Goal: Task Accomplishment & Management: Use online tool/utility

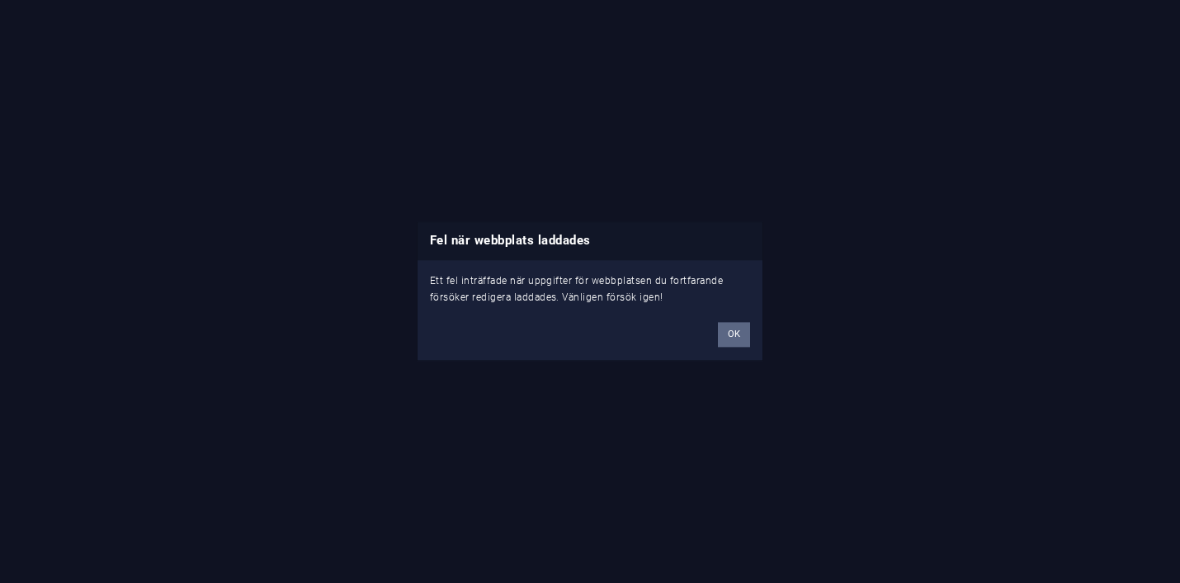
click at [736, 338] on button "OK" at bounding box center [734, 335] width 32 height 25
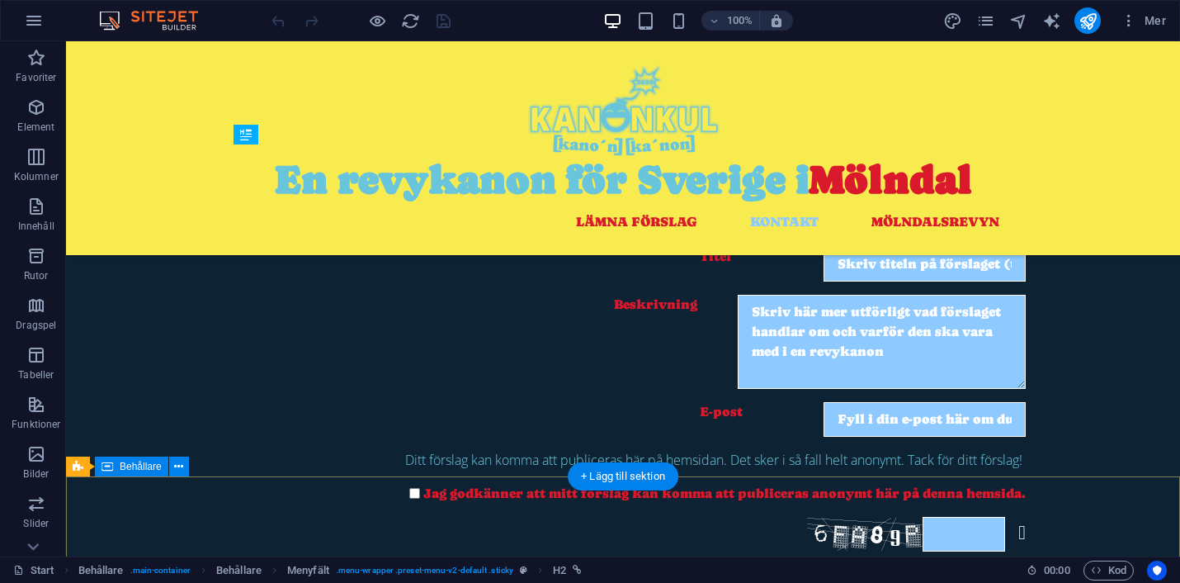
scroll to position [898, 0]
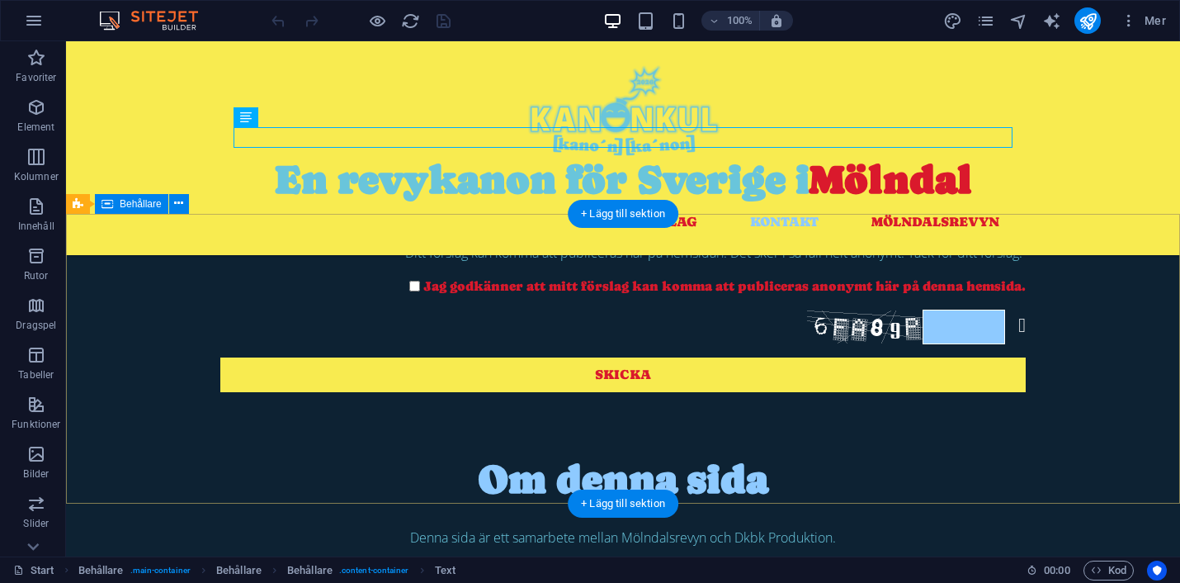
scroll to position [1128, 0]
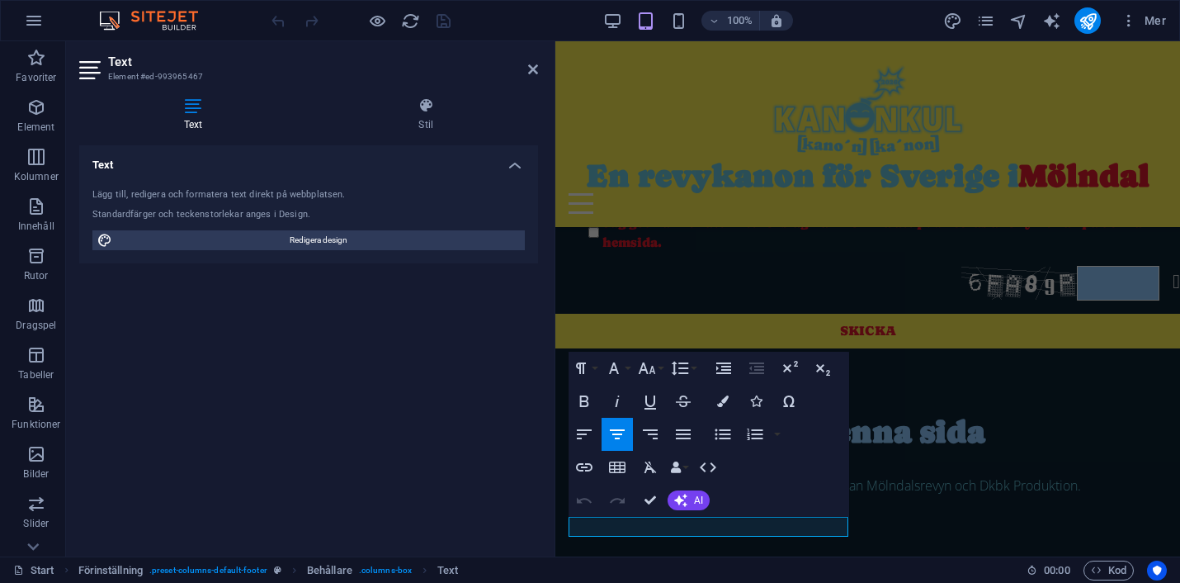
scroll to position [1148, 0]
click at [413, 432] on div "Text Lägg till, redigera och formatera text direkt på webbplatsen. Standardfärg…" at bounding box center [308, 344] width 459 height 398
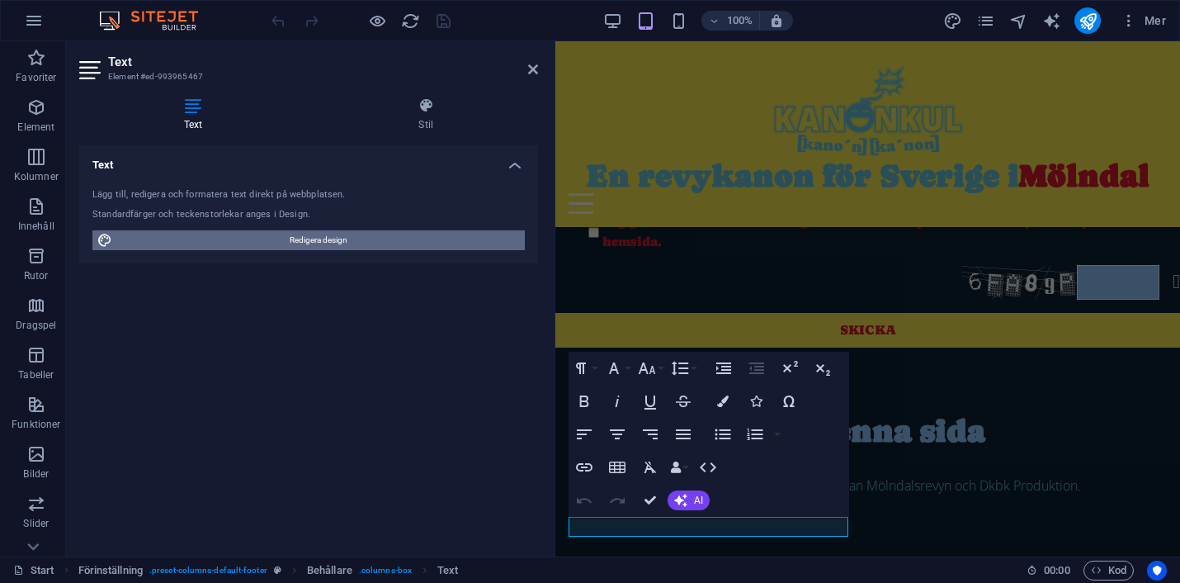
click at [312, 235] on span "Redigera design" at bounding box center [318, 240] width 403 height 20
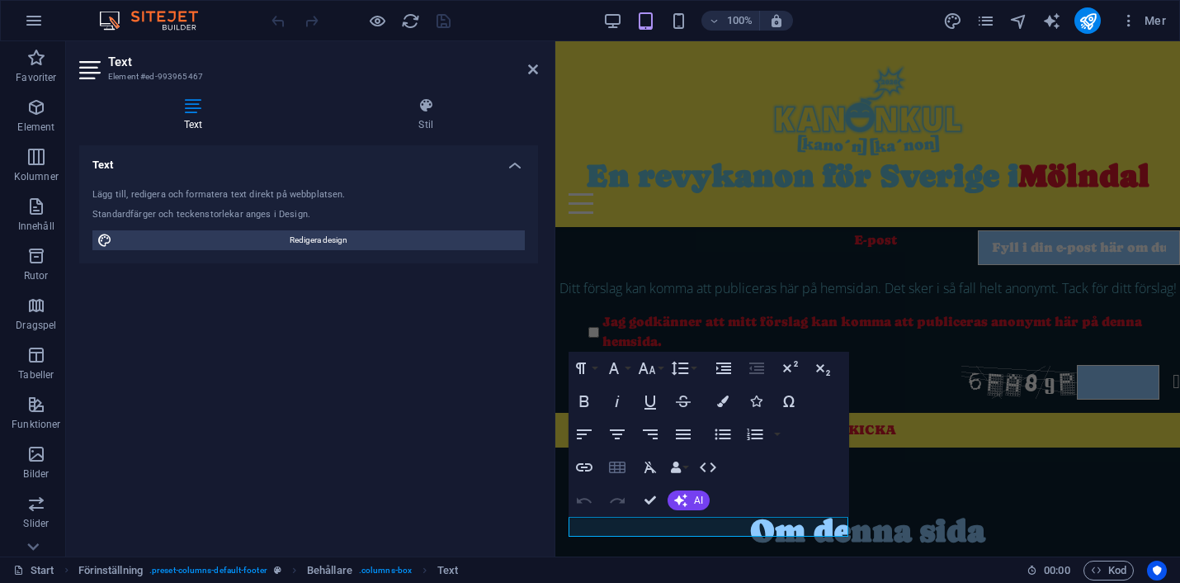
select select "px"
select select "300"
select select "px"
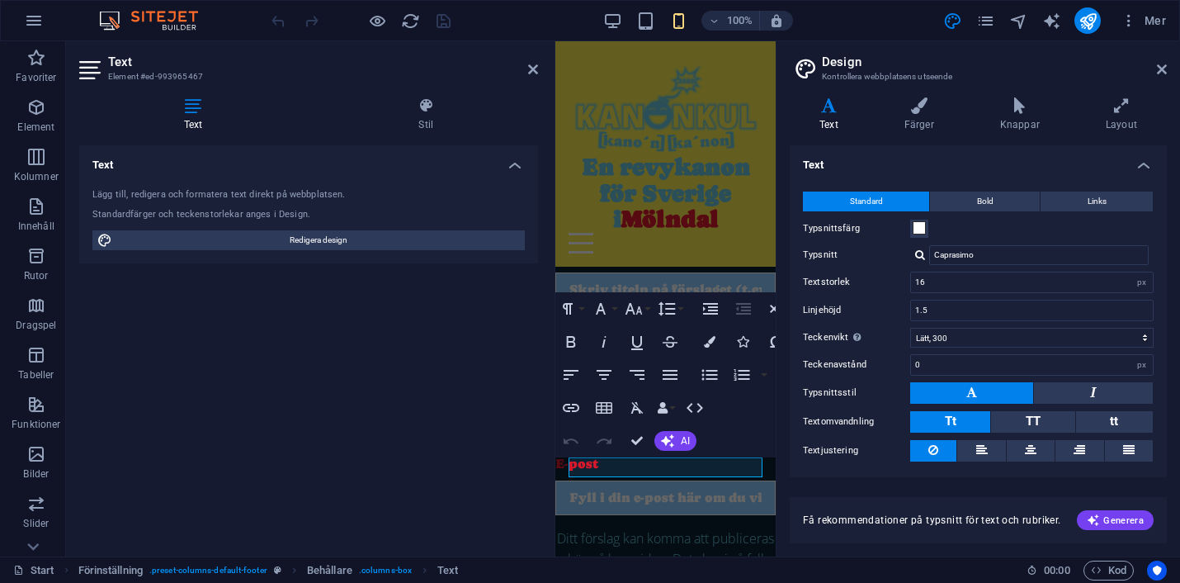
scroll to position [1906, 0]
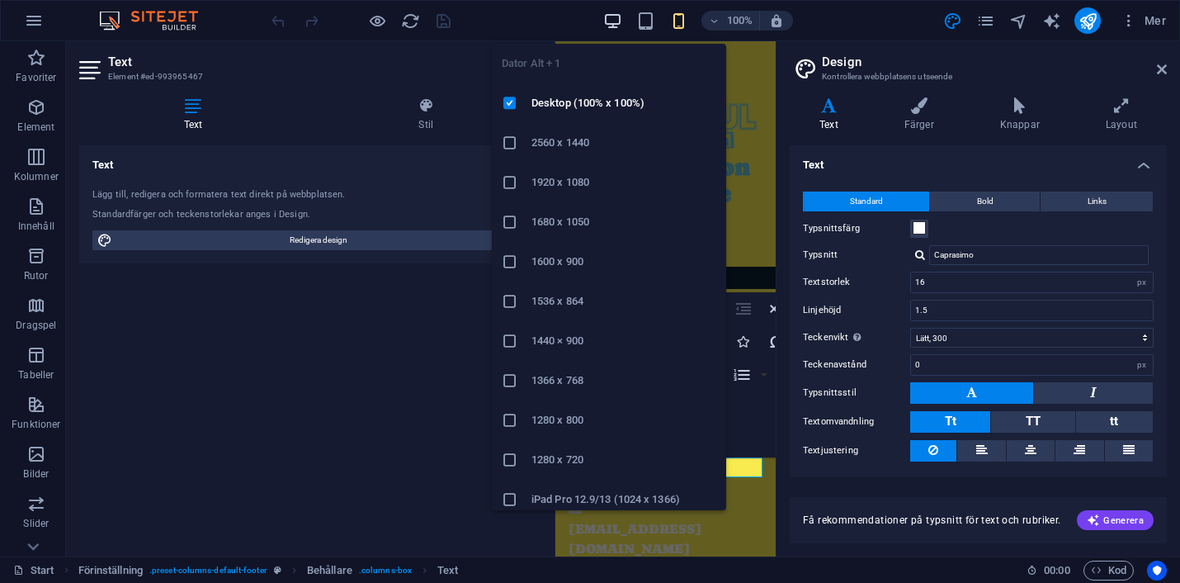
click at [603, 20] on icon "button" at bounding box center [612, 21] width 19 height 19
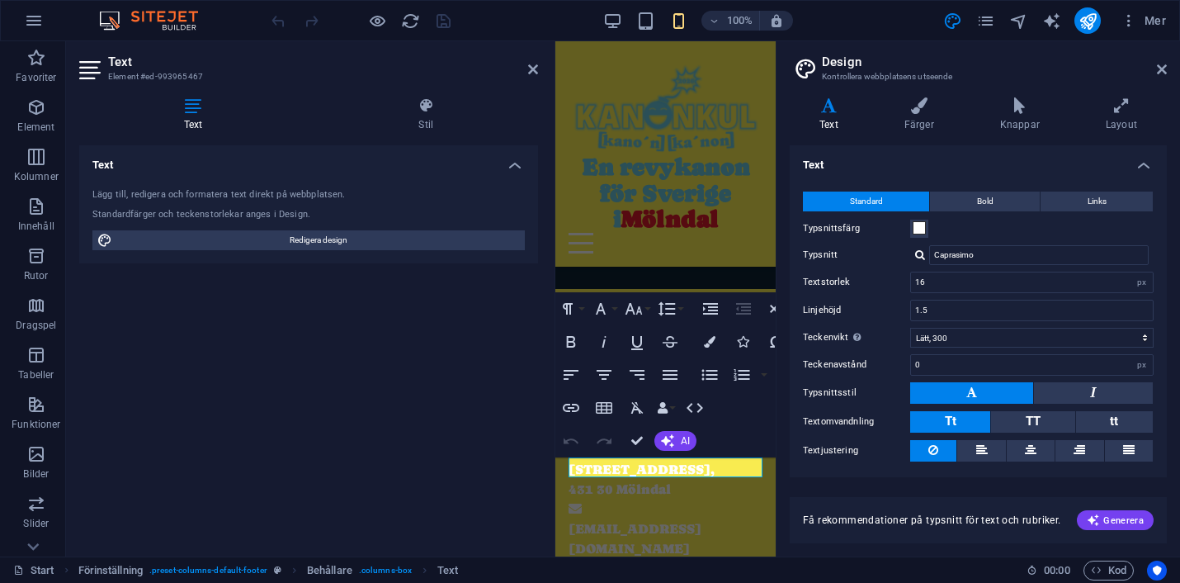
scroll to position [43, 0]
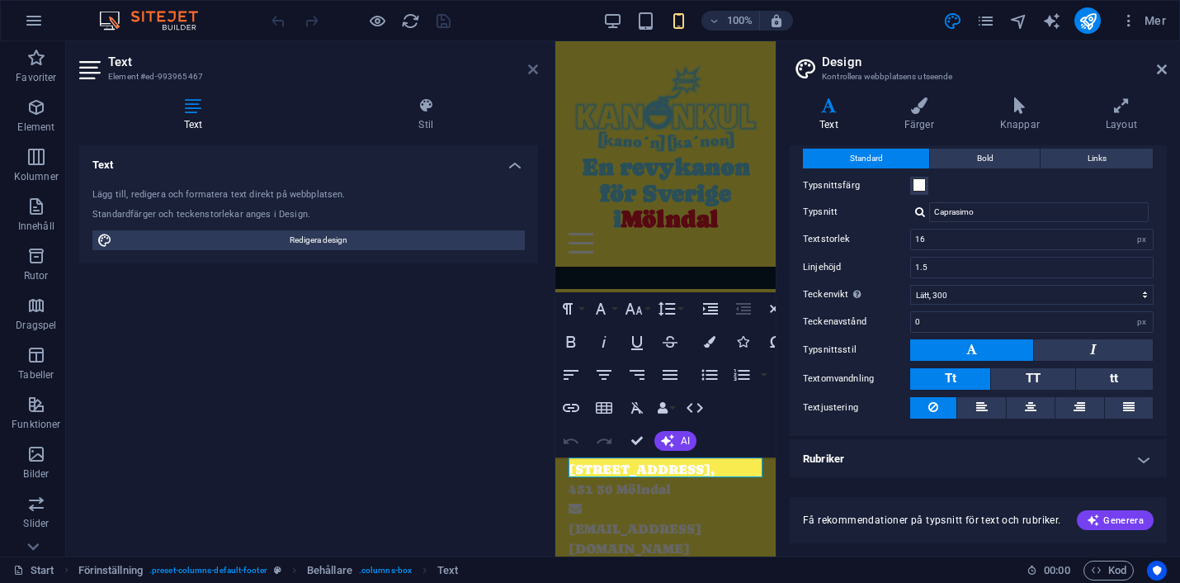
click at [531, 68] on icon at bounding box center [533, 69] width 10 height 13
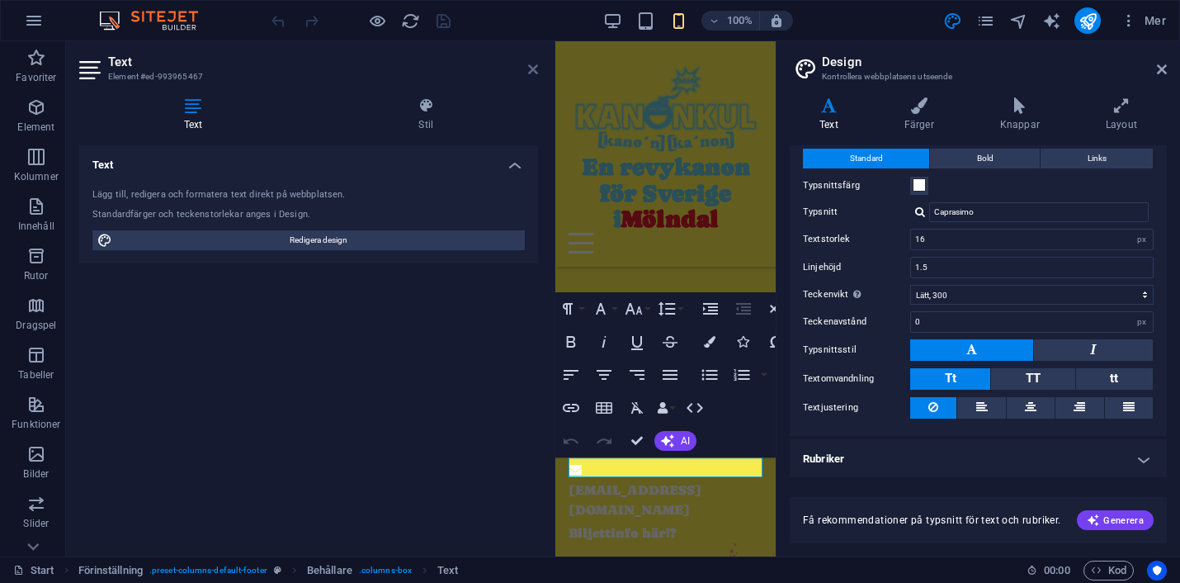
scroll to position [1083, 0]
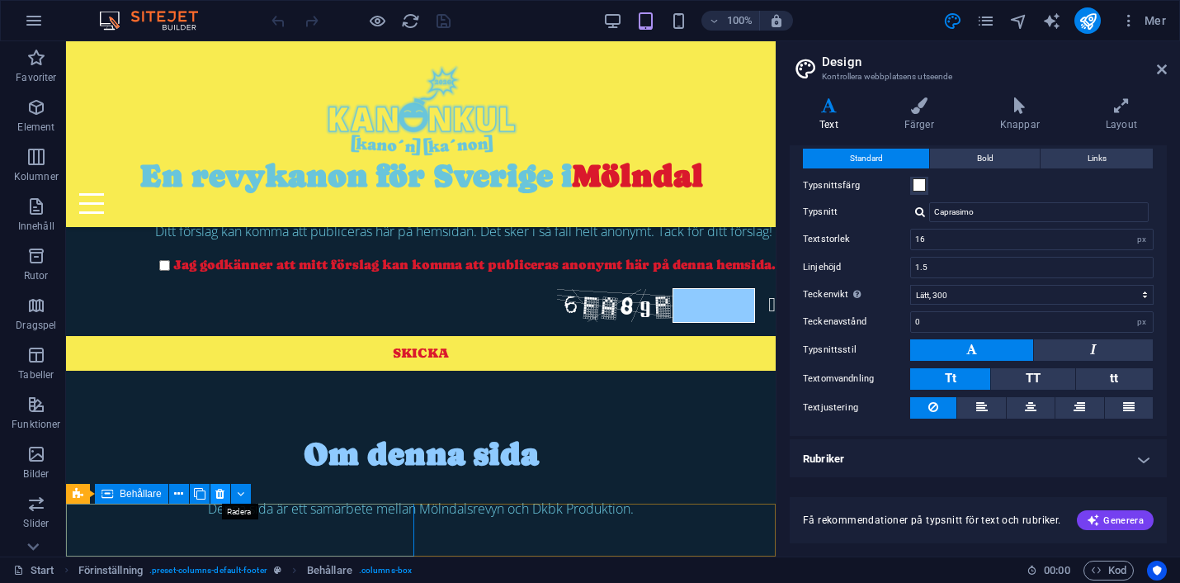
click at [224, 494] on icon at bounding box center [219, 493] width 9 height 17
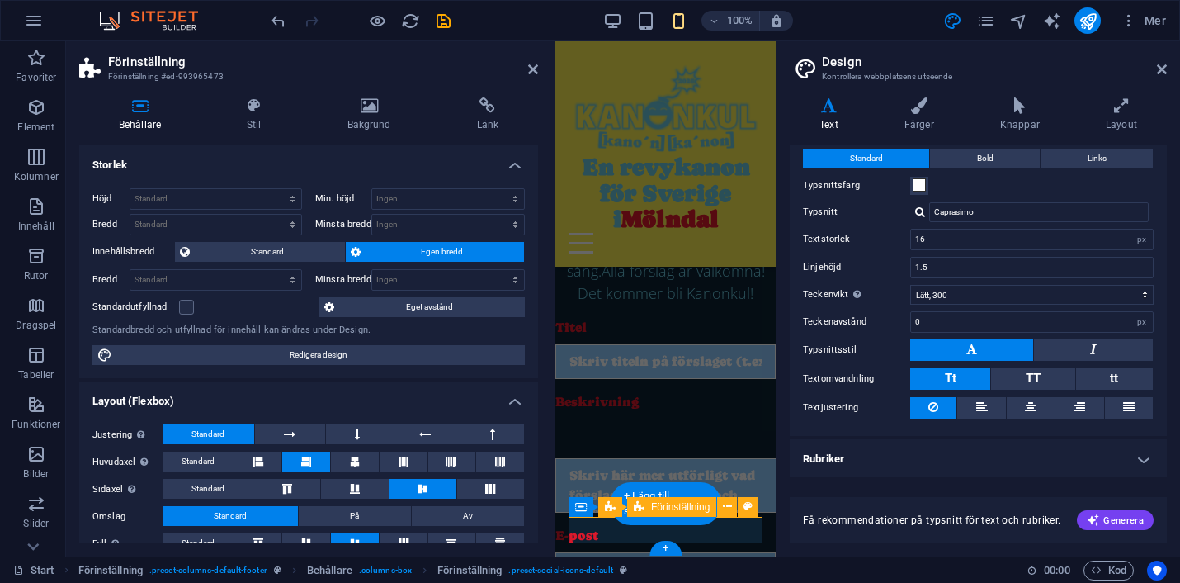
scroll to position [1847, 0]
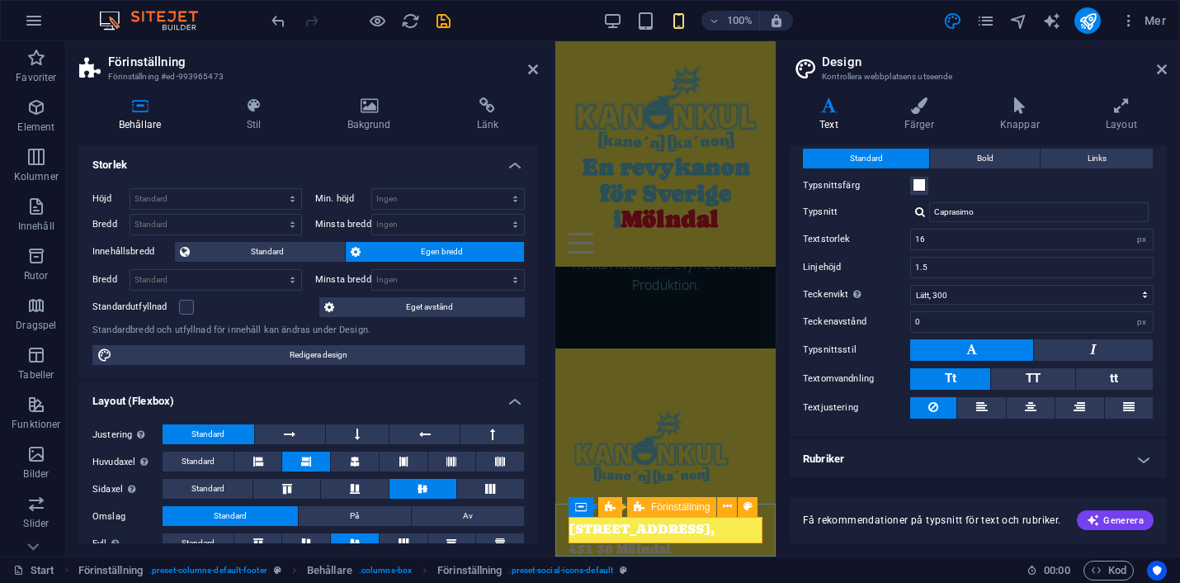
click at [1028, 404] on icon at bounding box center [1031, 407] width 12 height 20
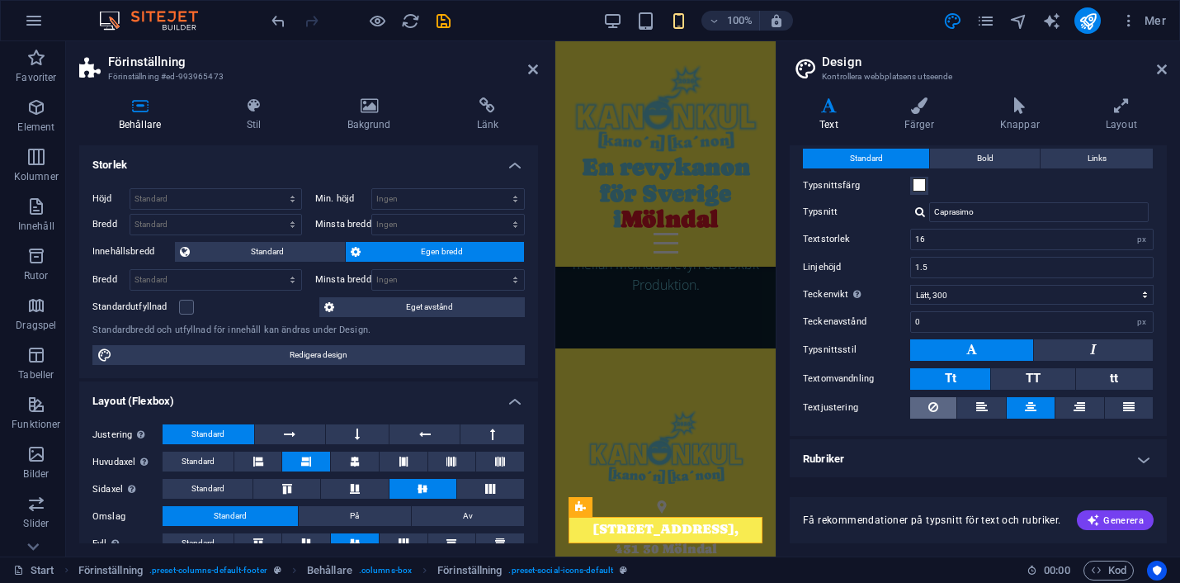
click at [941, 408] on button at bounding box center [934, 407] width 46 height 21
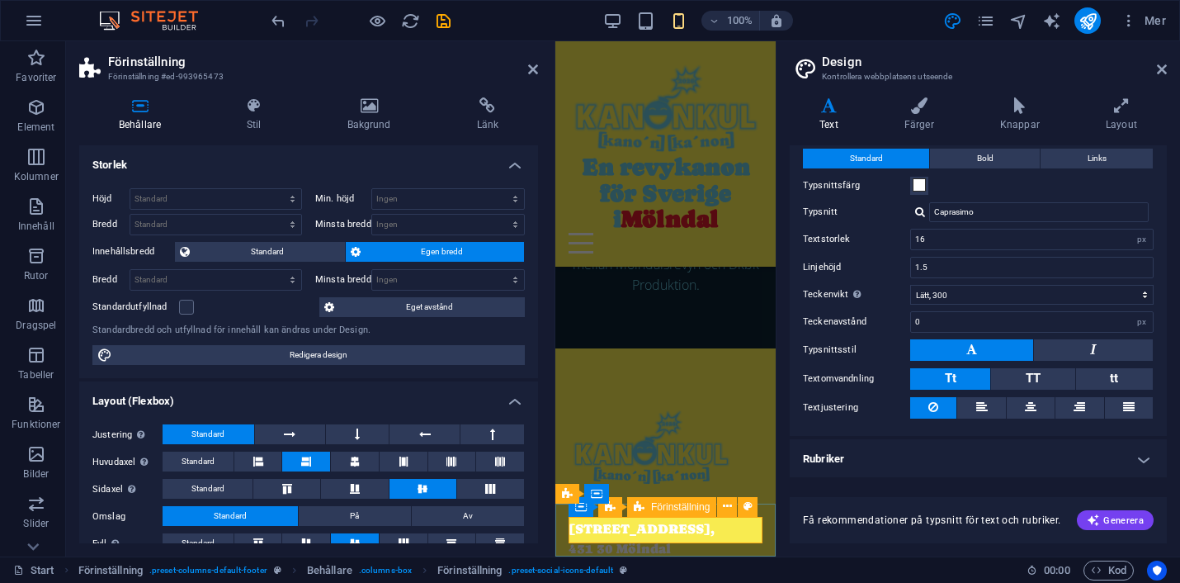
click at [1162, 67] on icon at bounding box center [1162, 69] width 10 height 13
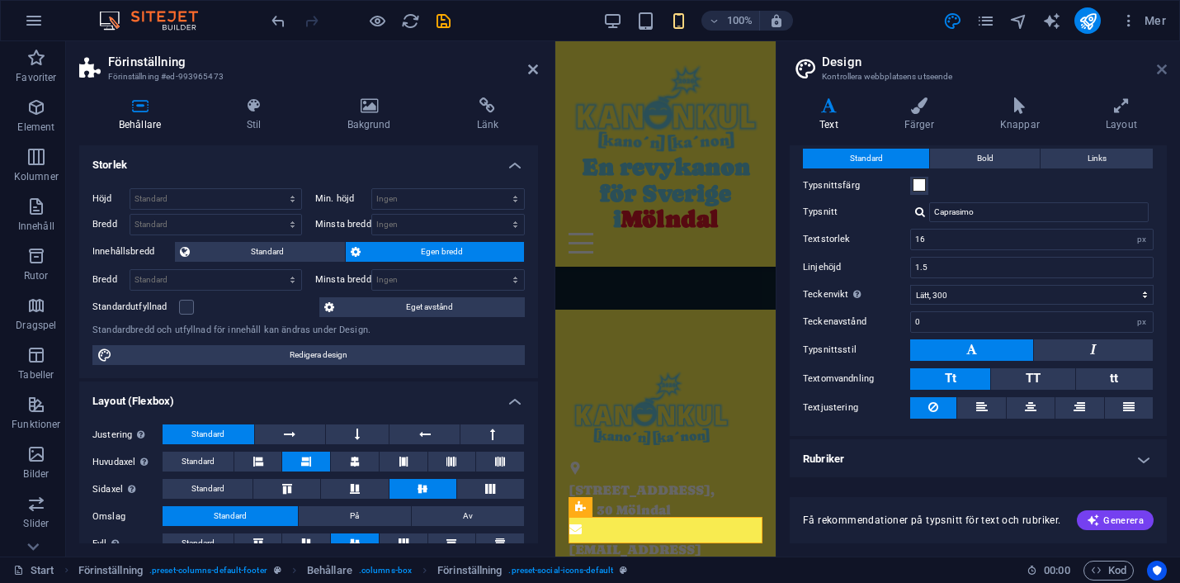
scroll to position [1148, 0]
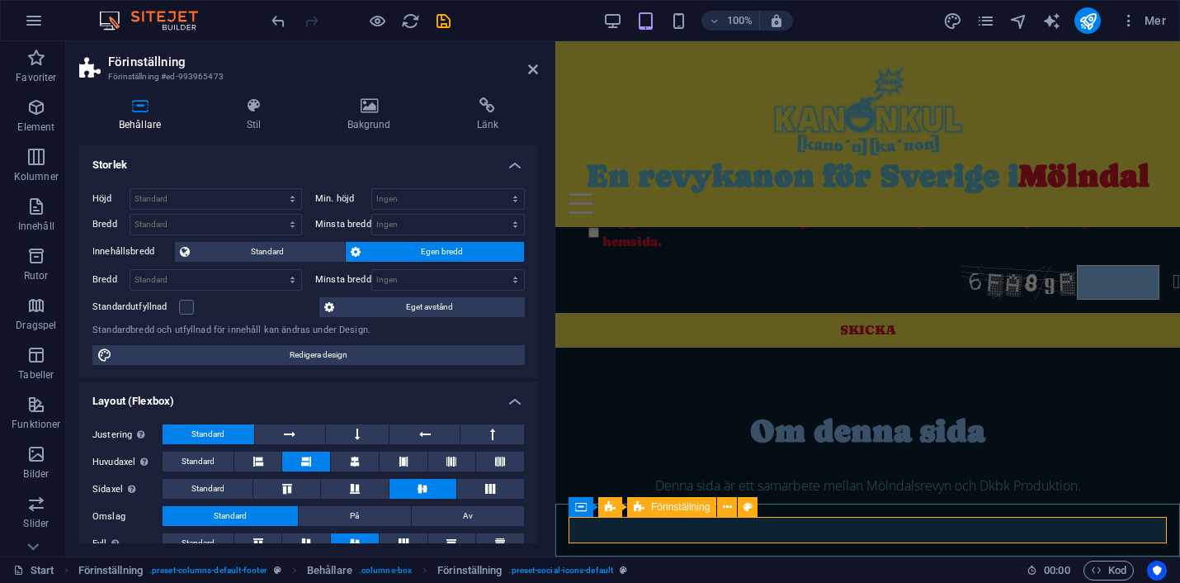
click at [751, 510] on icon at bounding box center [748, 507] width 9 height 17
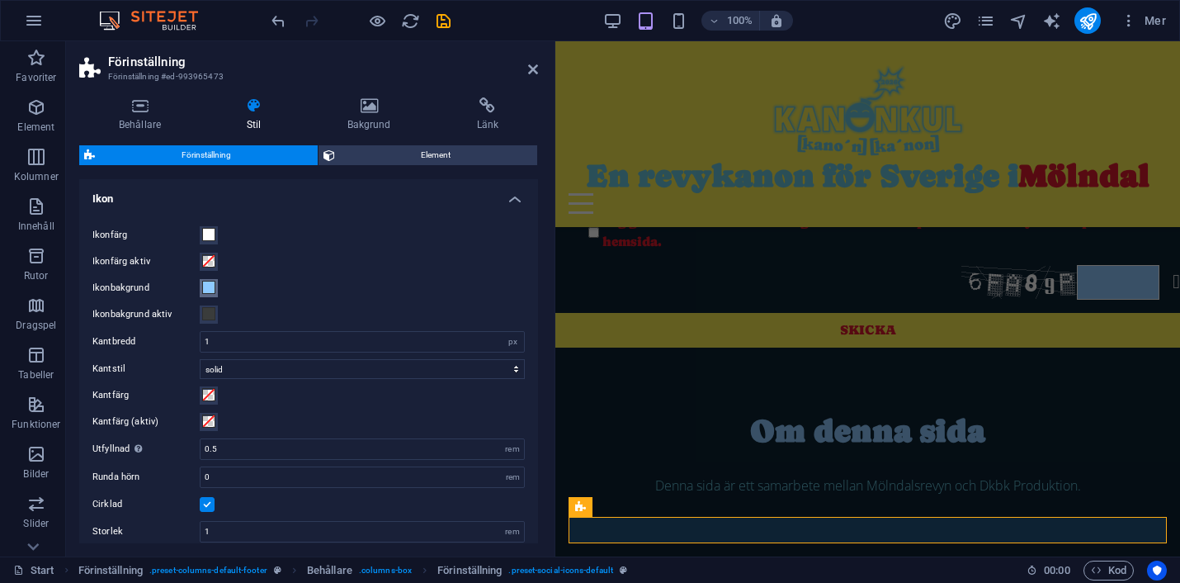
click at [210, 288] on span at bounding box center [208, 287] width 13 height 13
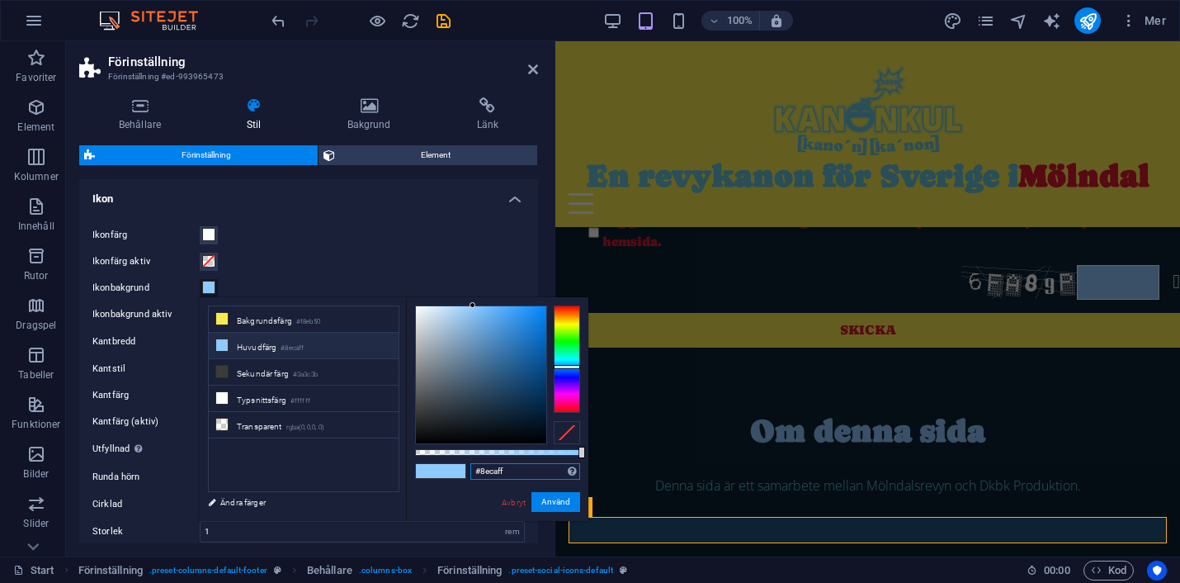
drag, startPoint x: 508, startPoint y: 467, endPoint x: 464, endPoint y: 467, distance: 43.8
click at [464, 467] on div "#8ecaff Format som stöds #0852ed rgb(8, 82, 237) rgba(8, 82, 237, 90%) hsv(221,…" at bounding box center [497, 528] width 182 height 463
paste input "da192c"
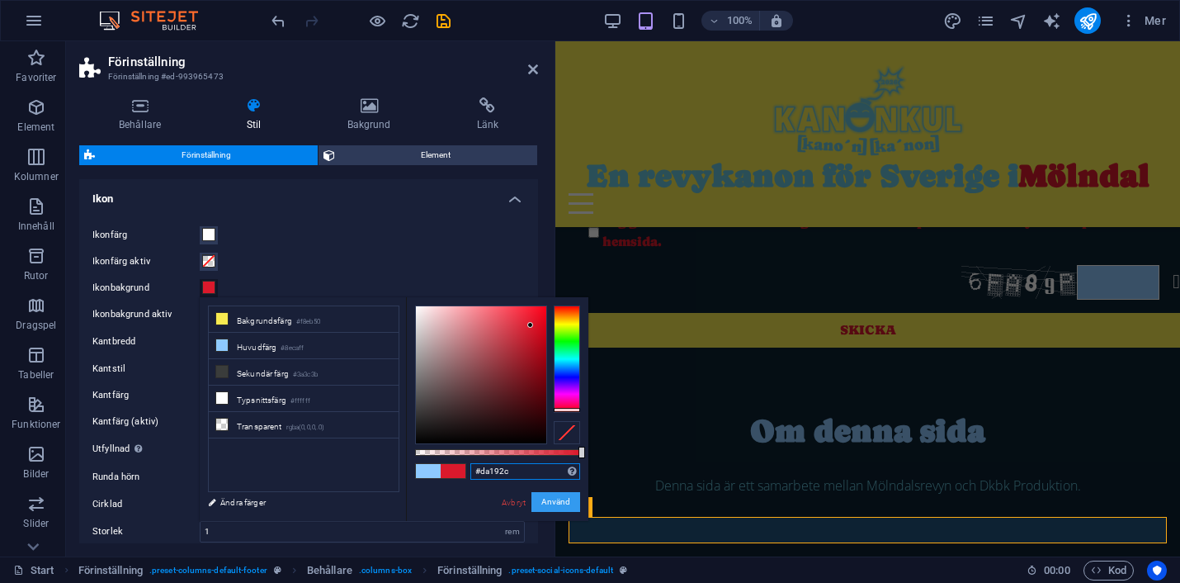
type input "#da192c"
click at [561, 501] on button "Använd" at bounding box center [556, 502] width 49 height 20
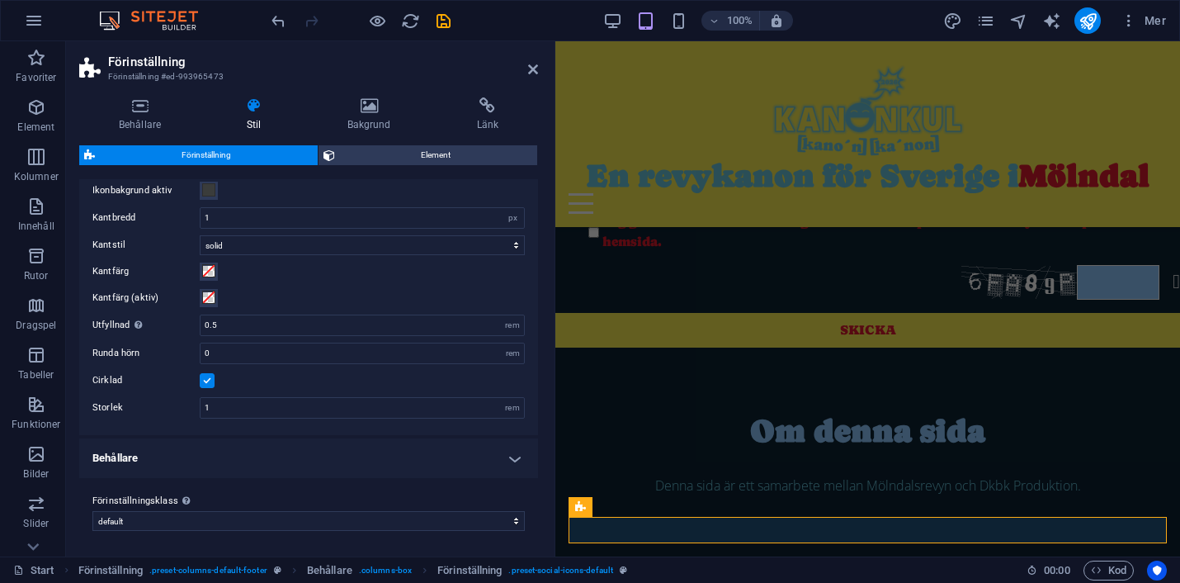
scroll to position [0, 0]
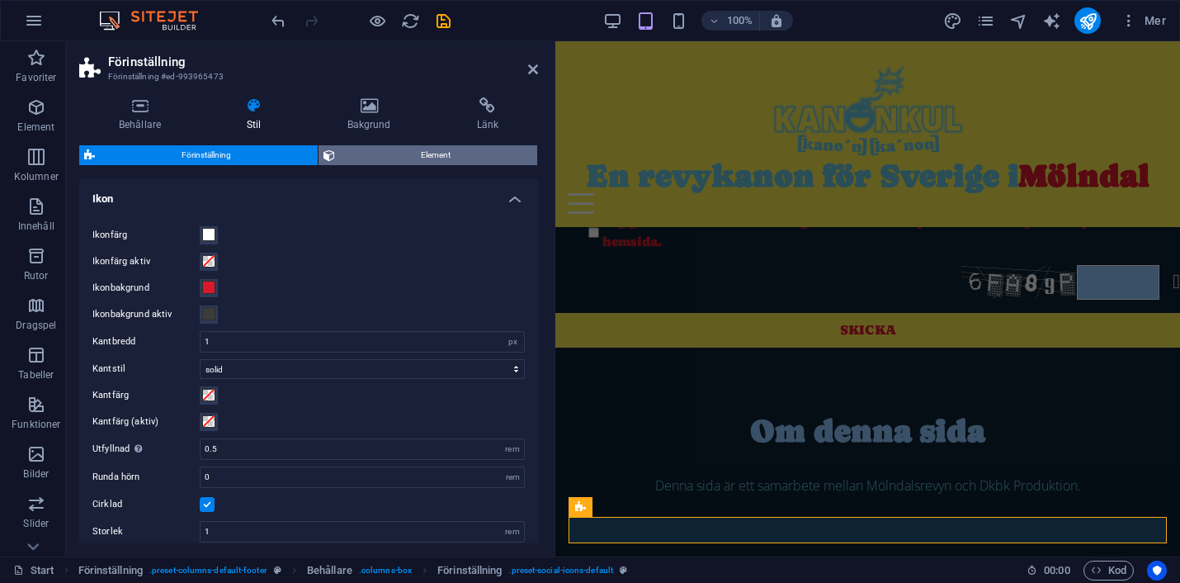
click at [395, 155] on span "Element" at bounding box center [436, 155] width 193 height 20
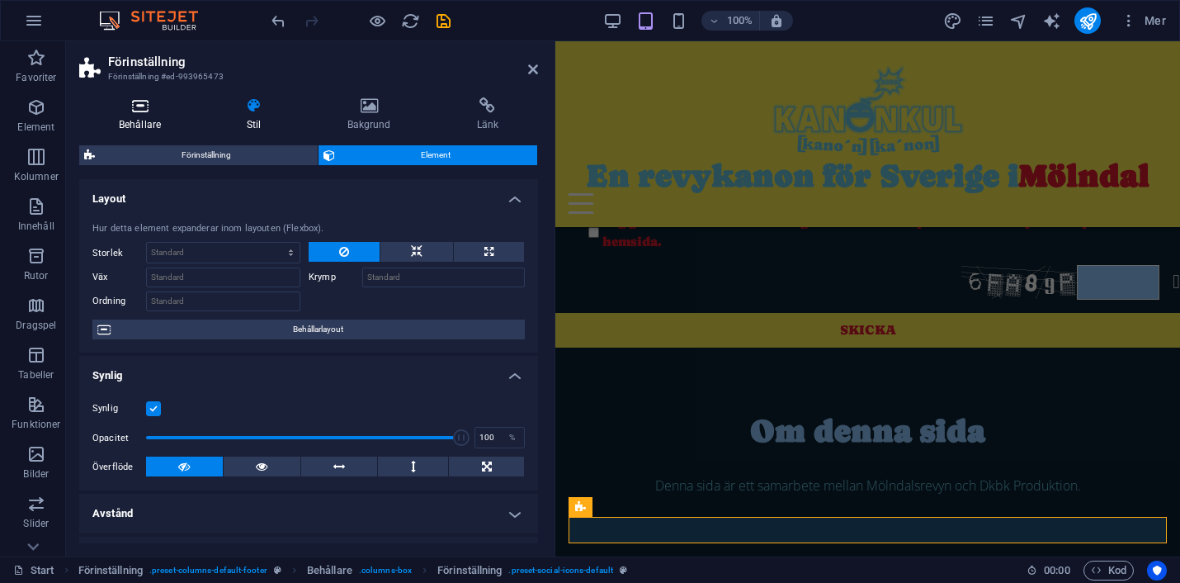
click at [125, 110] on icon at bounding box center [139, 105] width 121 height 17
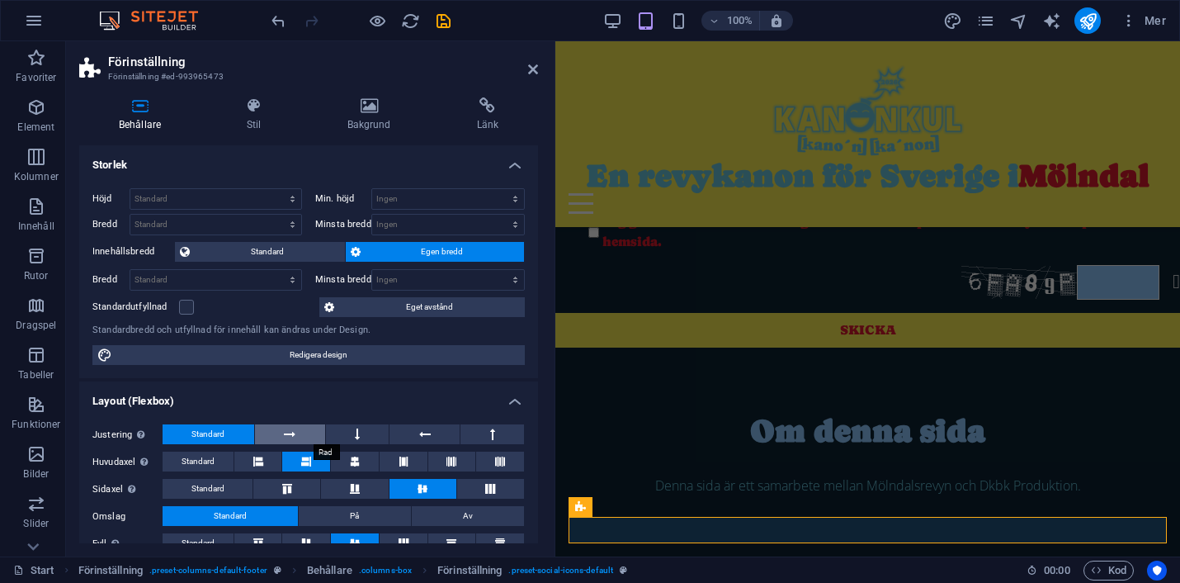
scroll to position [85, 0]
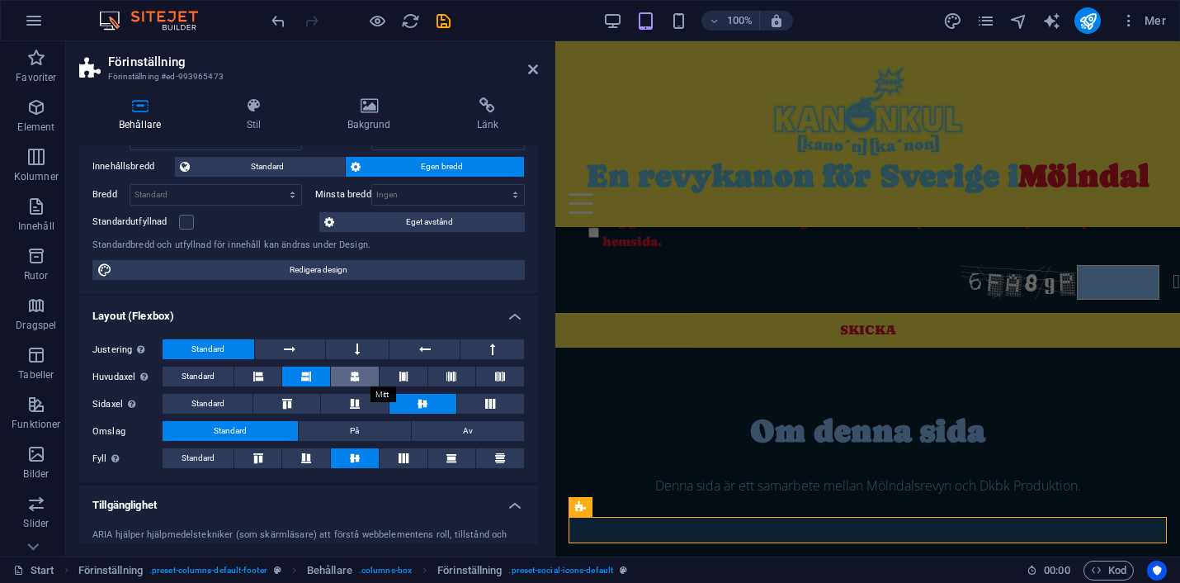
click at [358, 375] on button at bounding box center [355, 377] width 48 height 20
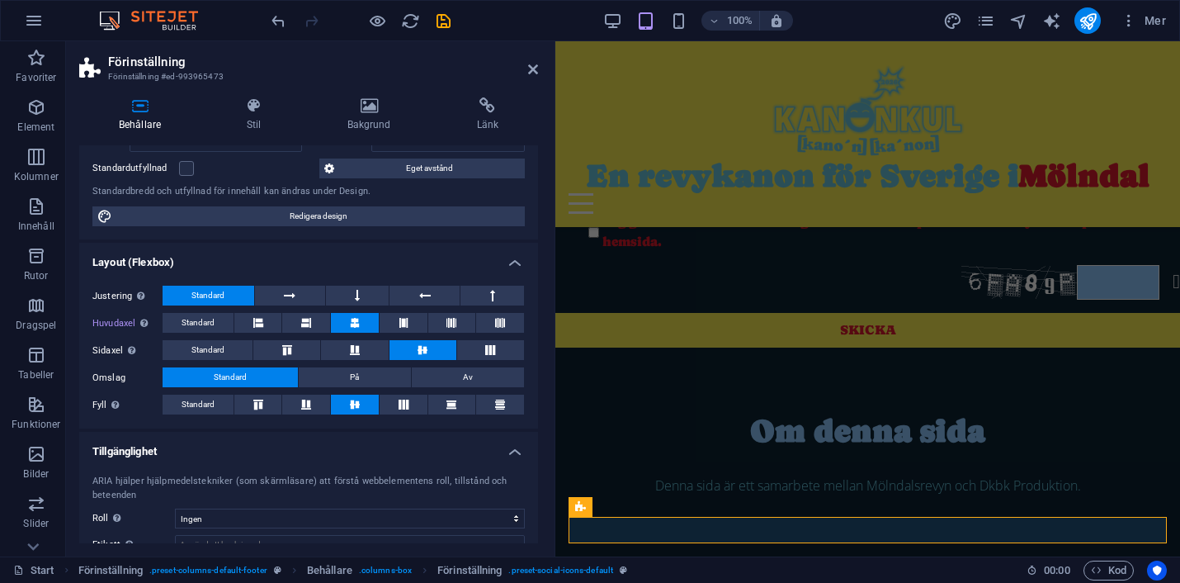
scroll to position [0, 0]
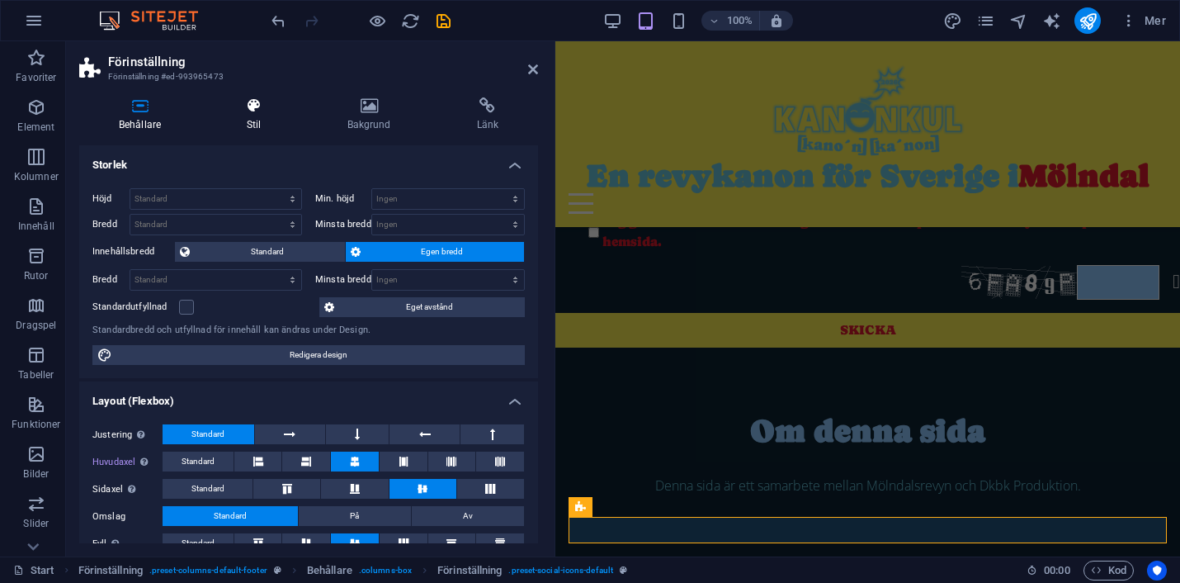
click at [252, 100] on icon at bounding box center [253, 105] width 93 height 17
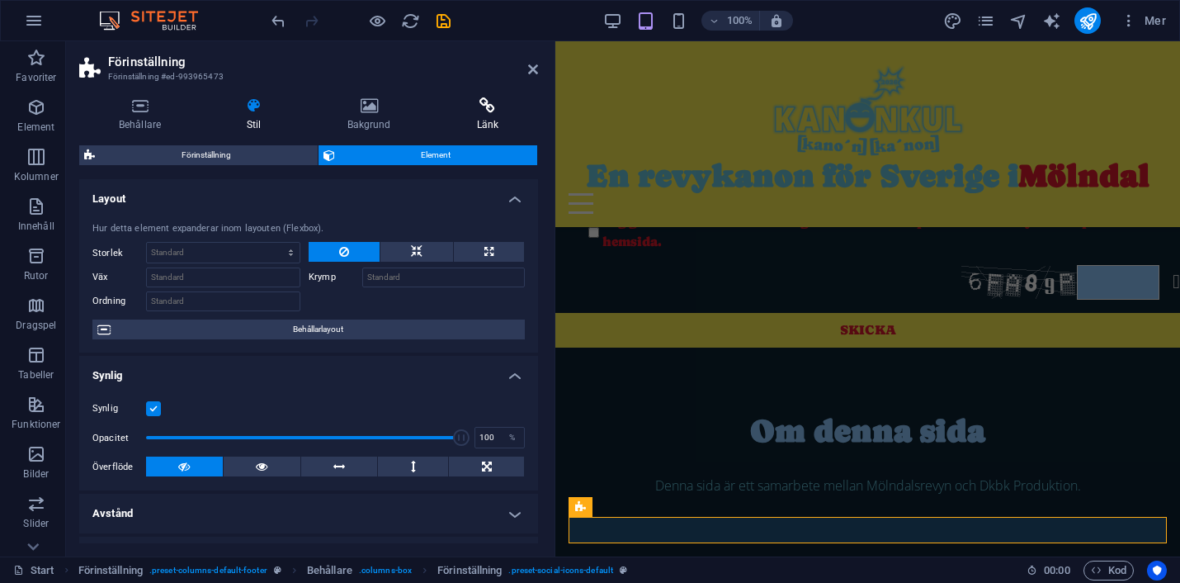
click at [481, 106] on icon at bounding box center [488, 105] width 101 height 17
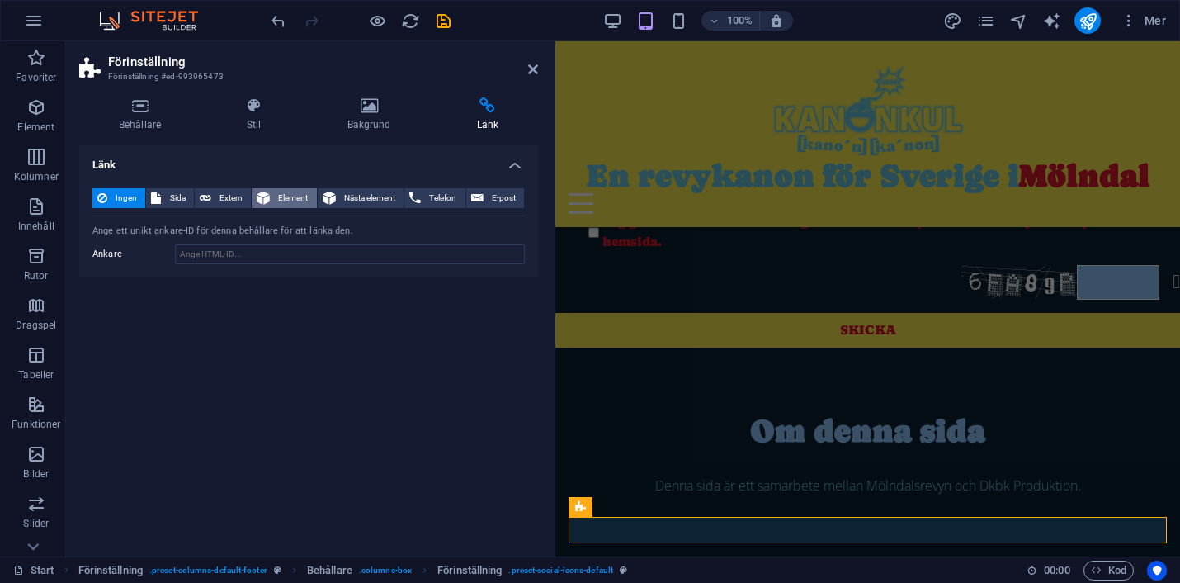
click at [279, 199] on span "Element" at bounding box center [293, 198] width 36 height 20
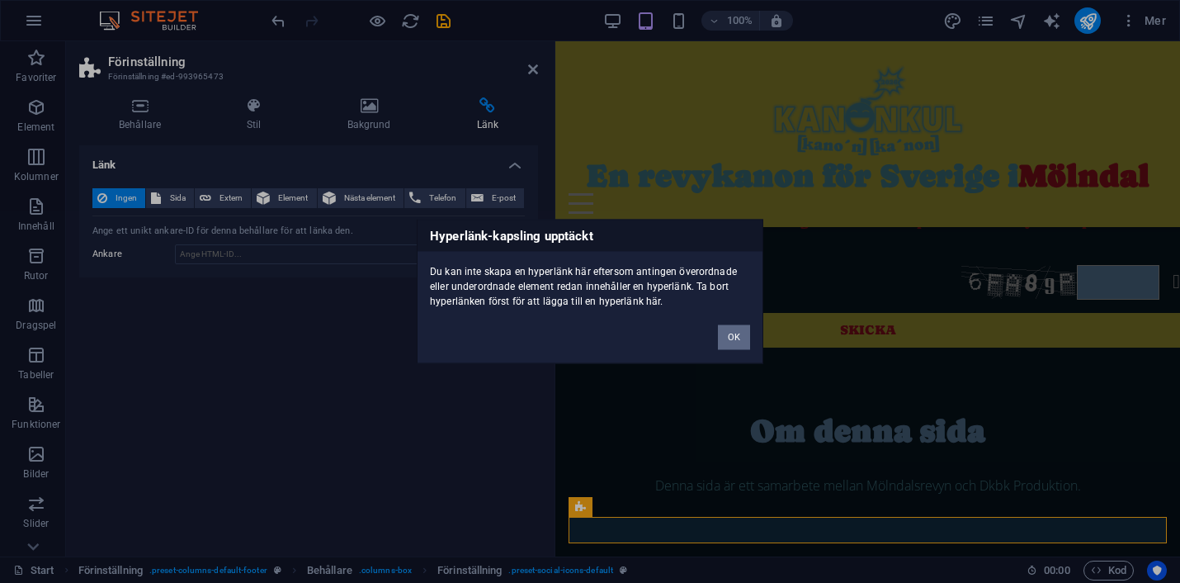
click at [739, 339] on button "OK" at bounding box center [734, 337] width 32 height 25
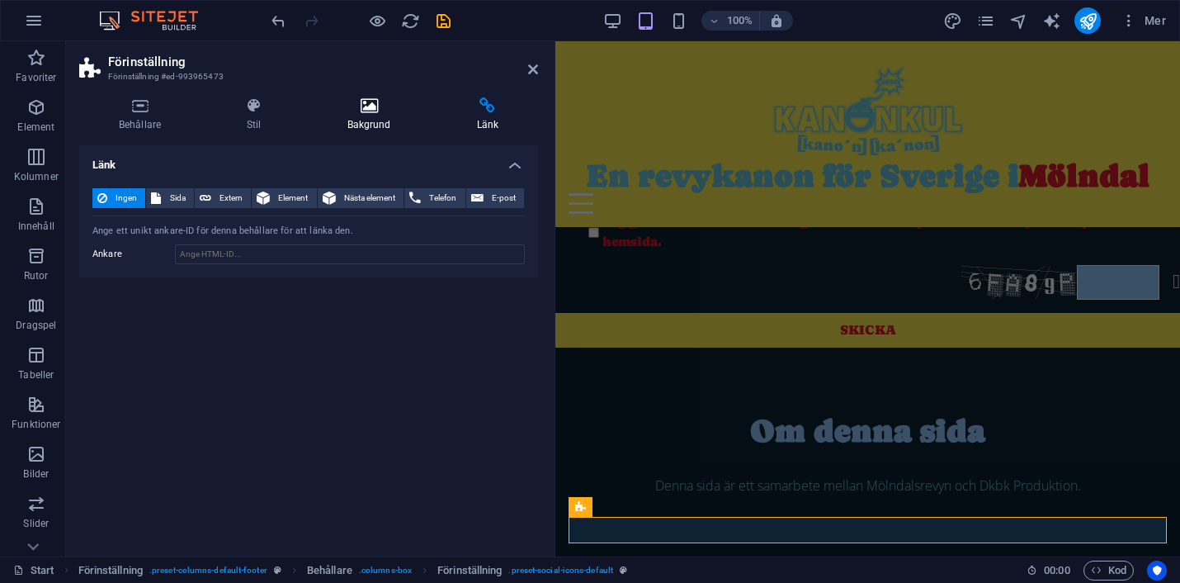
click at [374, 127] on h4 "Bakgrund" at bounding box center [373, 114] width 130 height 35
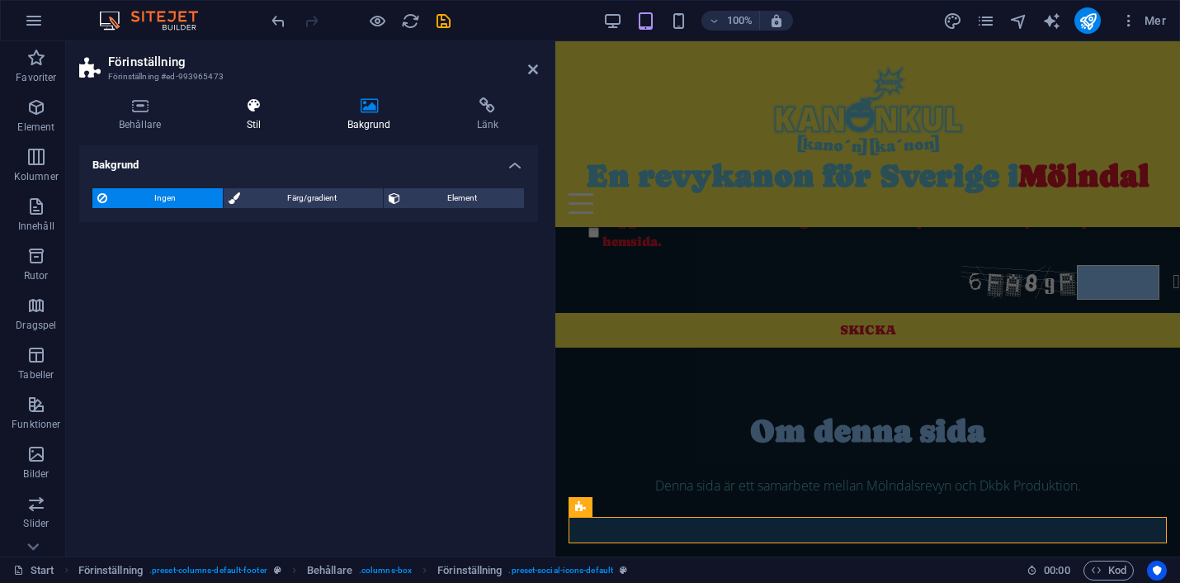
click at [264, 119] on h4 "Stil" at bounding box center [257, 114] width 100 height 35
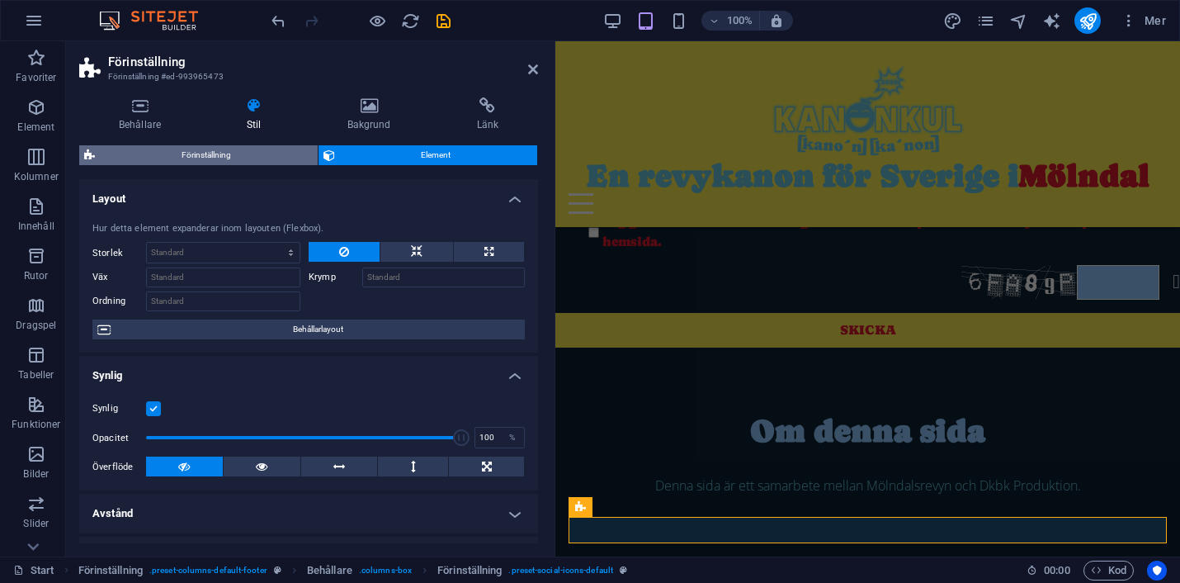
click at [185, 149] on span "Förinställning" at bounding box center [206, 155] width 213 height 20
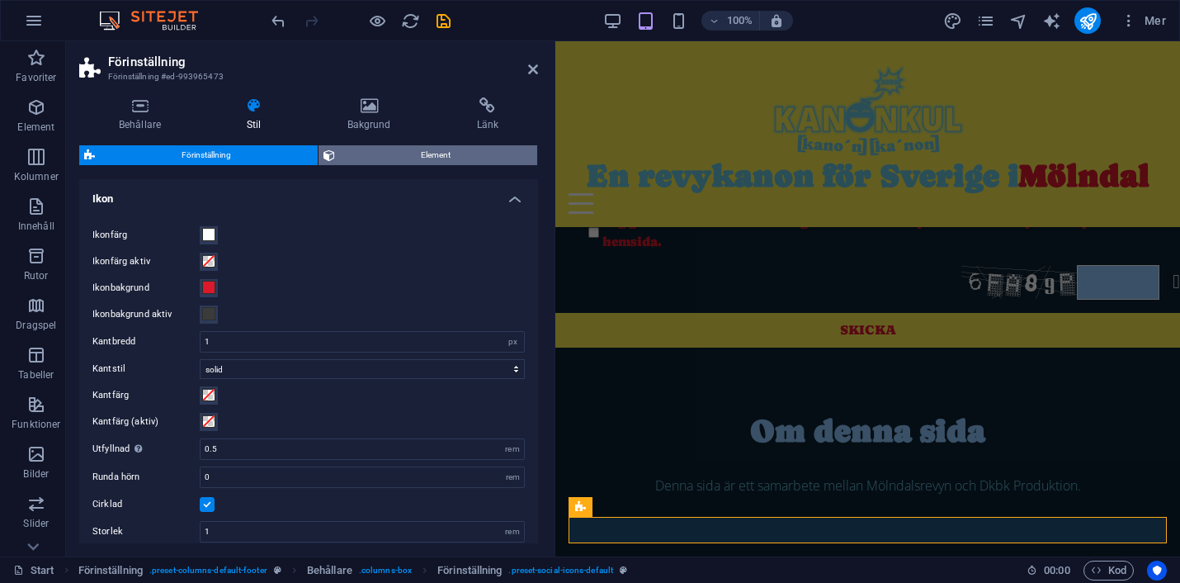
click at [405, 157] on span "Element" at bounding box center [436, 155] width 193 height 20
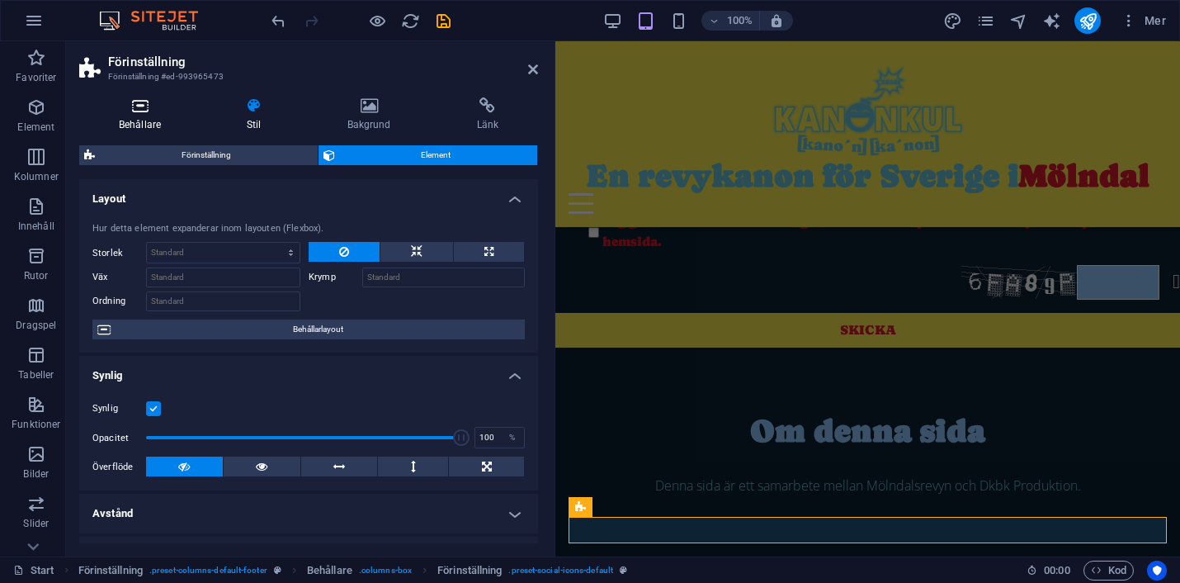
click at [135, 112] on icon at bounding box center [139, 105] width 121 height 17
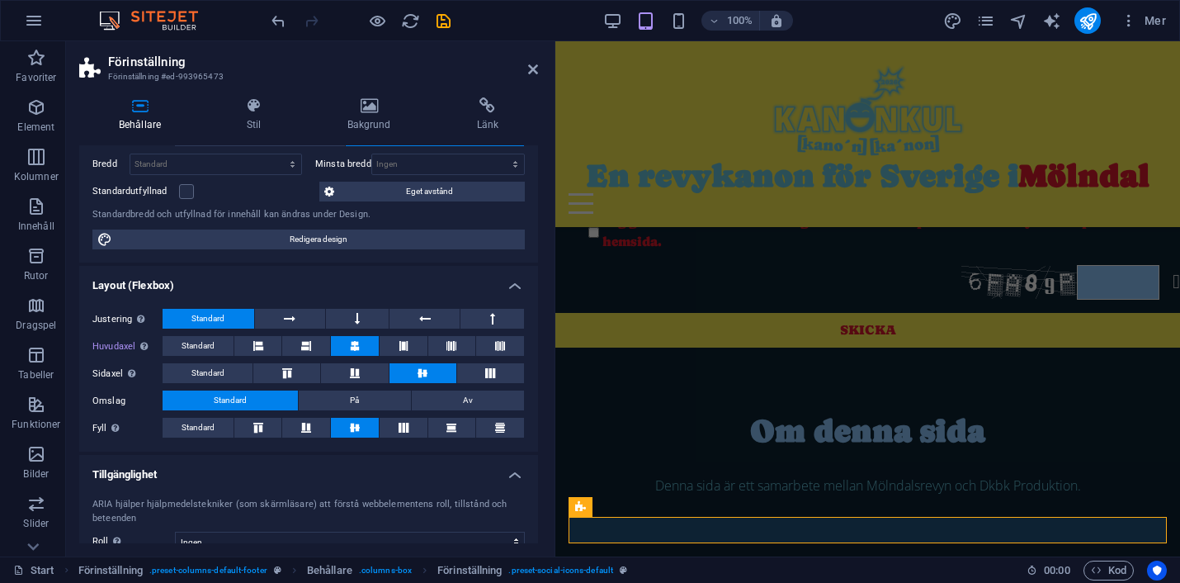
scroll to position [82, 0]
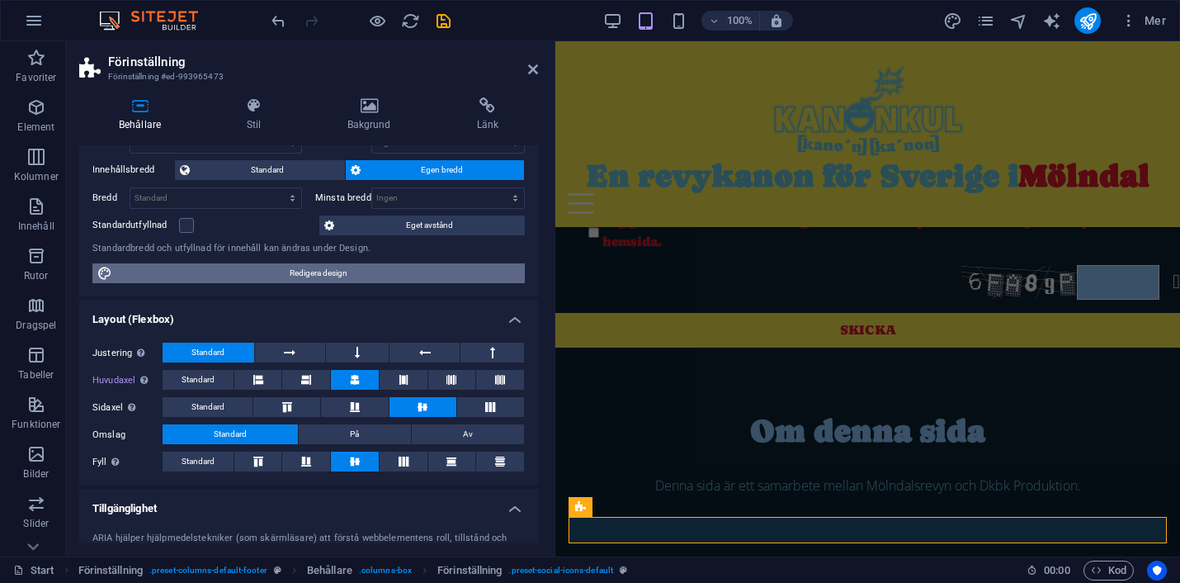
click at [333, 272] on span "Redigera design" at bounding box center [318, 273] width 403 height 20
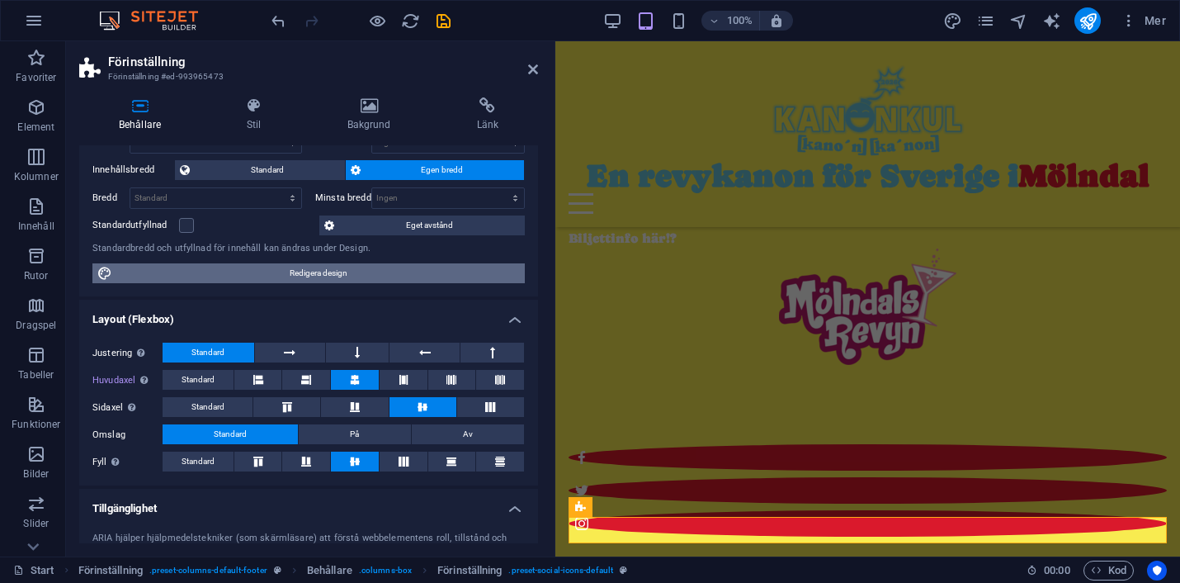
select select "rem"
select select "ease-in-out"
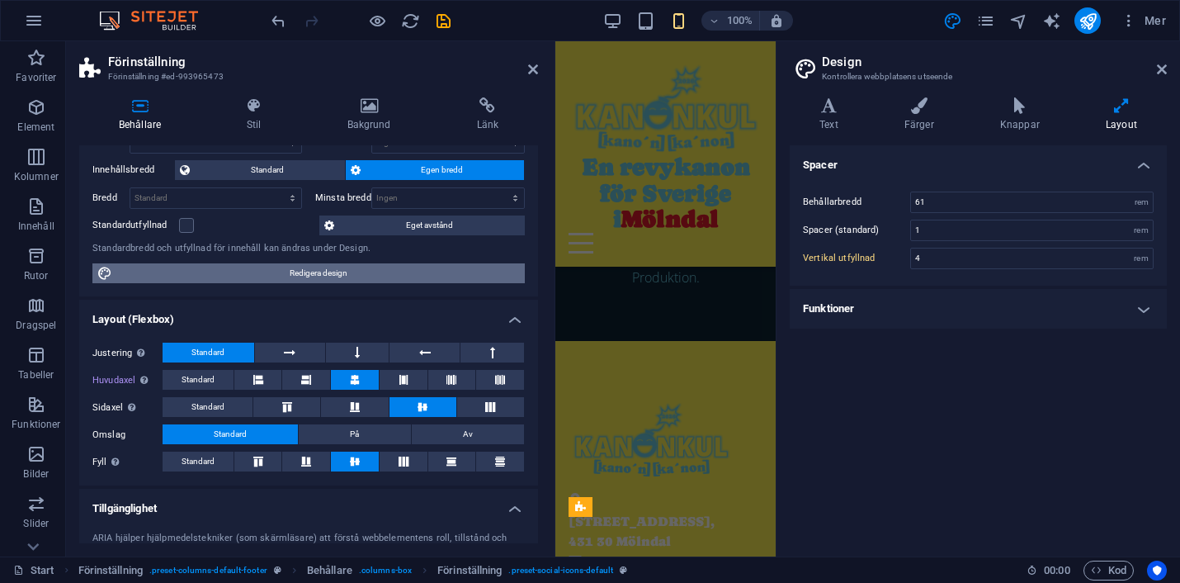
scroll to position [1847, 0]
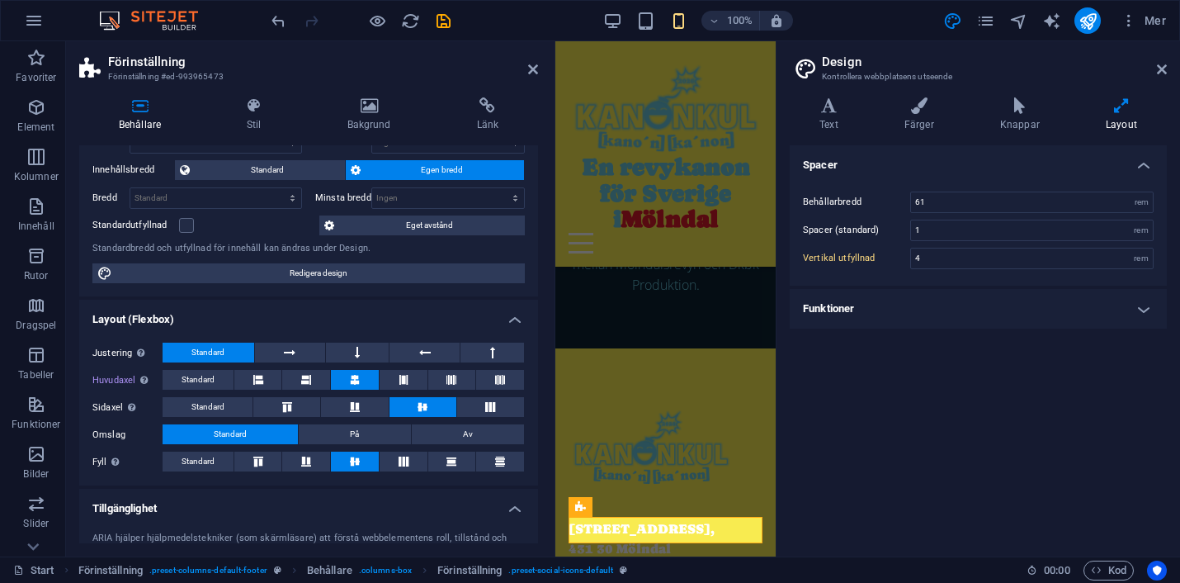
click at [887, 308] on h4 "Funktioner" at bounding box center [978, 309] width 377 height 40
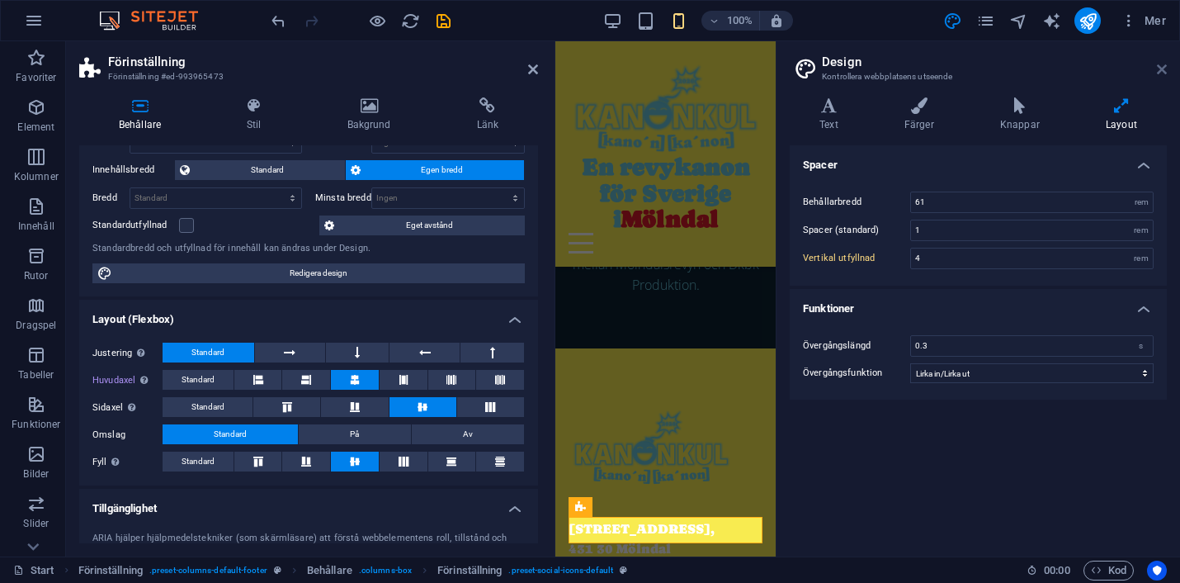
click at [1161, 72] on icon at bounding box center [1162, 69] width 10 height 13
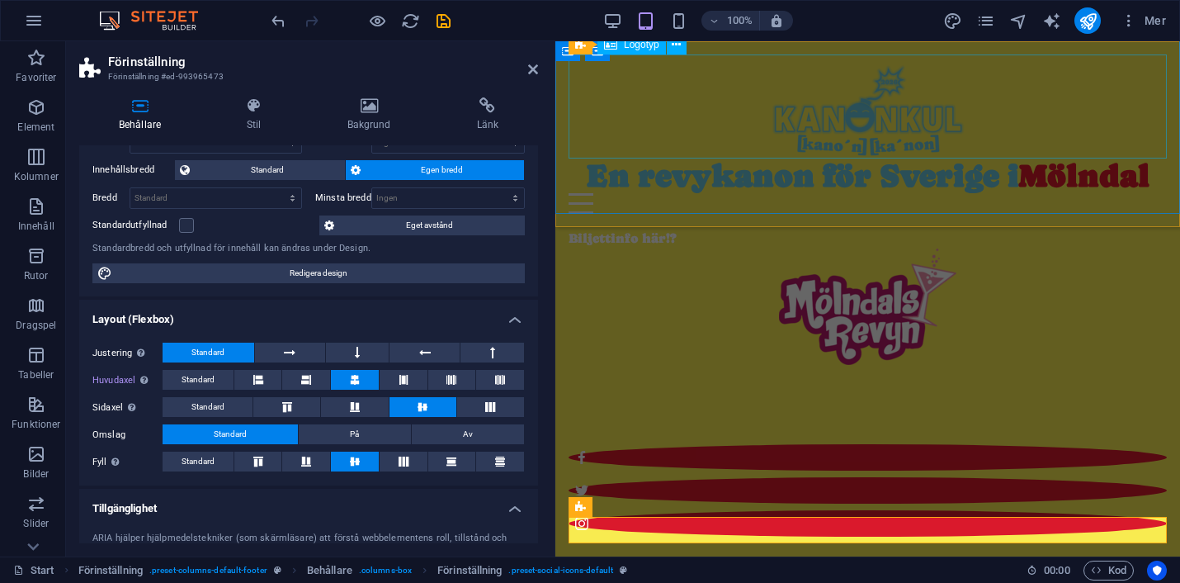
scroll to position [1148, 0]
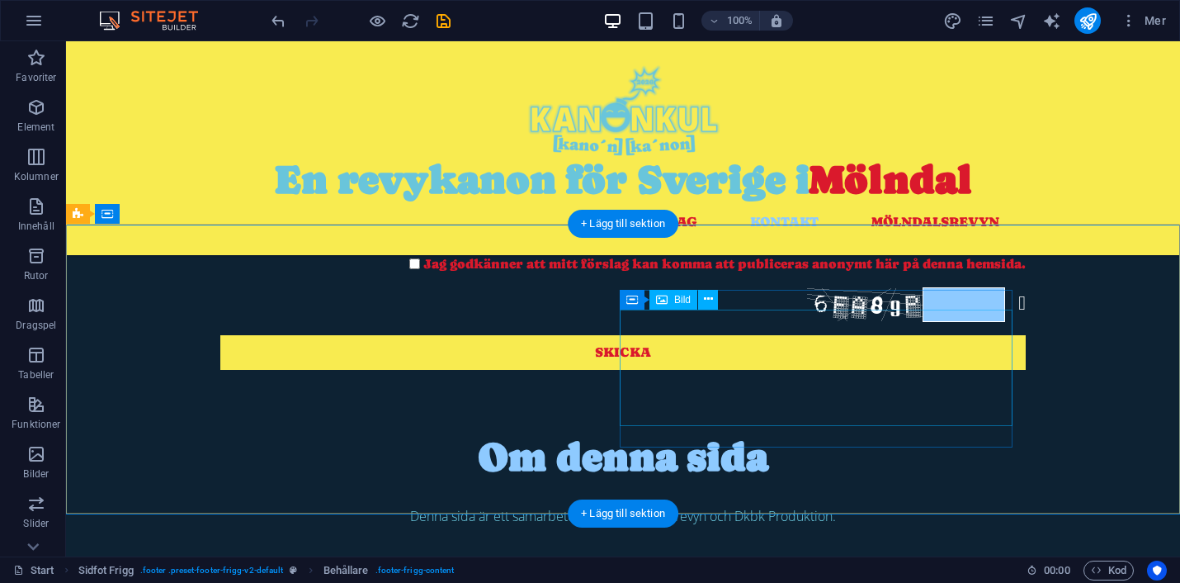
scroll to position [1120, 0]
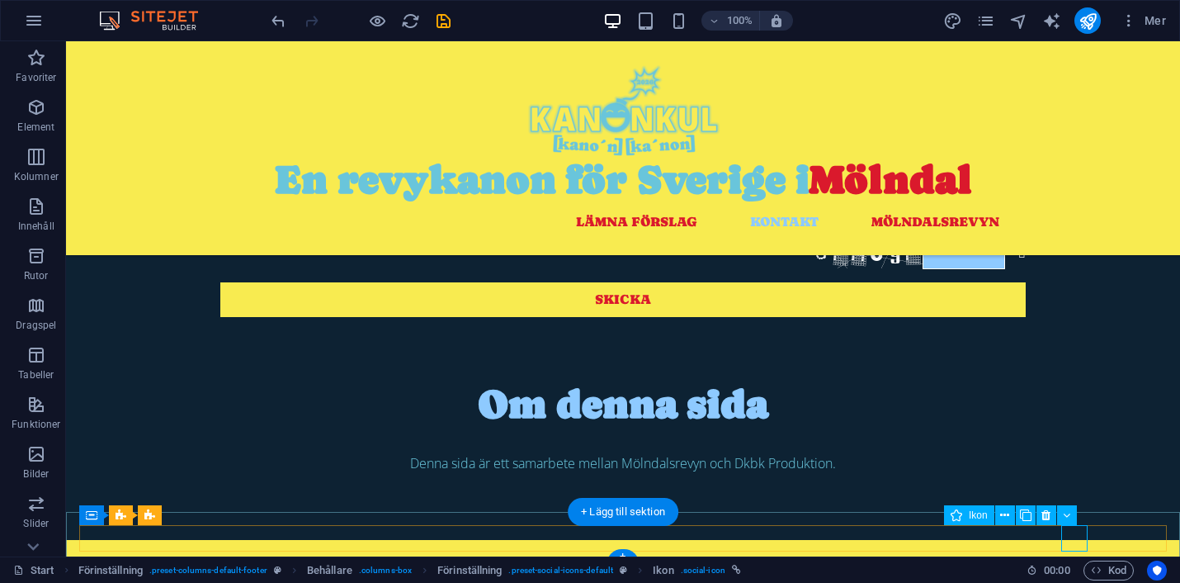
select select "xMidYMid"
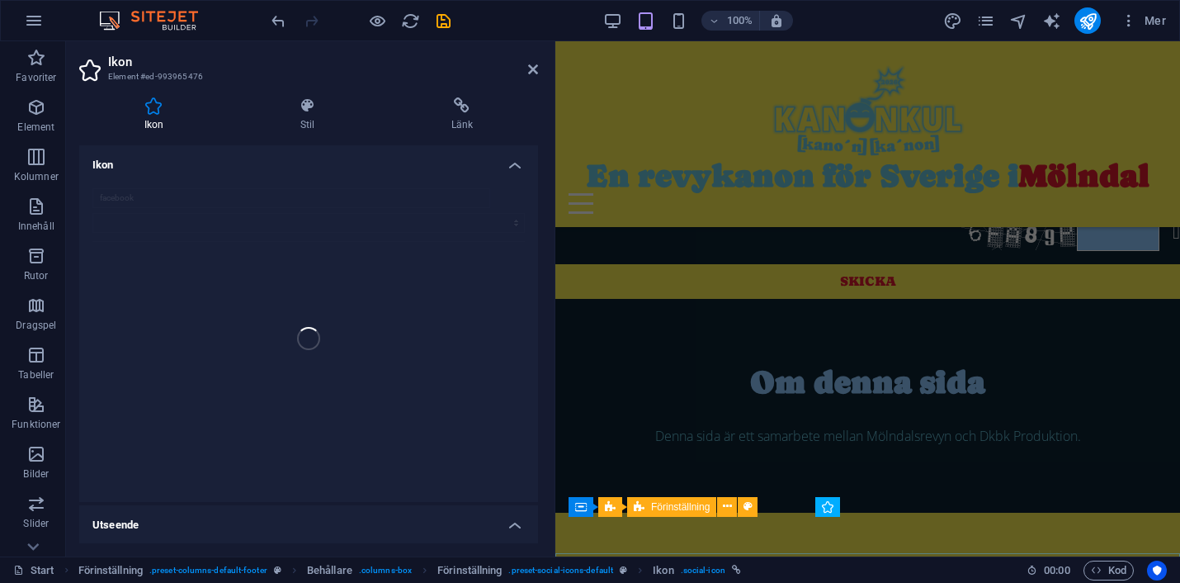
scroll to position [1148, 0]
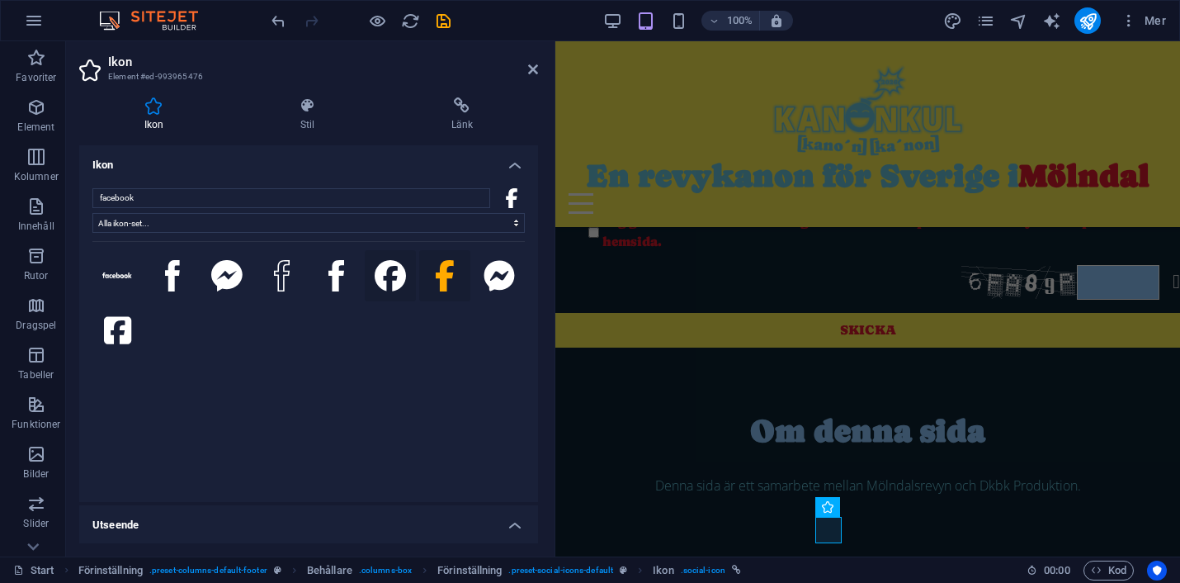
click at [406, 290] on icon at bounding box center [390, 275] width 31 height 31
click at [454, 275] on icon at bounding box center [445, 275] width 18 height 31
click at [344, 281] on icon at bounding box center [337, 275] width 16 height 31
click at [290, 279] on icon at bounding box center [282, 275] width 16 height 31
click at [132, 265] on button at bounding box center [117, 275] width 51 height 51
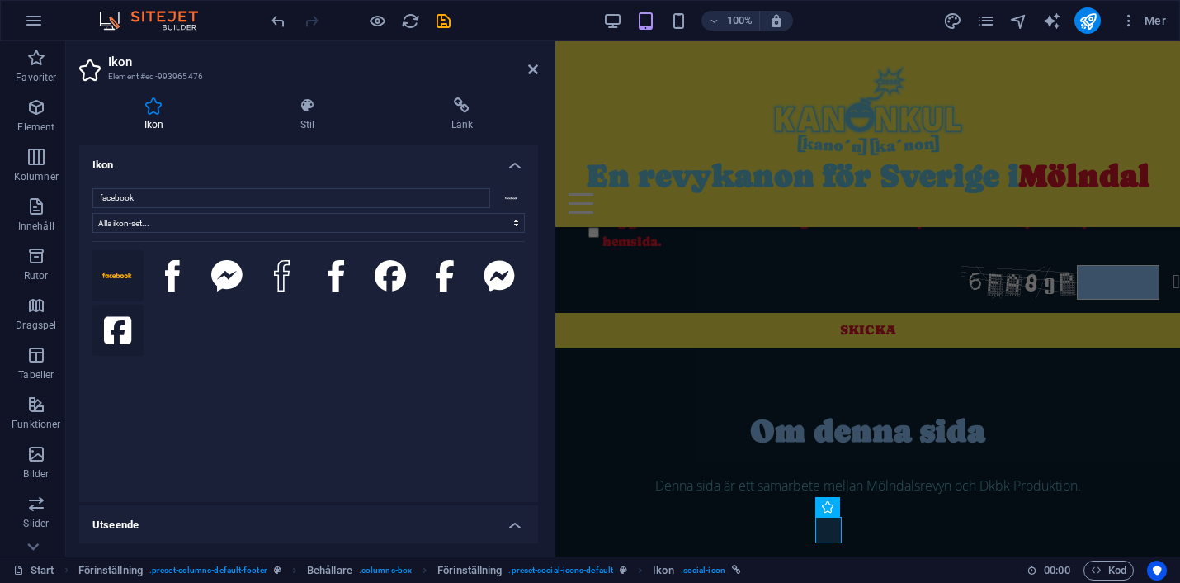
click at [131, 338] on icon at bounding box center [117, 329] width 27 height 27
click at [406, 288] on icon at bounding box center [390, 275] width 31 height 31
click at [455, 285] on icon at bounding box center [445, 275] width 20 height 31
click at [344, 290] on icon at bounding box center [337, 275] width 16 height 31
click at [123, 278] on icon at bounding box center [117, 275] width 31 height 6
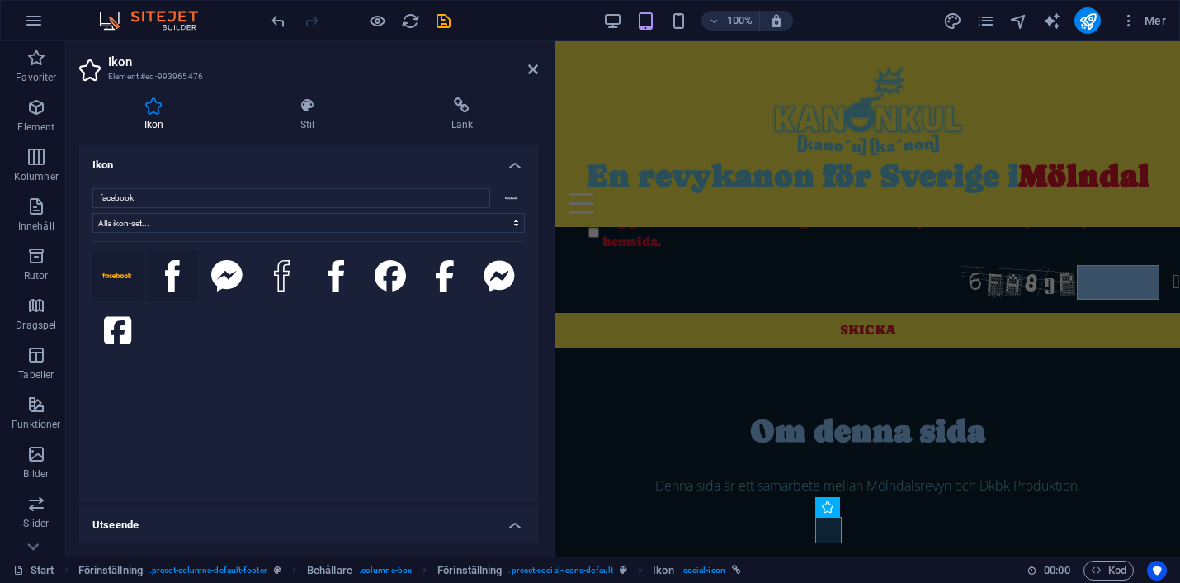
click at [171, 279] on button at bounding box center [172, 275] width 51 height 51
click at [406, 274] on icon at bounding box center [390, 275] width 31 height 31
click at [454, 277] on icon at bounding box center [445, 275] width 18 height 31
click at [513, 220] on select "Alla ikon-set... IcoFont Ionicons FontAwesome Brands FontAwesome Duotone FontAw…" at bounding box center [308, 223] width 433 height 20
click at [92, 213] on select "Alla ikon-set... IcoFont Ionicons FontAwesome Brands FontAwesome Duotone FontAw…" at bounding box center [308, 223] width 433 height 20
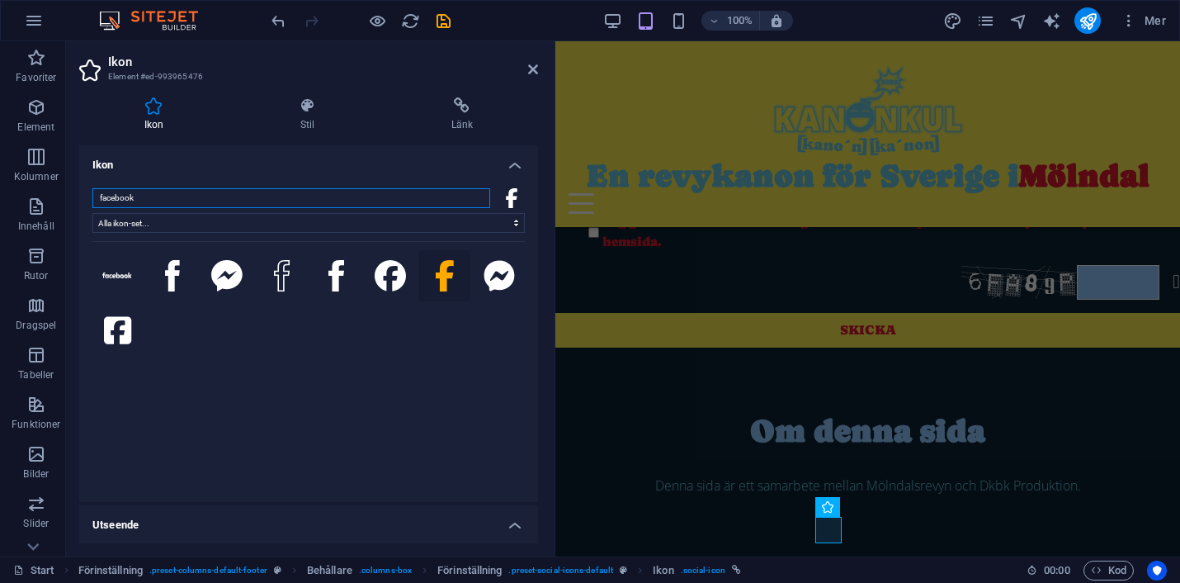
click at [241, 201] on input "facebook" at bounding box center [291, 198] width 398 height 20
click at [310, 111] on icon at bounding box center [307, 105] width 144 height 17
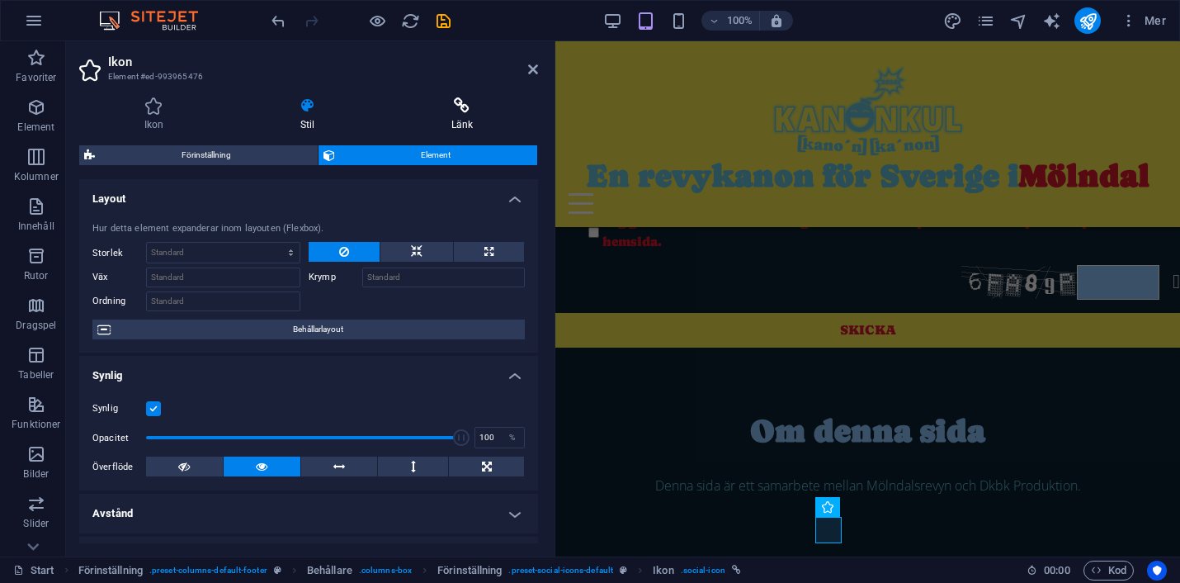
click at [466, 116] on h4 "Länk" at bounding box center [462, 114] width 152 height 35
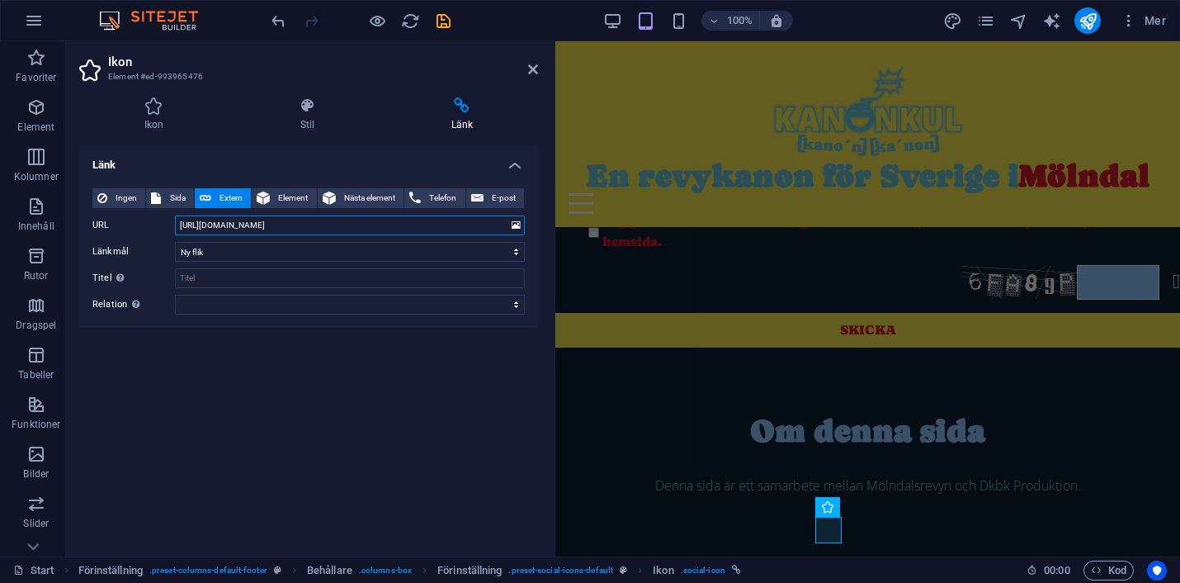
drag, startPoint x: 290, startPoint y: 226, endPoint x: 171, endPoint y: 225, distance: 118.9
click at [171, 225] on div "URL [URL][DOMAIN_NAME]" at bounding box center [308, 225] width 433 height 20
paste input "molndalsrevyn/"
type input "[URL][DOMAIN_NAME]"
click at [229, 249] on select "Ny flik Samma flik Överlägg" at bounding box center [350, 252] width 350 height 20
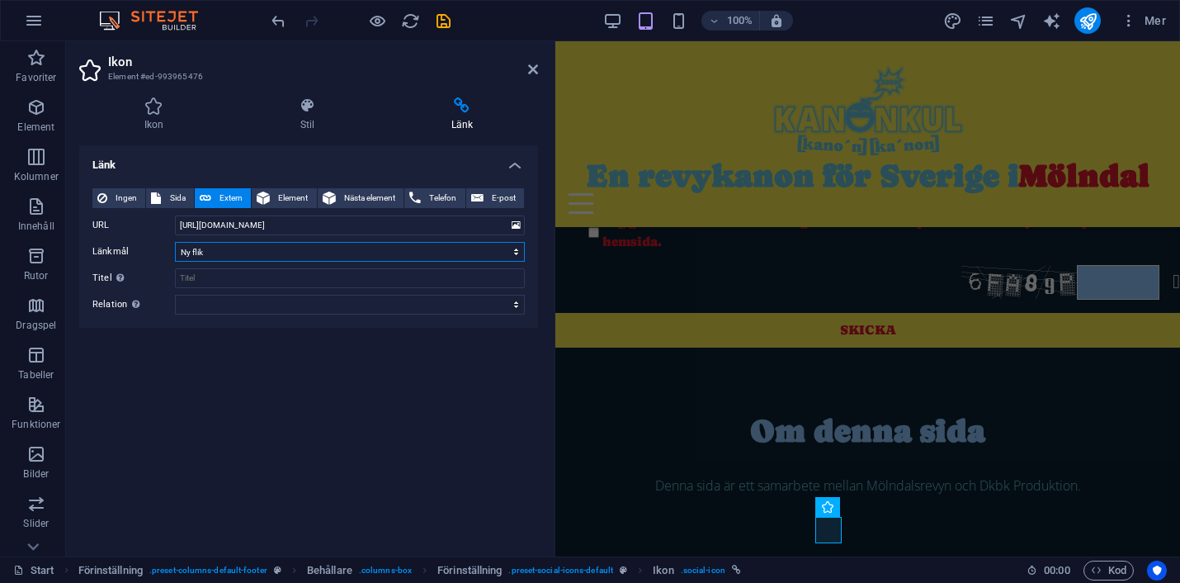
click at [175, 242] on select "Ny flik Samma flik Överlägg" at bounding box center [350, 252] width 350 height 20
click at [443, 25] on icon "save" at bounding box center [443, 21] width 19 height 19
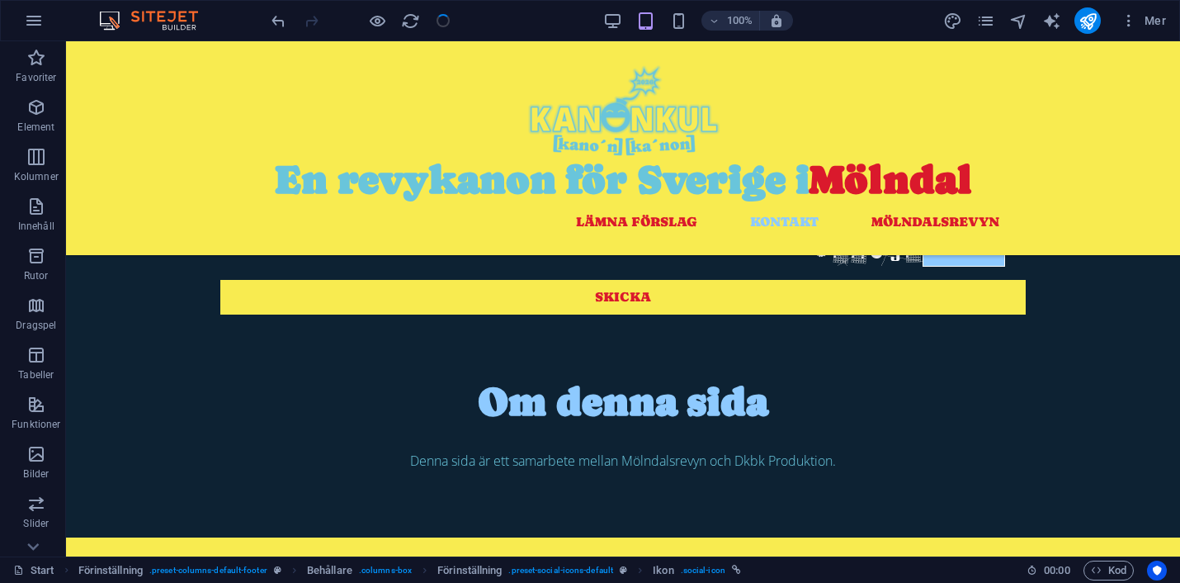
checkbox input "false"
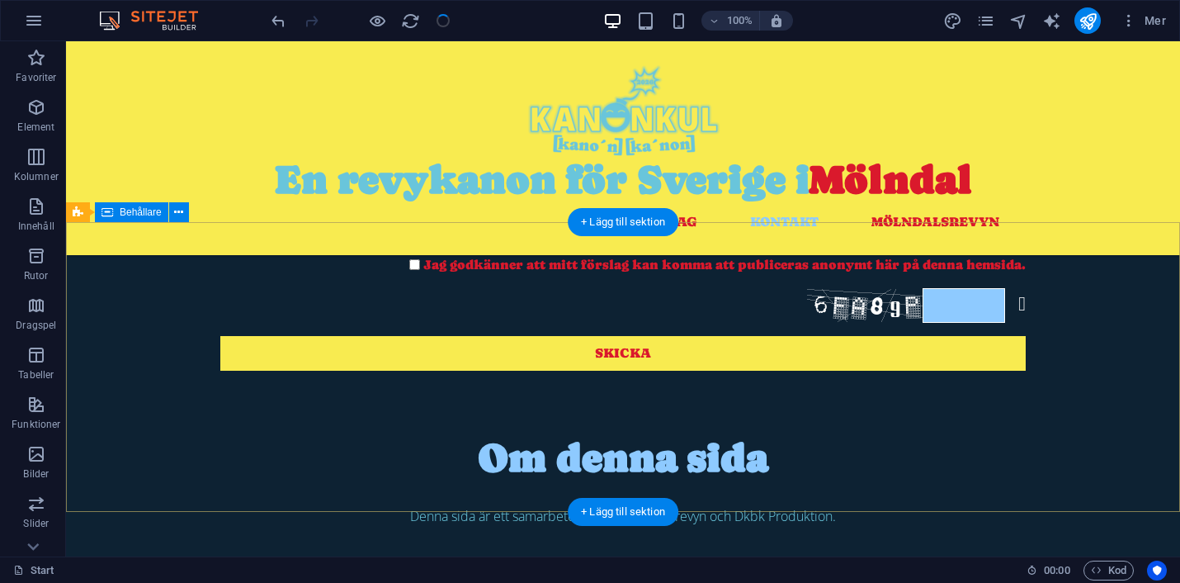
scroll to position [1128, 0]
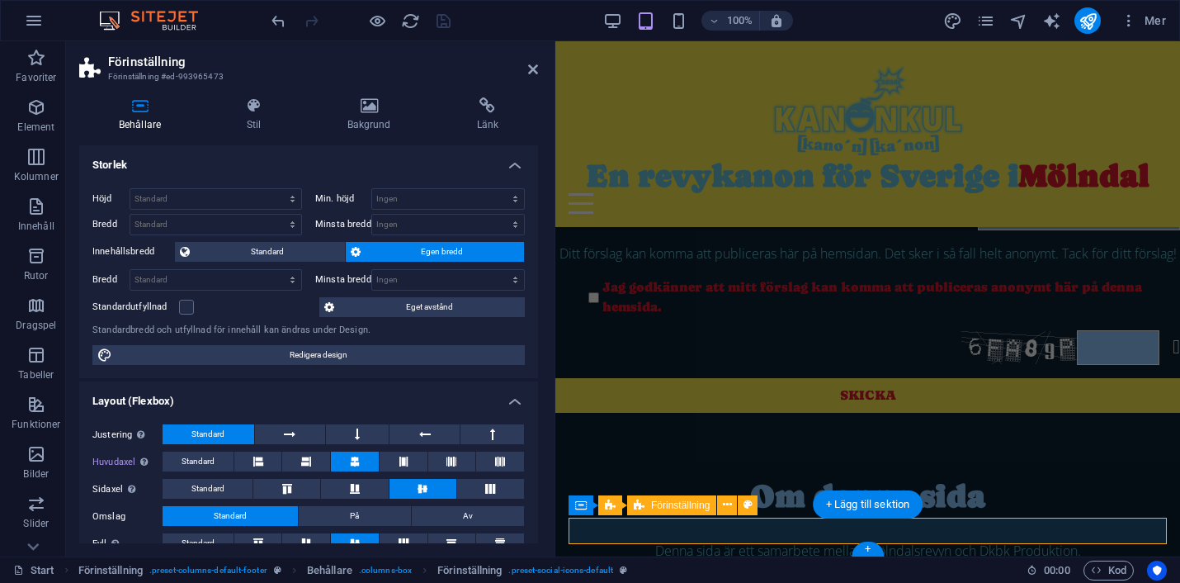
scroll to position [1148, 0]
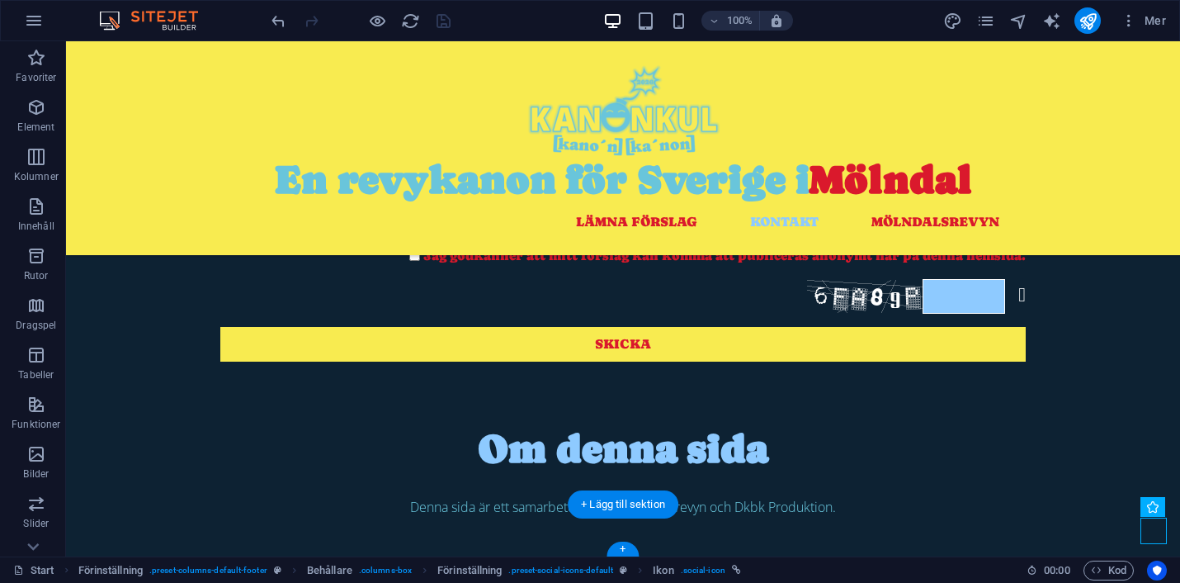
scroll to position [1128, 0]
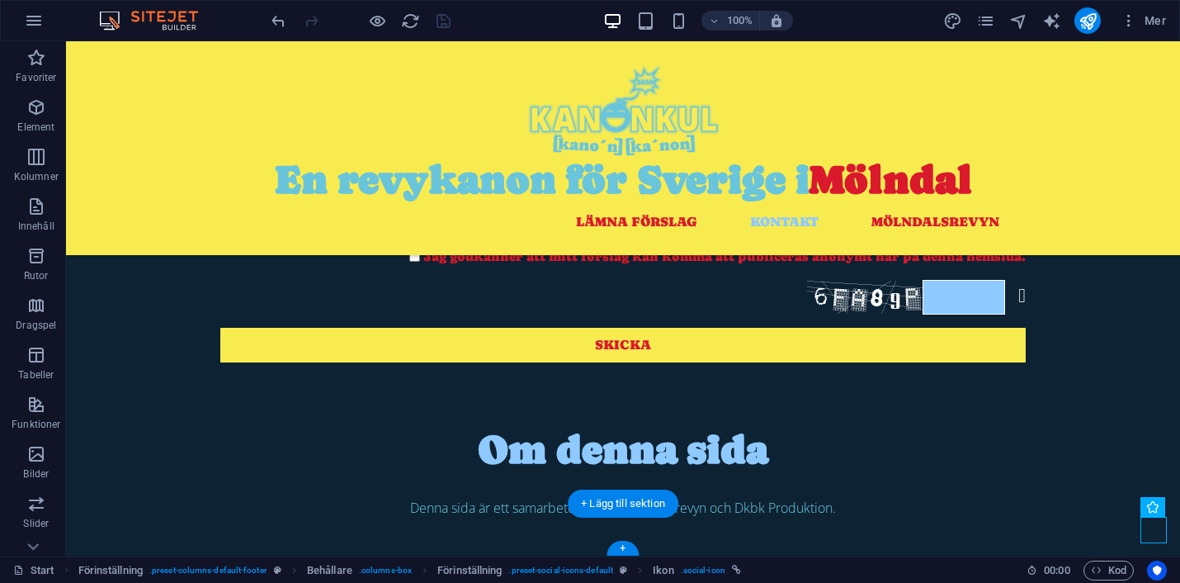
drag, startPoint x: 416, startPoint y: 530, endPoint x: 873, endPoint y: 533, distance: 456.5
drag, startPoint x: 1154, startPoint y: 532, endPoint x: 1112, endPoint y: 533, distance: 42.1
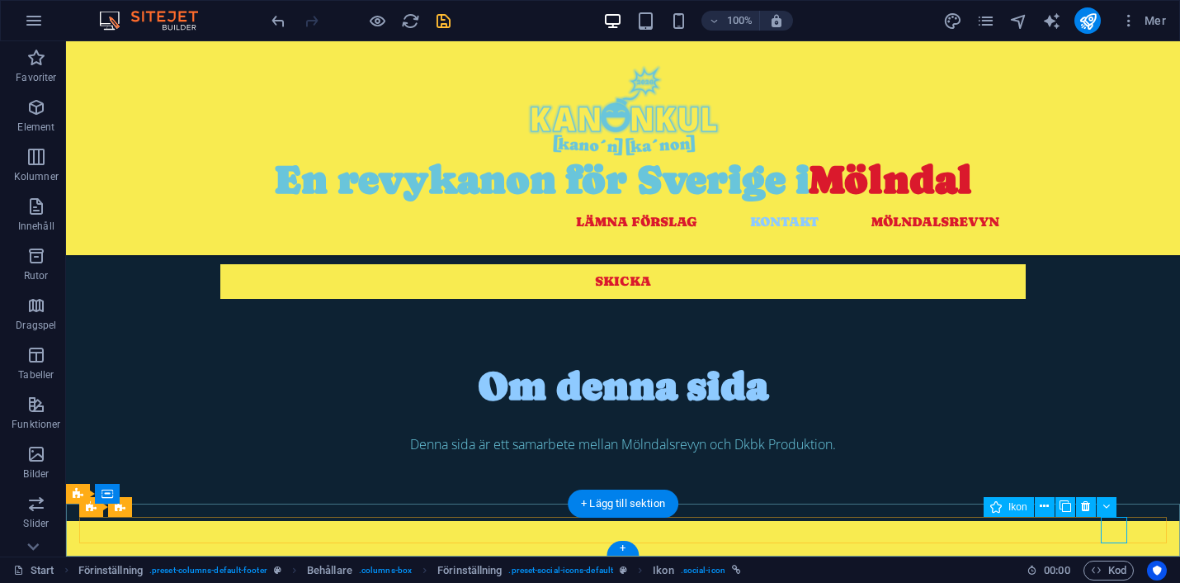
select select "xMidYMid"
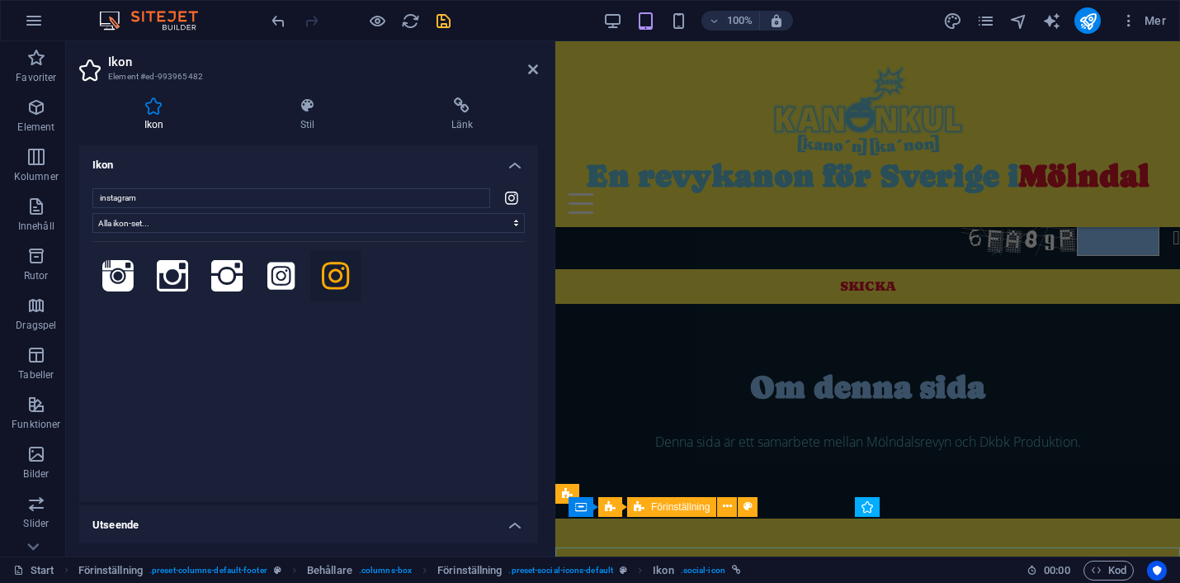
scroll to position [1148, 0]
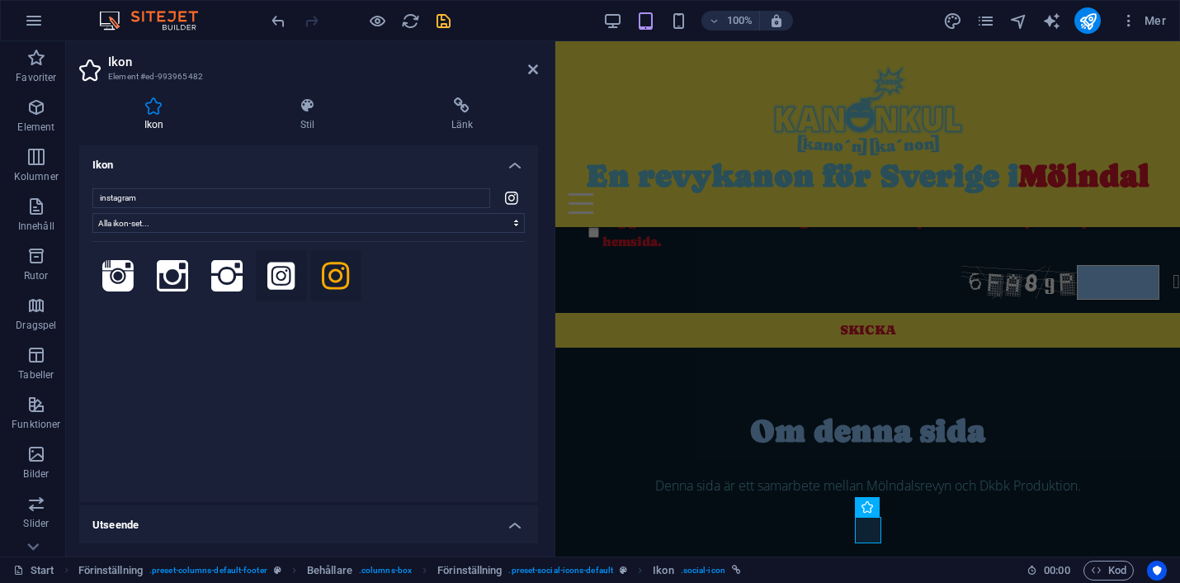
click at [295, 275] on icon at bounding box center [280, 275] width 27 height 31
click at [349, 277] on icon at bounding box center [335, 275] width 27 height 31
click at [229, 280] on icon at bounding box center [226, 275] width 31 height 31
click at [188, 280] on icon at bounding box center [172, 275] width 31 height 31
click at [121, 278] on icon at bounding box center [117, 275] width 31 height 31
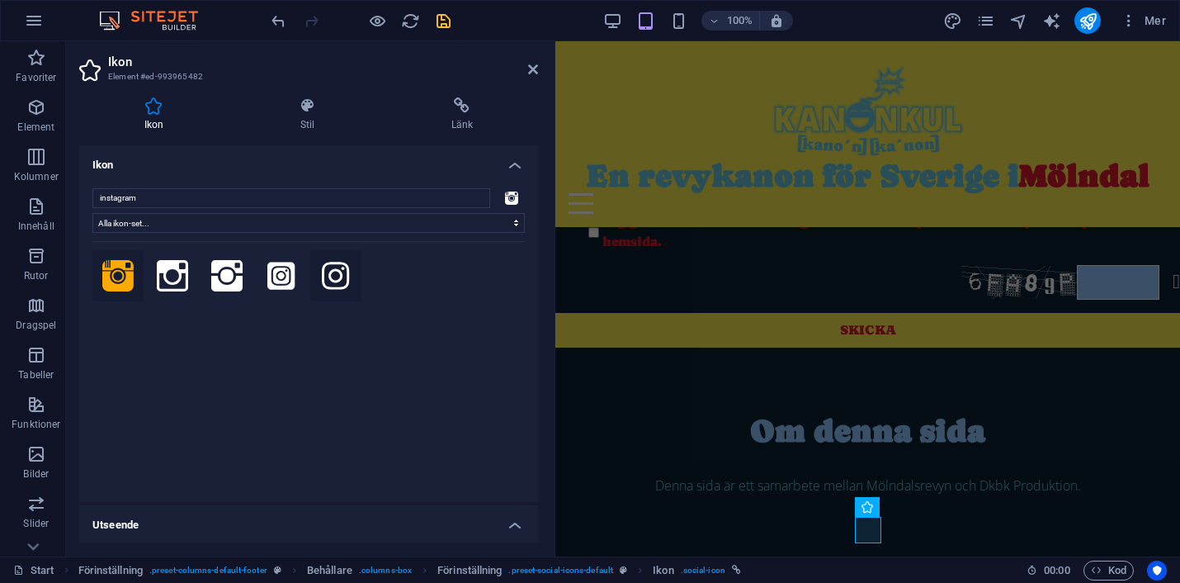
click at [349, 276] on icon at bounding box center [335, 275] width 27 height 31
click at [471, 112] on icon at bounding box center [462, 105] width 152 height 17
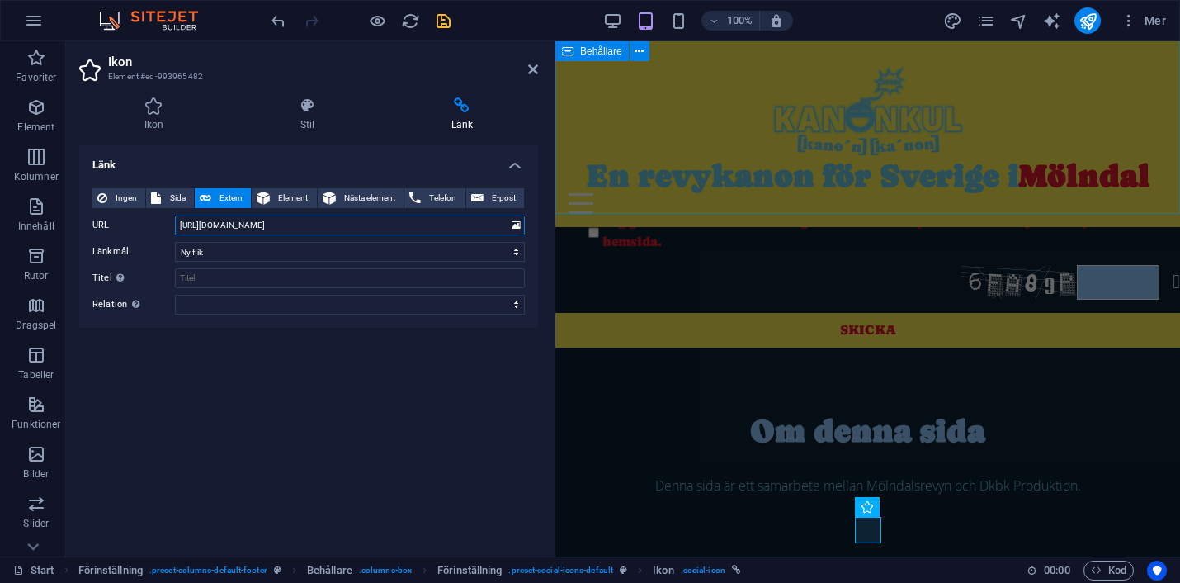
drag, startPoint x: 293, startPoint y: 225, endPoint x: 168, endPoint y: 227, distance: 125.5
click at [168, 227] on div "URL [URL][DOMAIN_NAME]" at bounding box center [308, 225] width 433 height 20
paste input "molndalsrevyn/"
type input "[URL][DOMAIN_NAME]"
click at [263, 253] on select "Ny flik Samma flik Överlägg" at bounding box center [350, 252] width 350 height 20
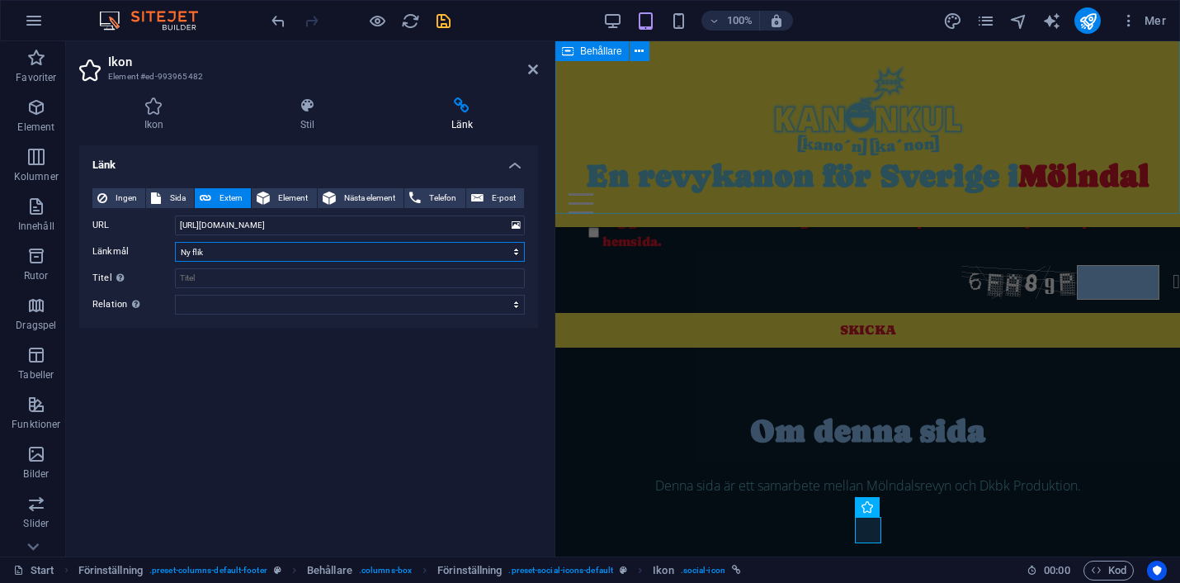
click at [175, 242] on select "Ny flik Samma flik Överlägg" at bounding box center [350, 252] width 350 height 20
click at [377, 220] on input "[URL][DOMAIN_NAME]" at bounding box center [350, 225] width 350 height 20
click at [356, 401] on div "Länk Ingen Sida Extern Element Nästa element Telefon E-post Sida Start Legal No…" at bounding box center [308, 344] width 459 height 398
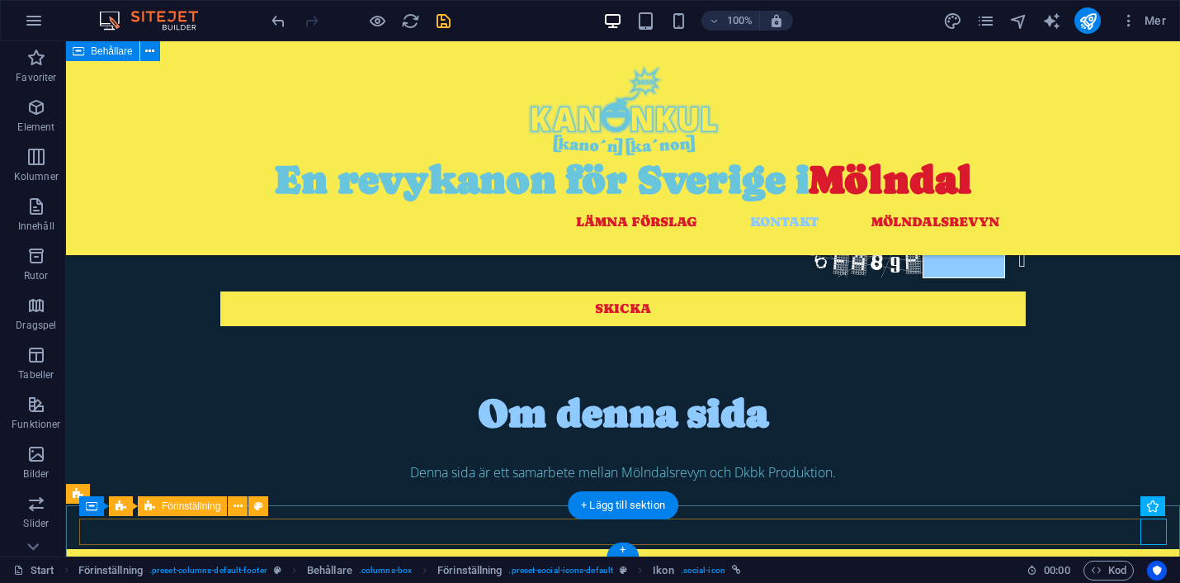
scroll to position [1128, 0]
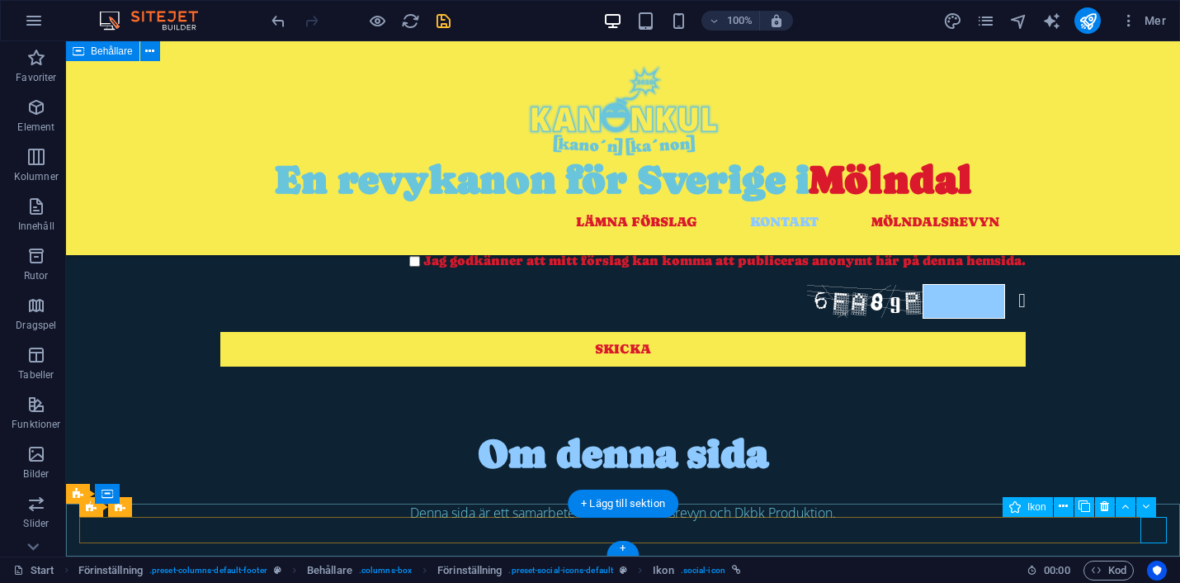
select select "xMidYMid"
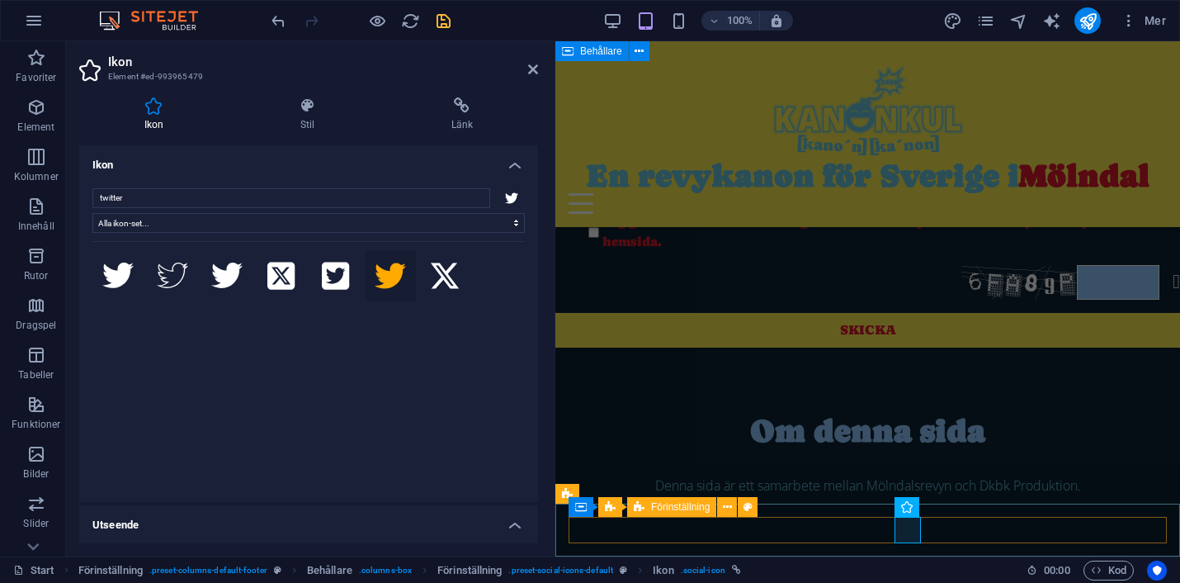
scroll to position [1148, 0]
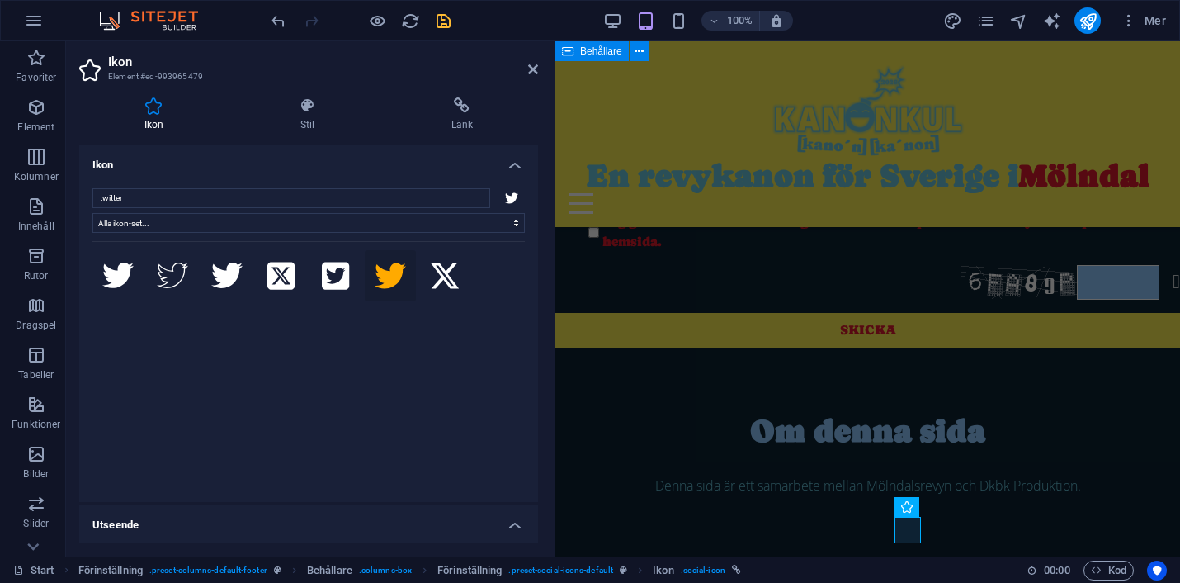
click at [158, 103] on icon at bounding box center [153, 105] width 149 height 17
click at [509, 201] on icon at bounding box center [511, 197] width 13 height 11
click at [513, 166] on h4 "Ikon" at bounding box center [308, 160] width 459 height 30
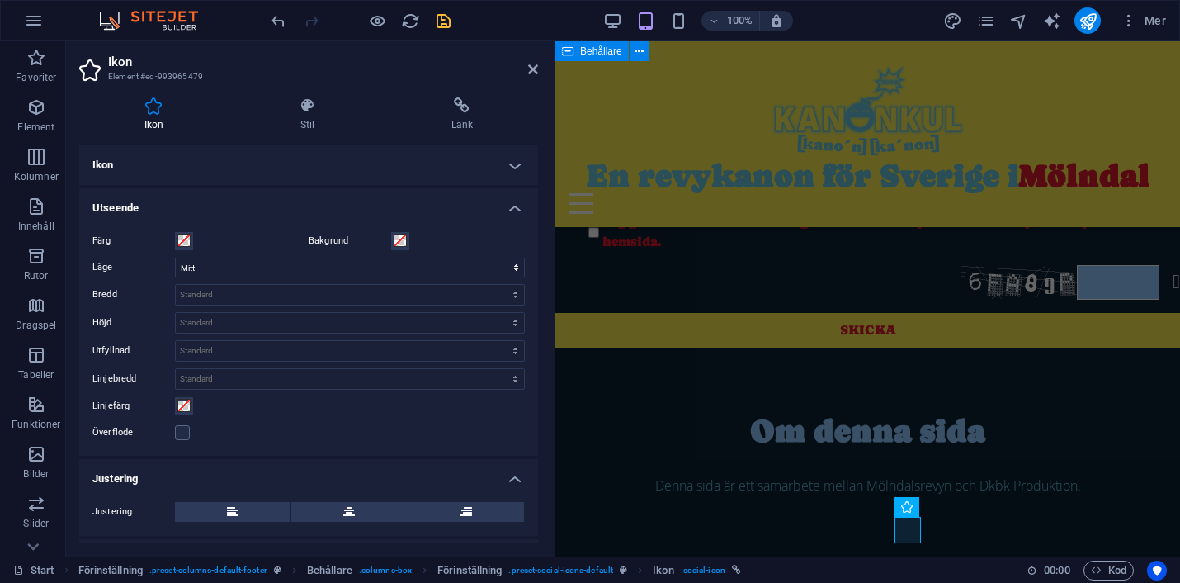
click at [513, 166] on h4 "Ikon" at bounding box center [308, 165] width 459 height 40
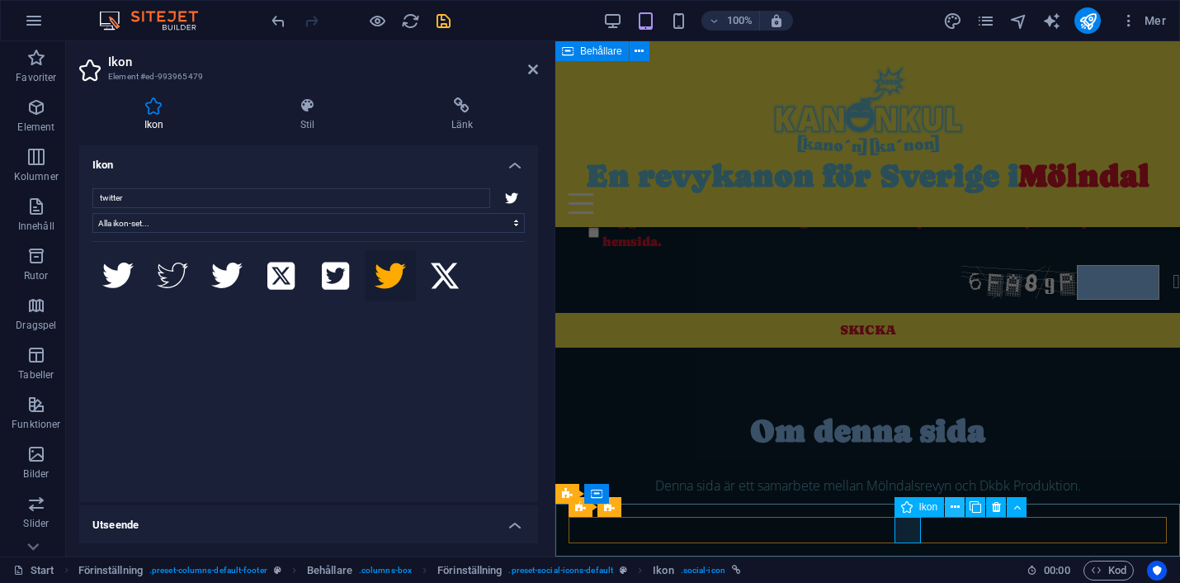
click at [960, 508] on button at bounding box center [955, 507] width 20 height 20
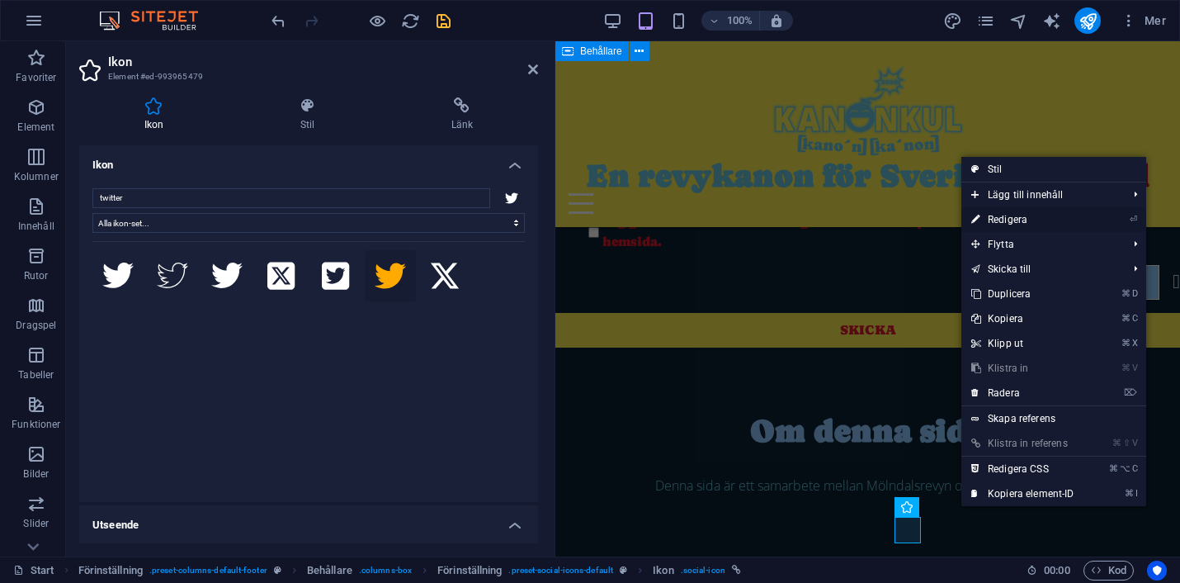
click at [1010, 212] on link "⏎ Redigera" at bounding box center [1023, 219] width 123 height 25
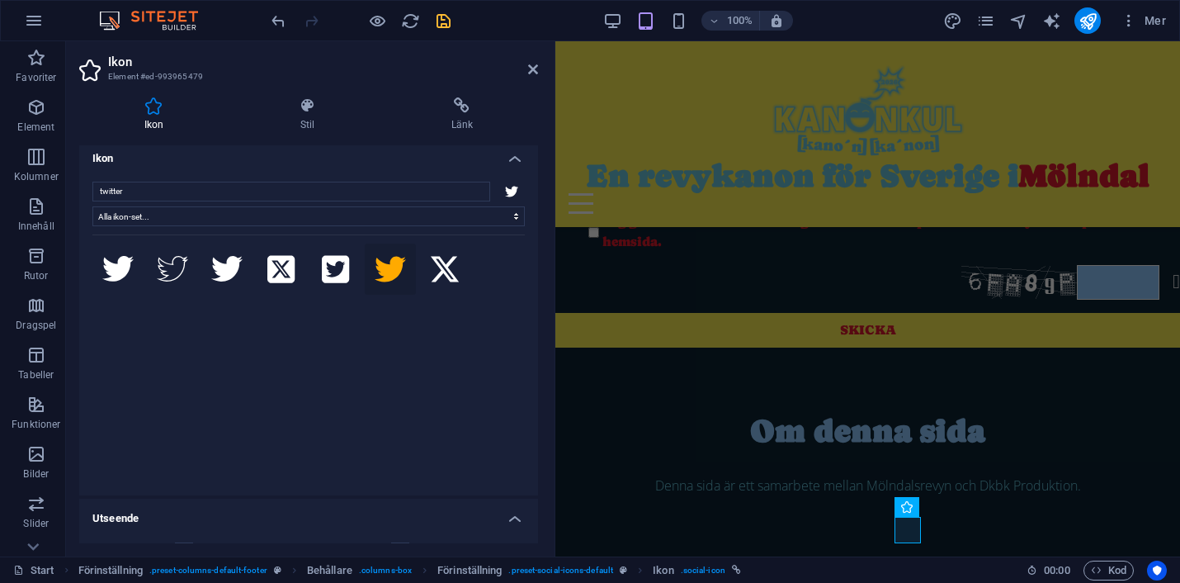
scroll to position [0, 0]
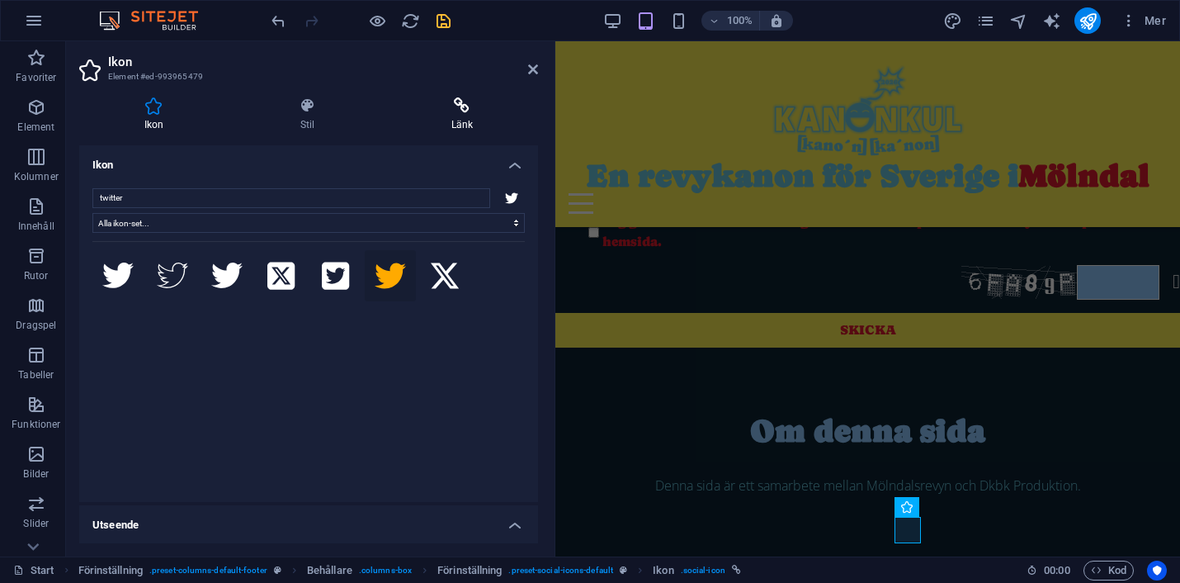
click at [456, 103] on icon at bounding box center [462, 105] width 152 height 17
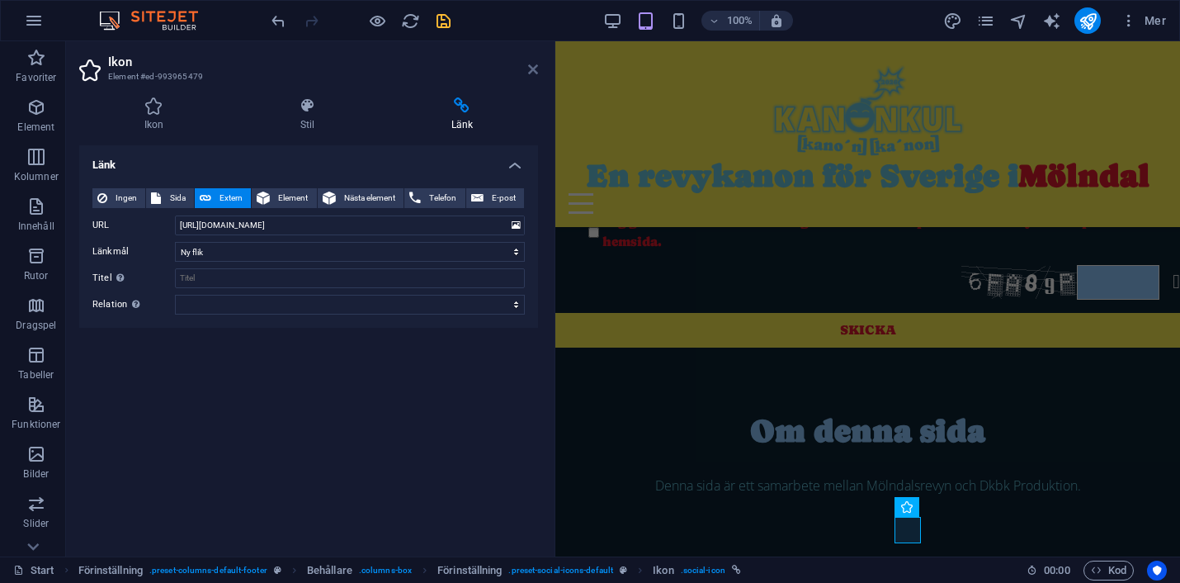
click at [530, 70] on icon at bounding box center [533, 69] width 10 height 13
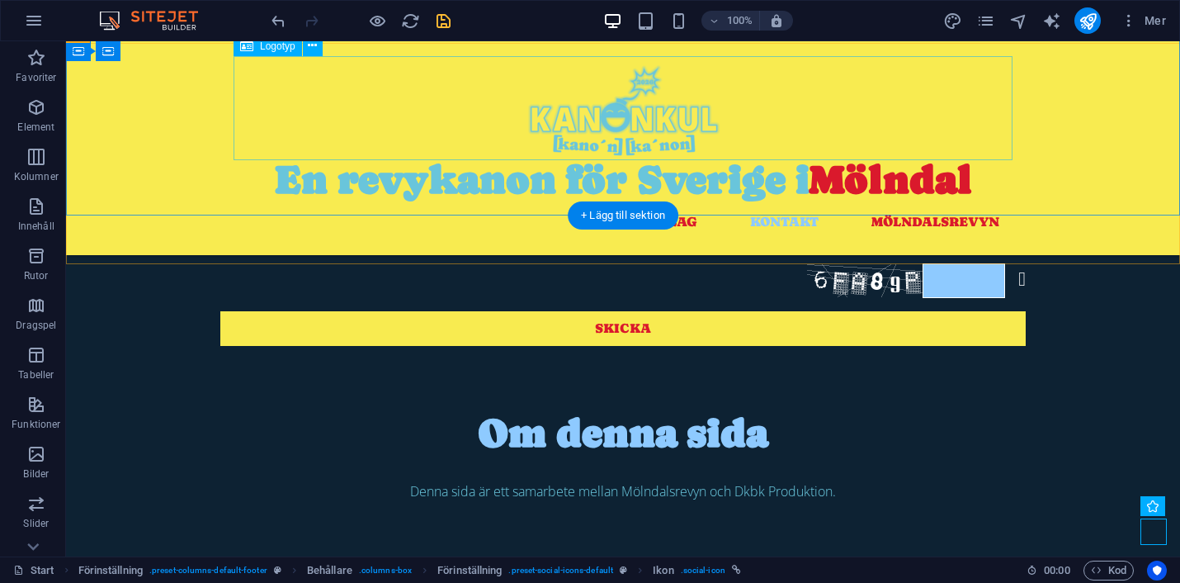
scroll to position [1128, 0]
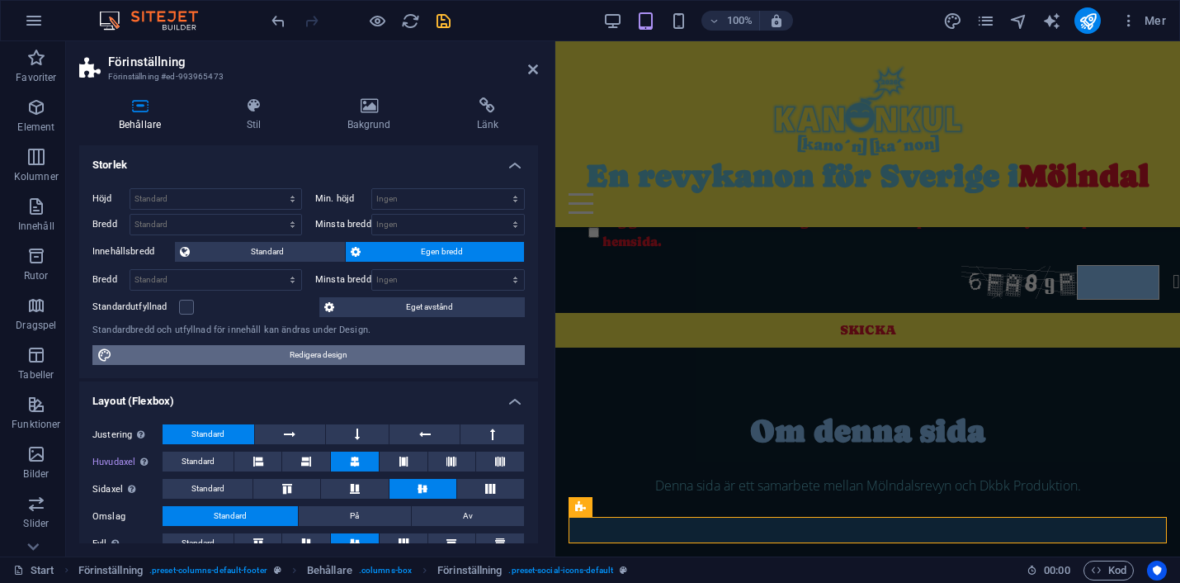
scroll to position [243, 0]
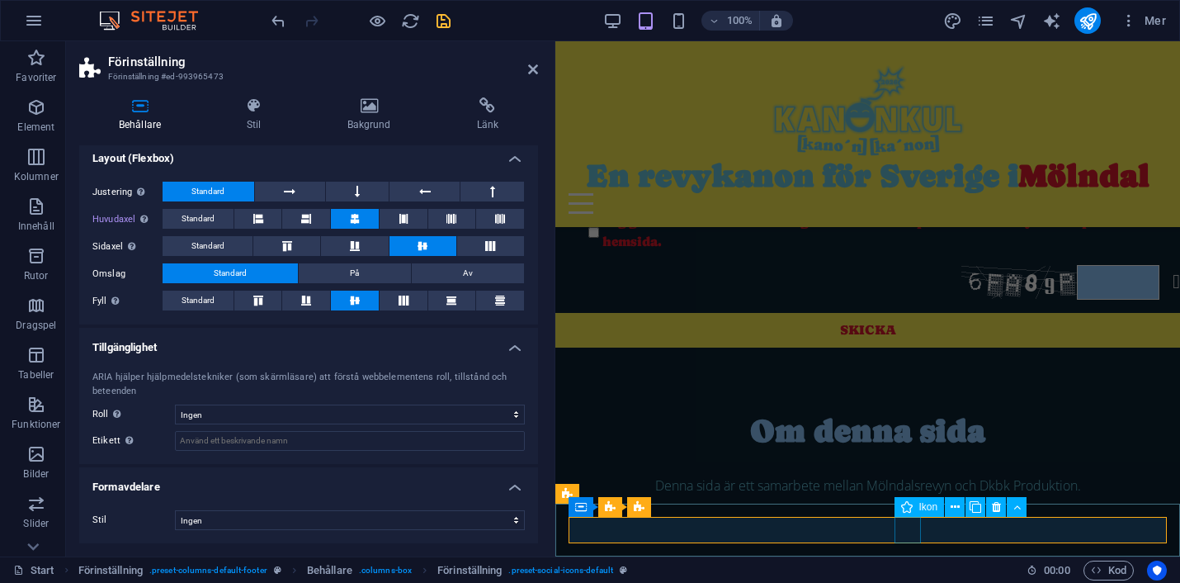
click at [1015, 504] on icon at bounding box center [1017, 507] width 7 height 17
click at [977, 503] on icon at bounding box center [977, 507] width 7 height 17
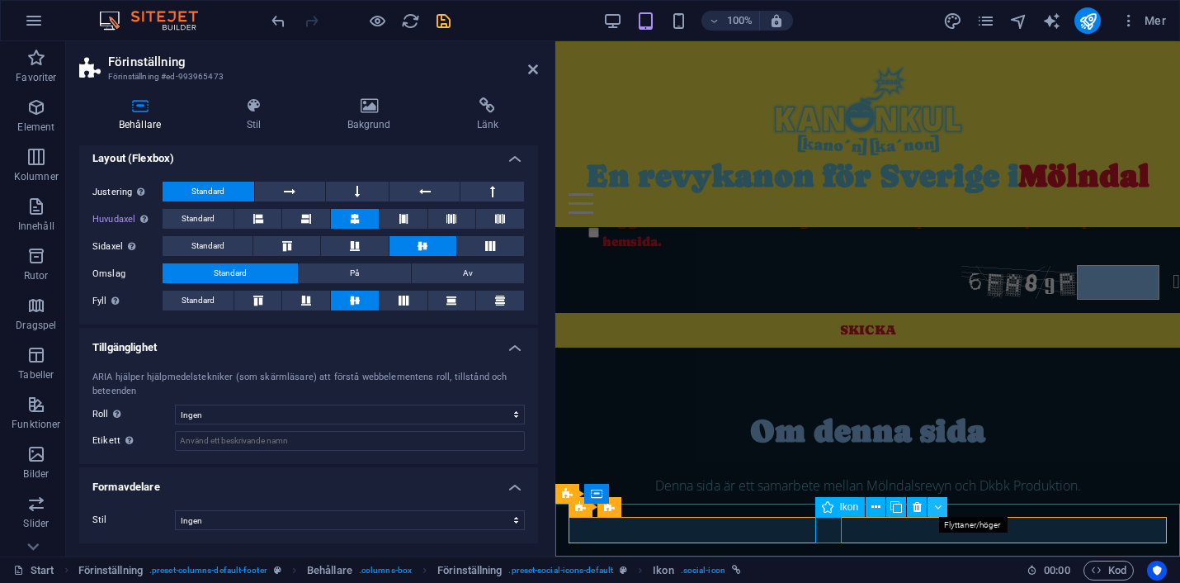
click at [931, 503] on button at bounding box center [938, 507] width 20 height 20
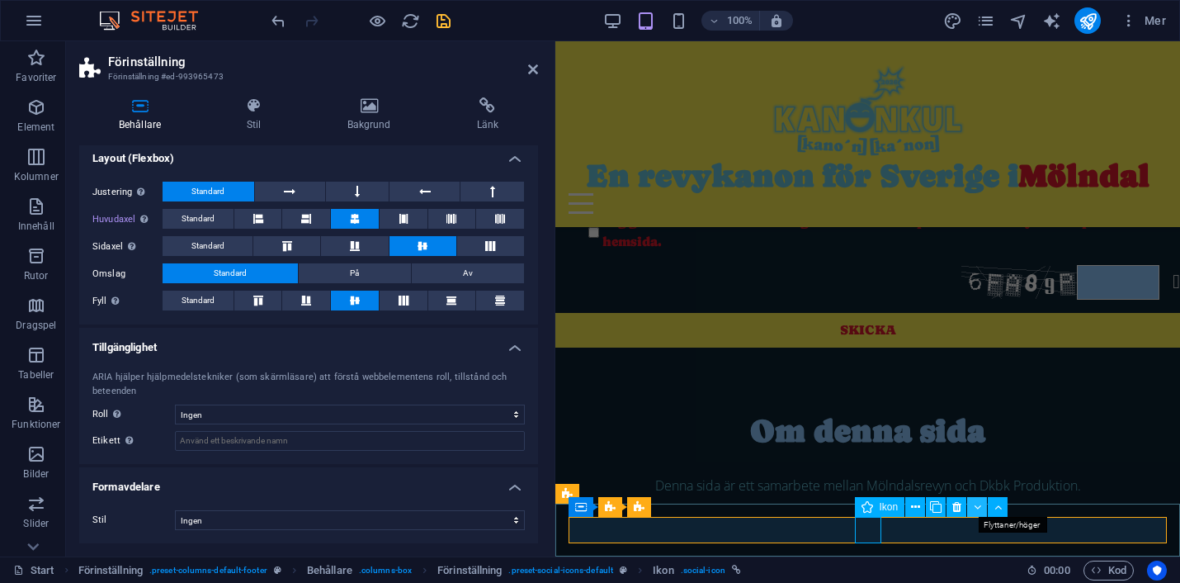
click at [977, 509] on icon at bounding box center [977, 507] width 7 height 17
click at [958, 506] on icon at bounding box center [955, 507] width 9 height 17
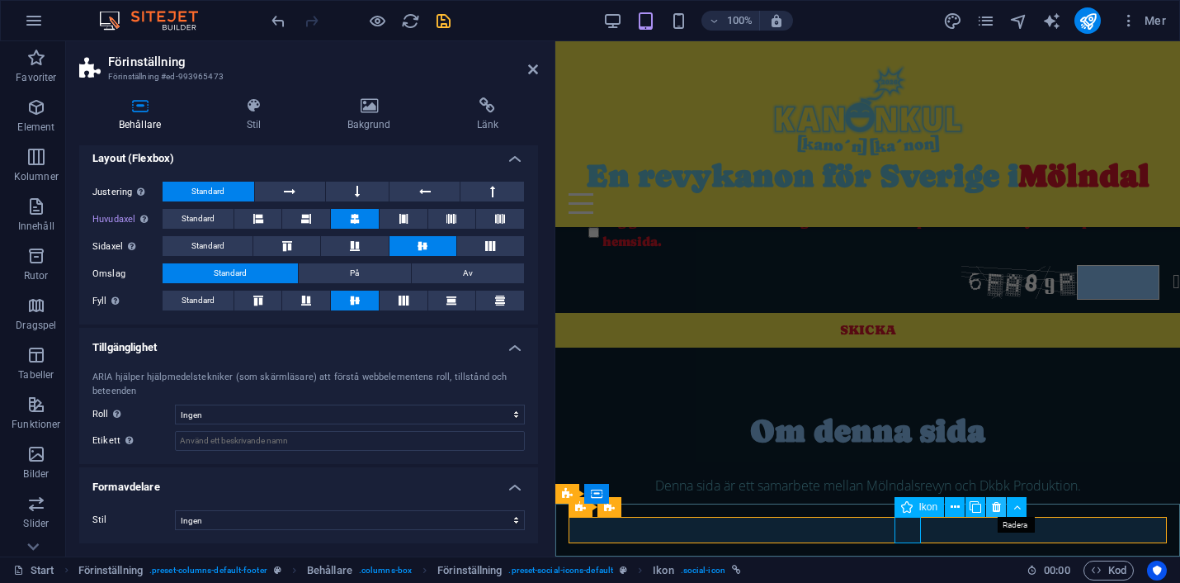
click at [996, 504] on icon at bounding box center [996, 507] width 9 height 17
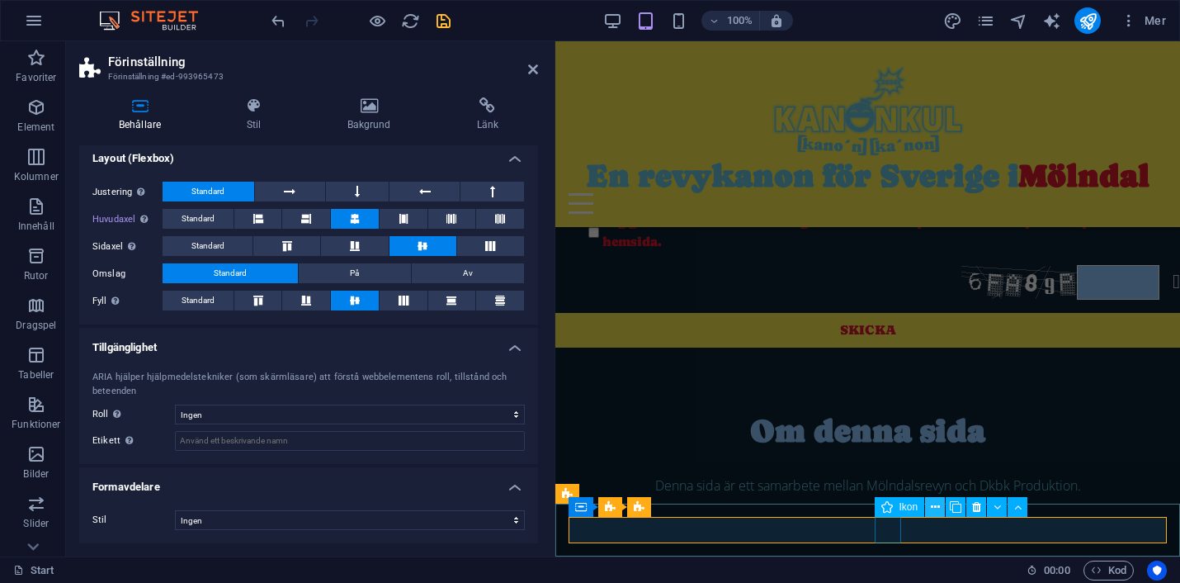
click at [939, 506] on icon at bounding box center [935, 507] width 9 height 17
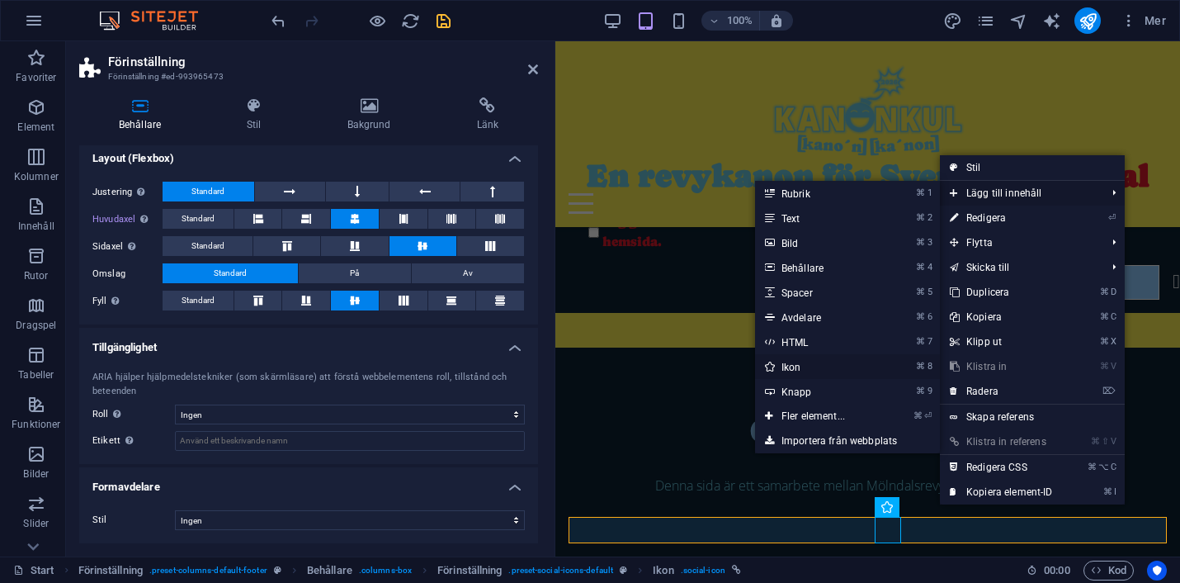
click at [797, 368] on link "⌘ 8 Ikon" at bounding box center [816, 366] width 123 height 25
select select "xMidYMid"
select select "px"
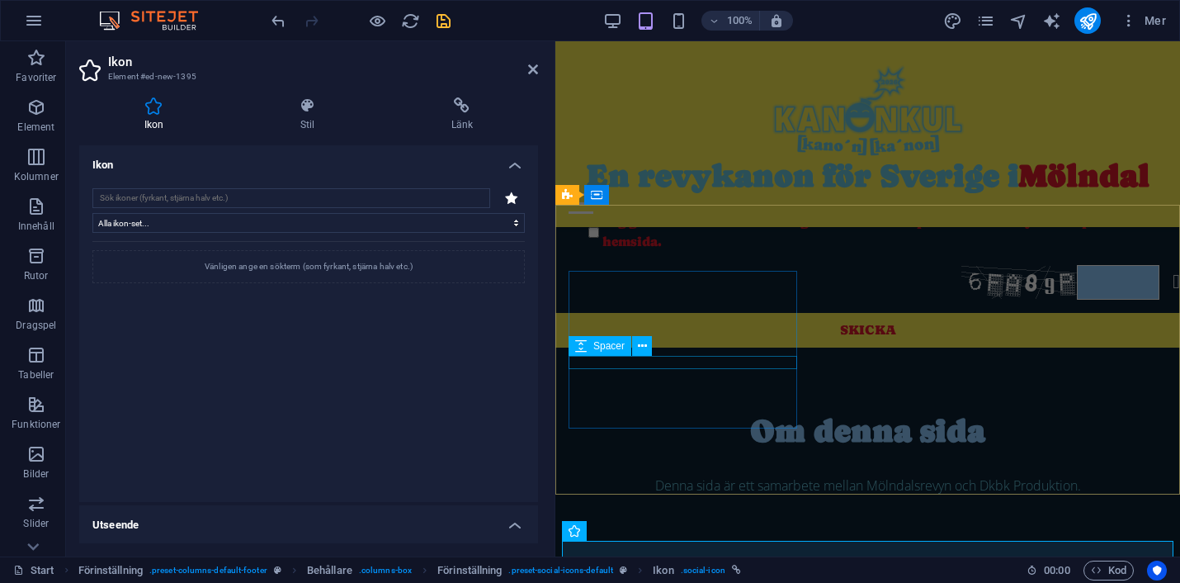
scroll to position [1157, 0]
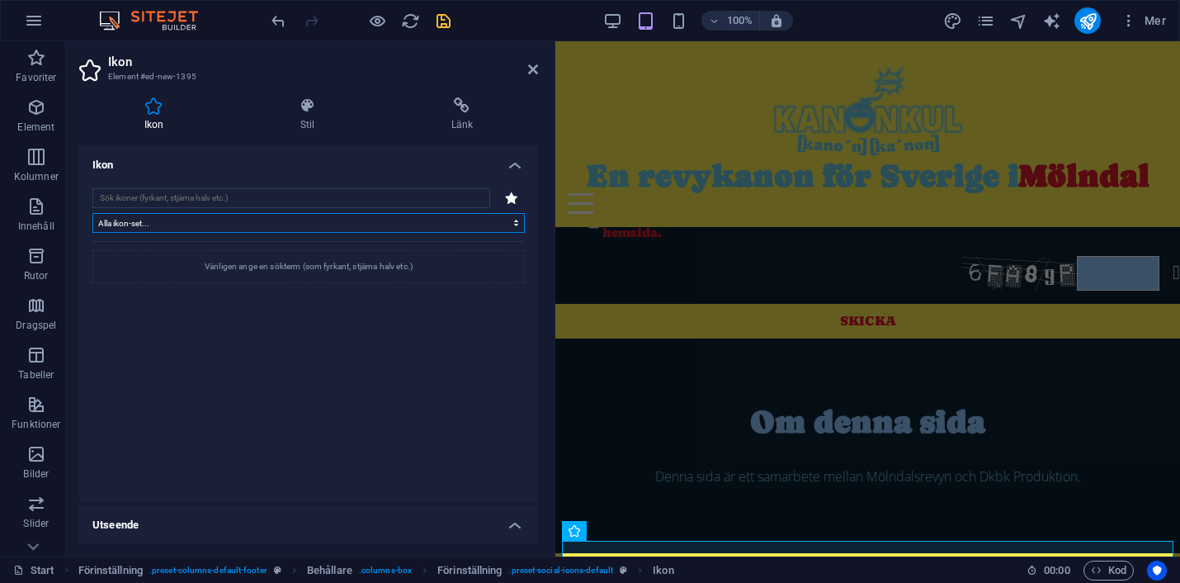
click at [271, 225] on select "Alla ikon-set... IcoFont Ionicons FontAwesome Brands FontAwesome Duotone FontAw…" at bounding box center [308, 223] width 433 height 20
click at [92, 213] on select "Alla ikon-set... IcoFont Ionicons FontAwesome Brands FontAwesome Duotone FontAw…" at bounding box center [308, 223] width 433 height 20
click at [271, 193] on input "search" at bounding box center [291, 198] width 398 height 20
type input "tik"
click at [128, 277] on icon at bounding box center [117, 275] width 27 height 31
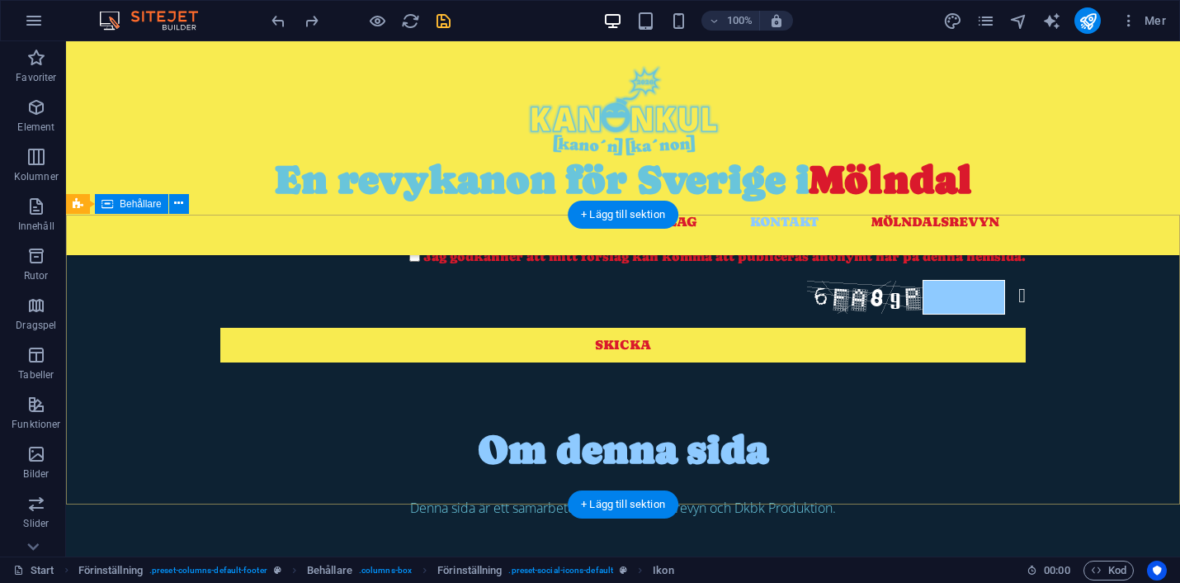
scroll to position [1128, 0]
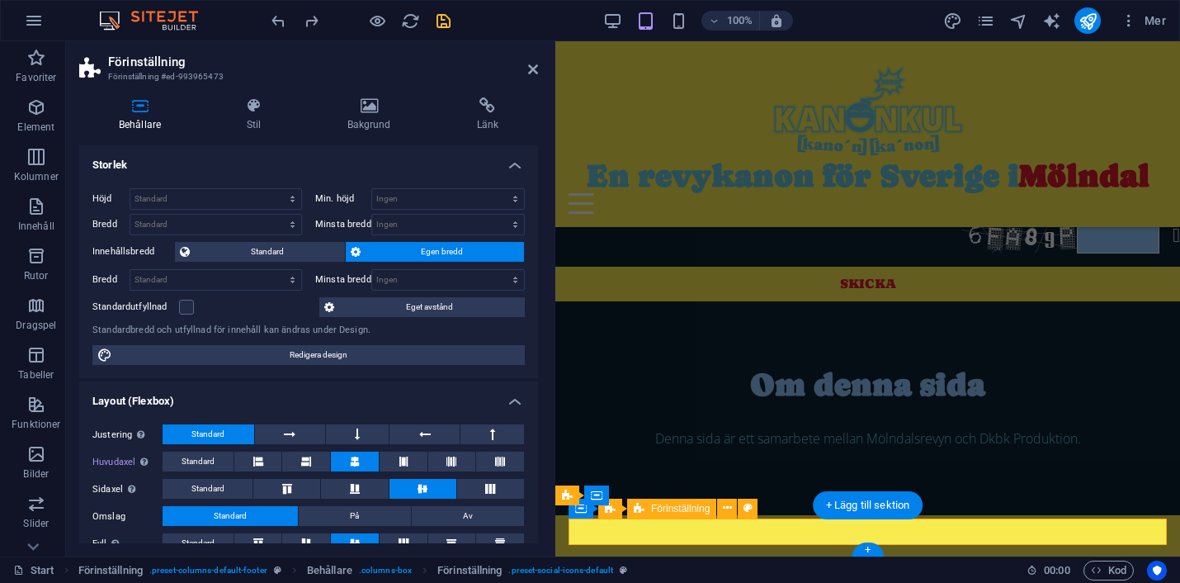
scroll to position [1148, 0]
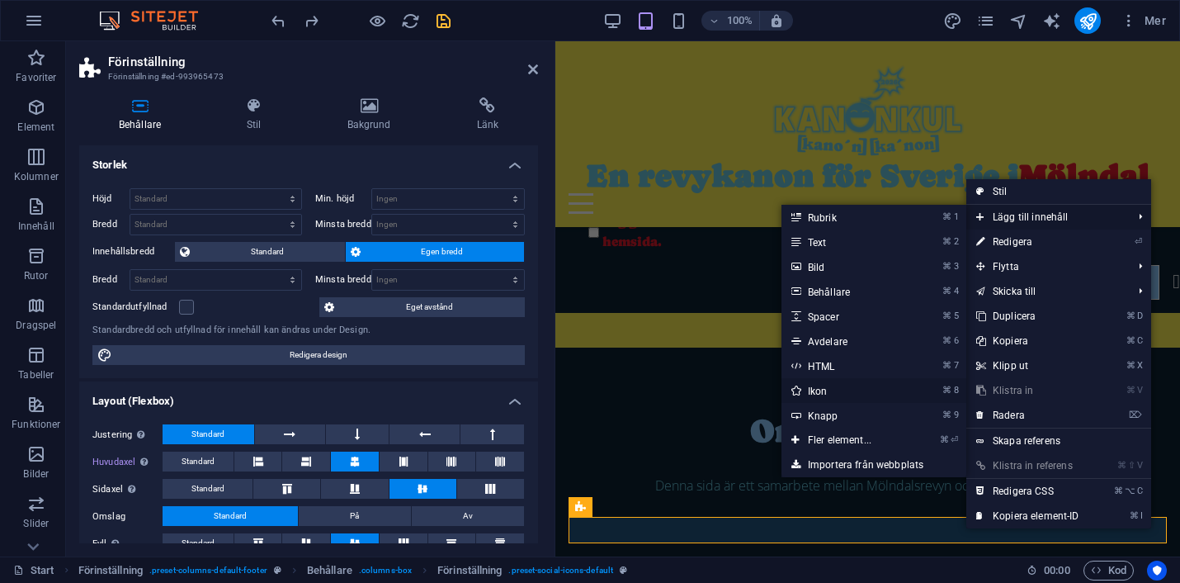
click at [819, 390] on link "⌘ 8 Ikon" at bounding box center [843, 390] width 123 height 25
select select "xMidYMid"
select select "px"
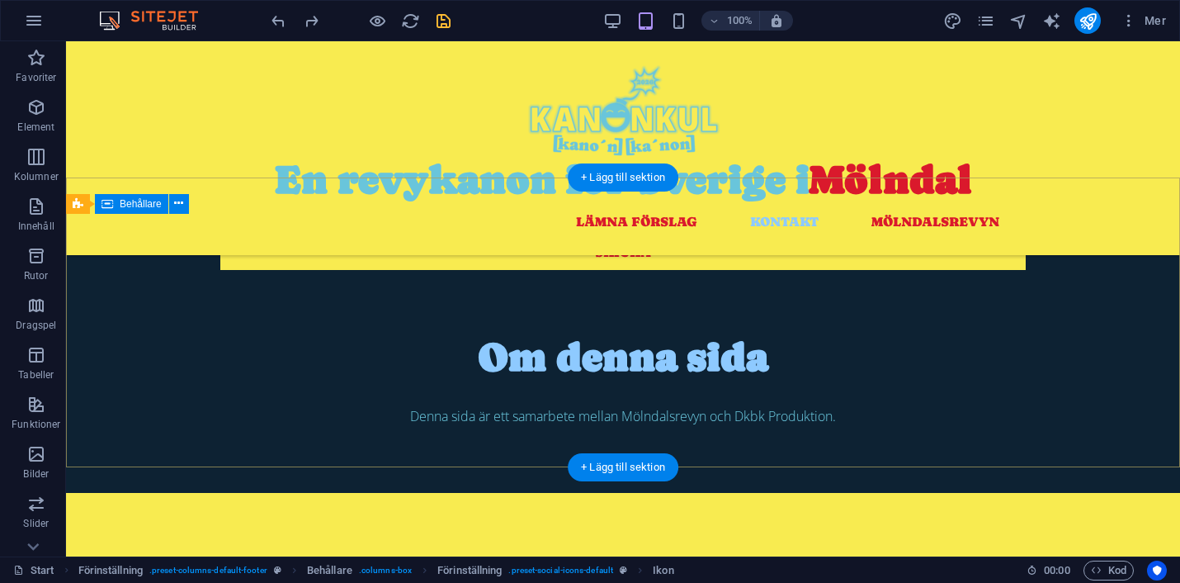
scroll to position [1128, 0]
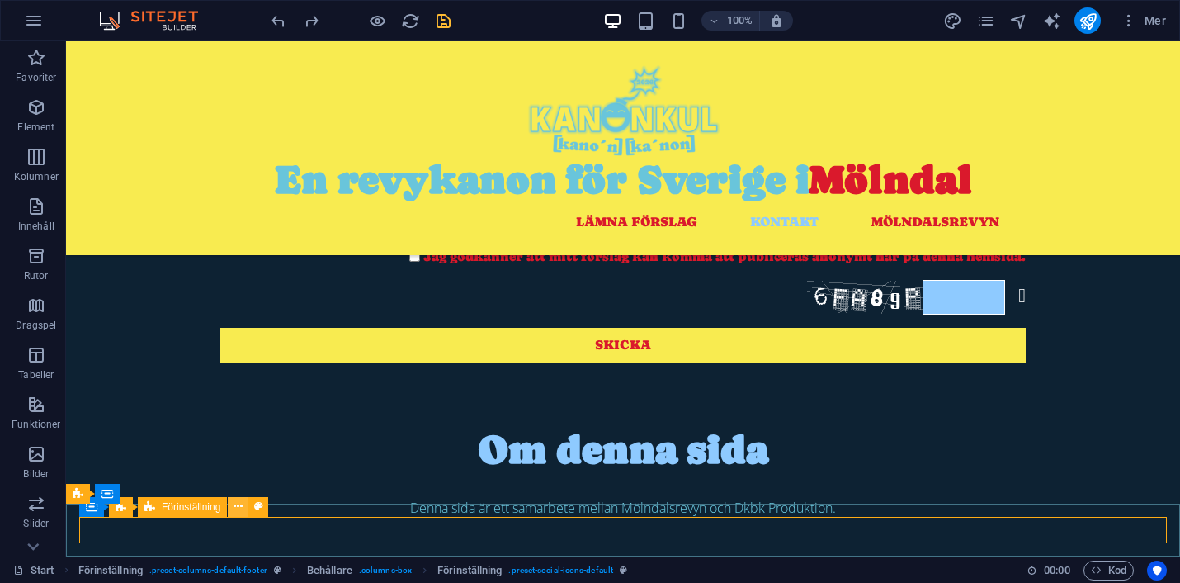
click at [235, 512] on icon at bounding box center [238, 506] width 9 height 17
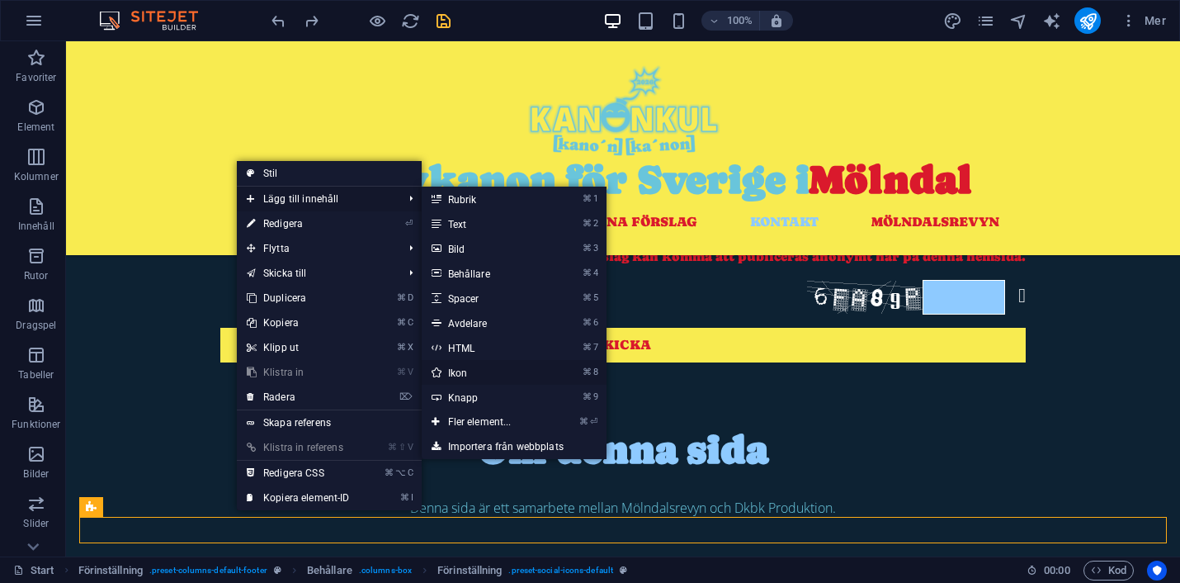
click at [473, 375] on link "⌘ 8 Ikon" at bounding box center [483, 372] width 123 height 25
select select "xMidYMid"
select select "px"
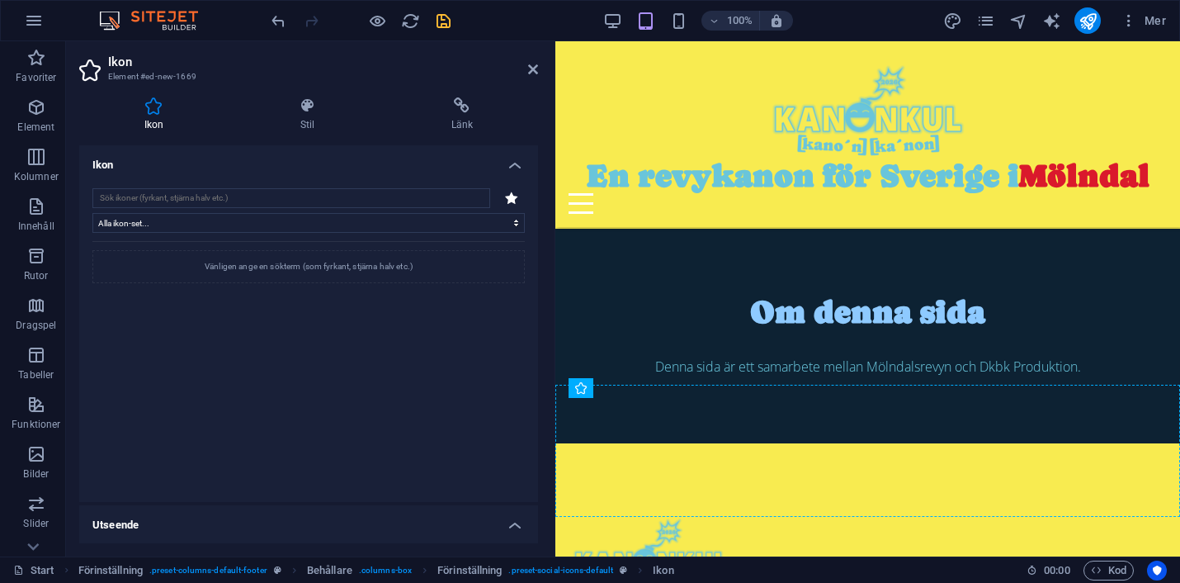
scroll to position [1228, 0]
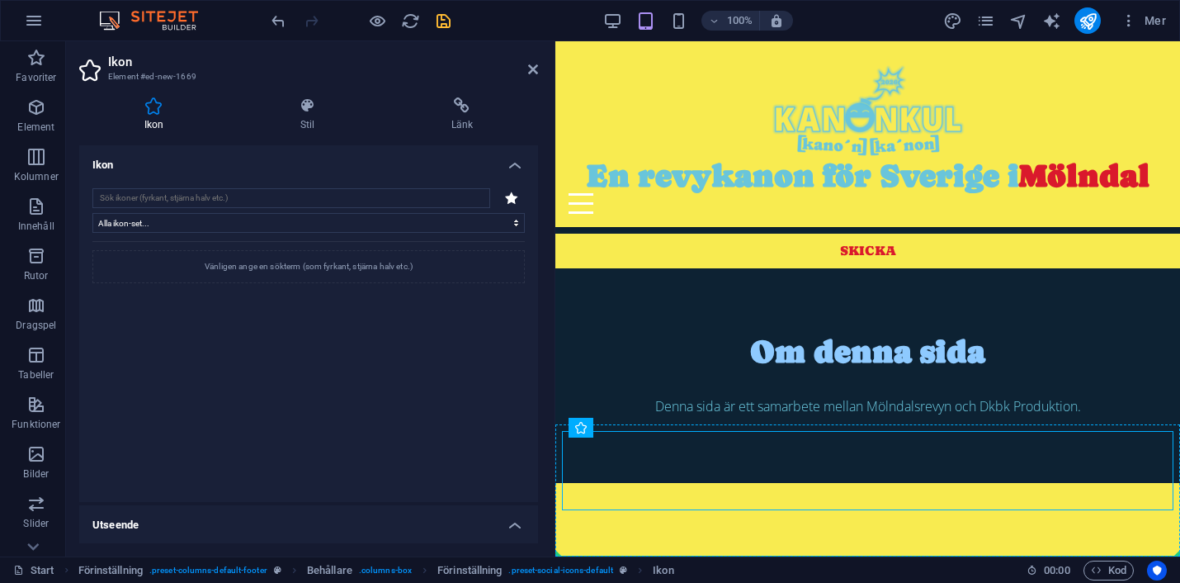
drag, startPoint x: 877, startPoint y: 468, endPoint x: 821, endPoint y: 526, distance: 80.6
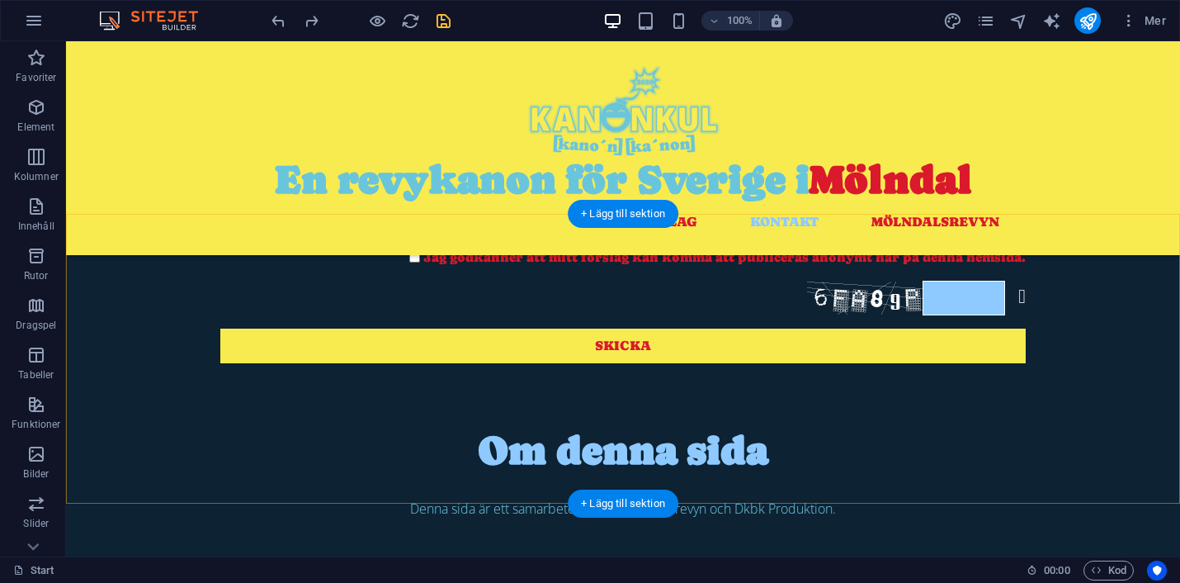
scroll to position [1128, 0]
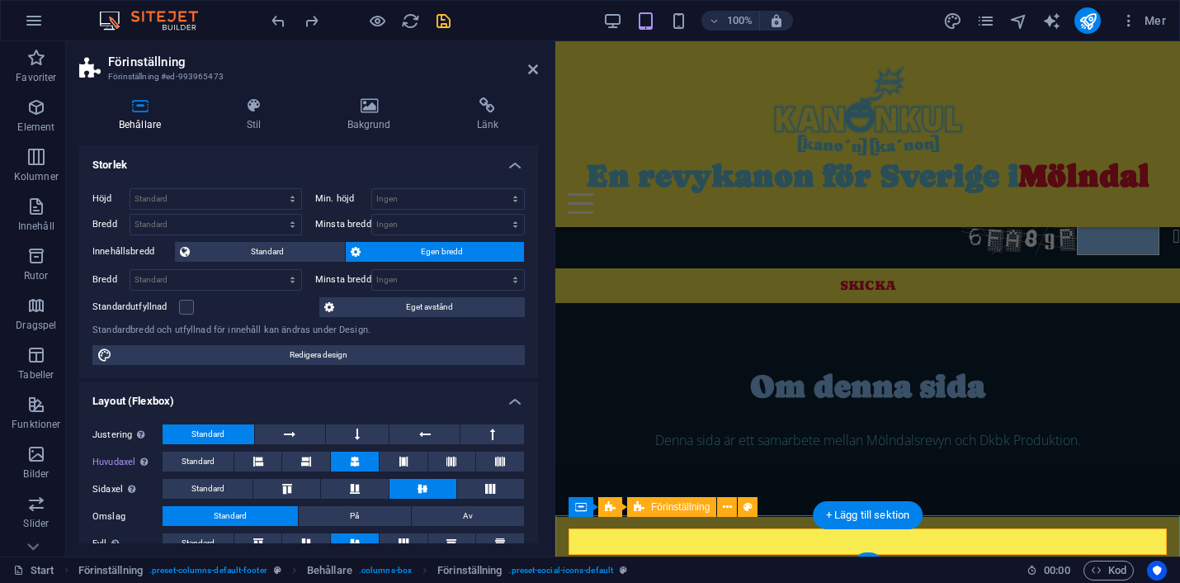
scroll to position [1148, 0]
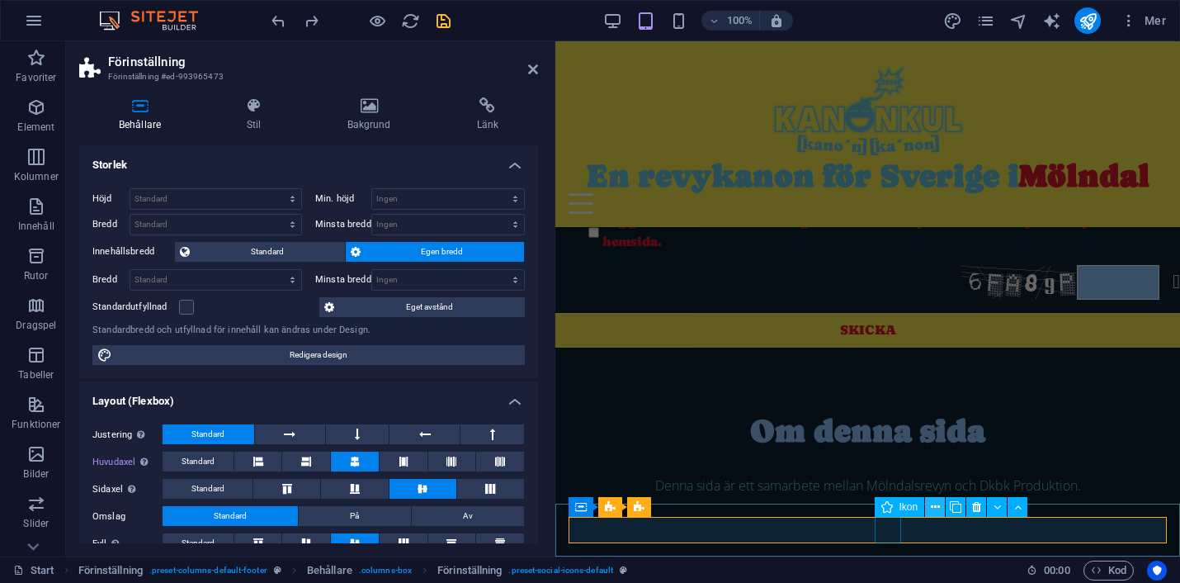
click at [937, 505] on icon at bounding box center [935, 507] width 9 height 17
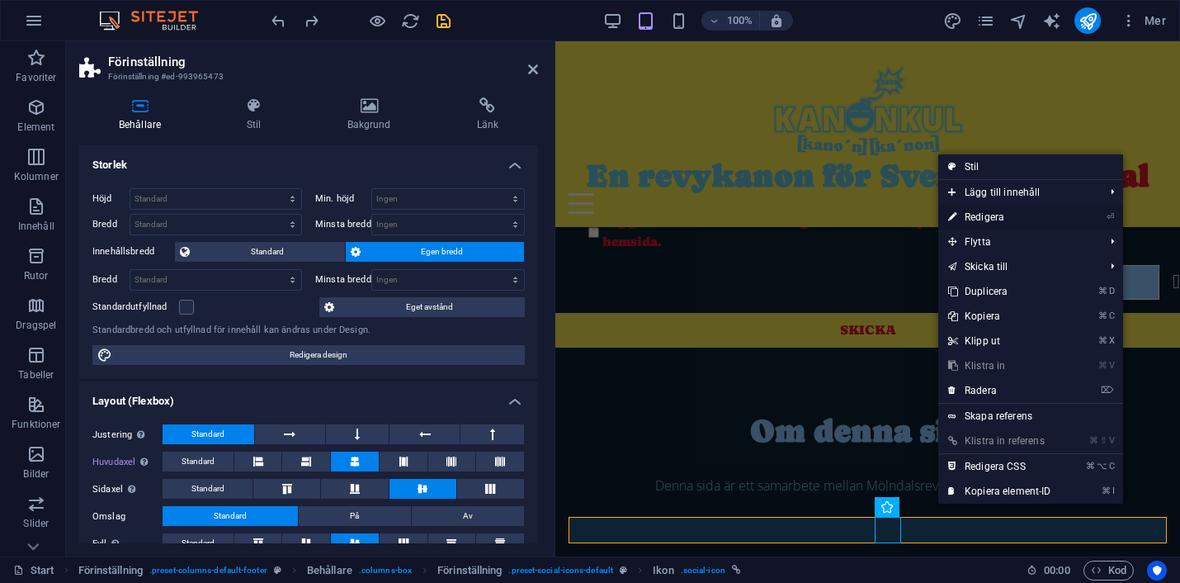
click at [1001, 217] on link "⏎ Redigera" at bounding box center [1000, 217] width 123 height 25
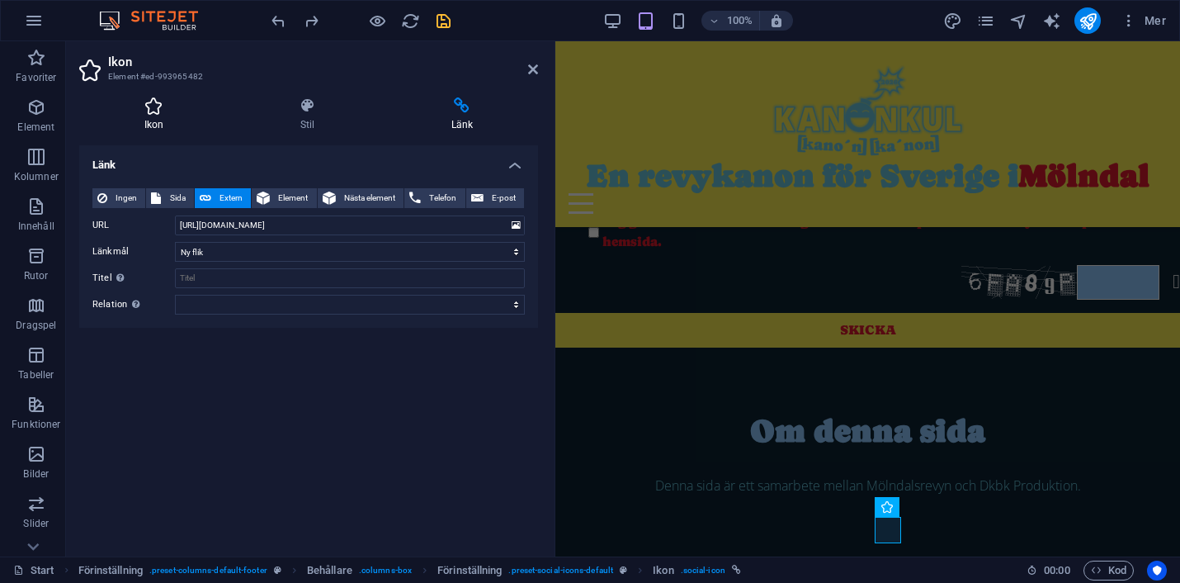
click at [165, 107] on icon at bounding box center [153, 105] width 149 height 17
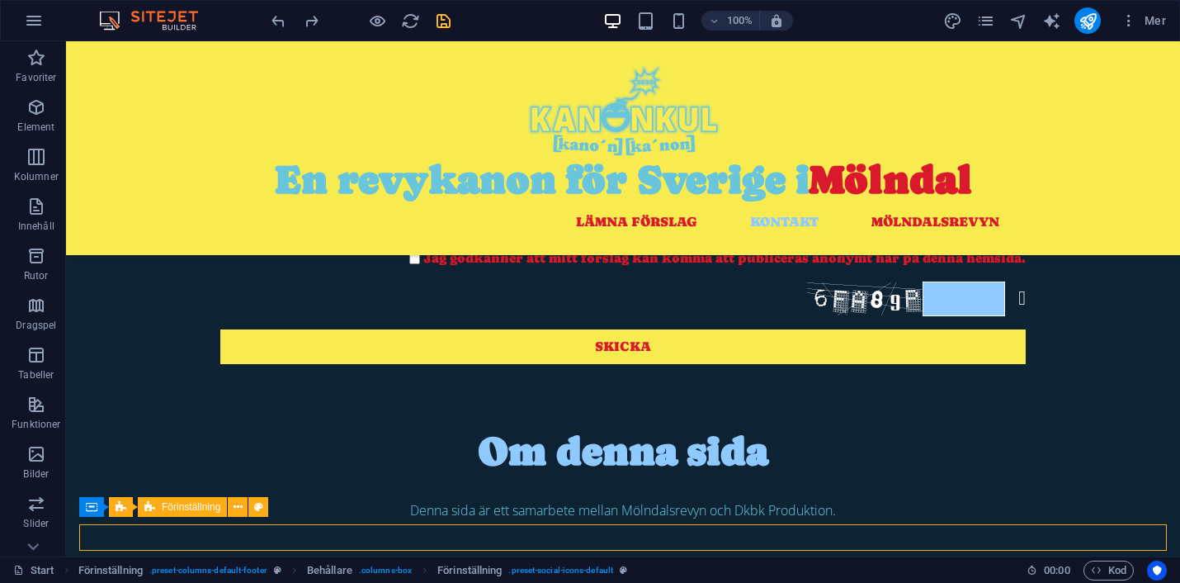
scroll to position [1128, 0]
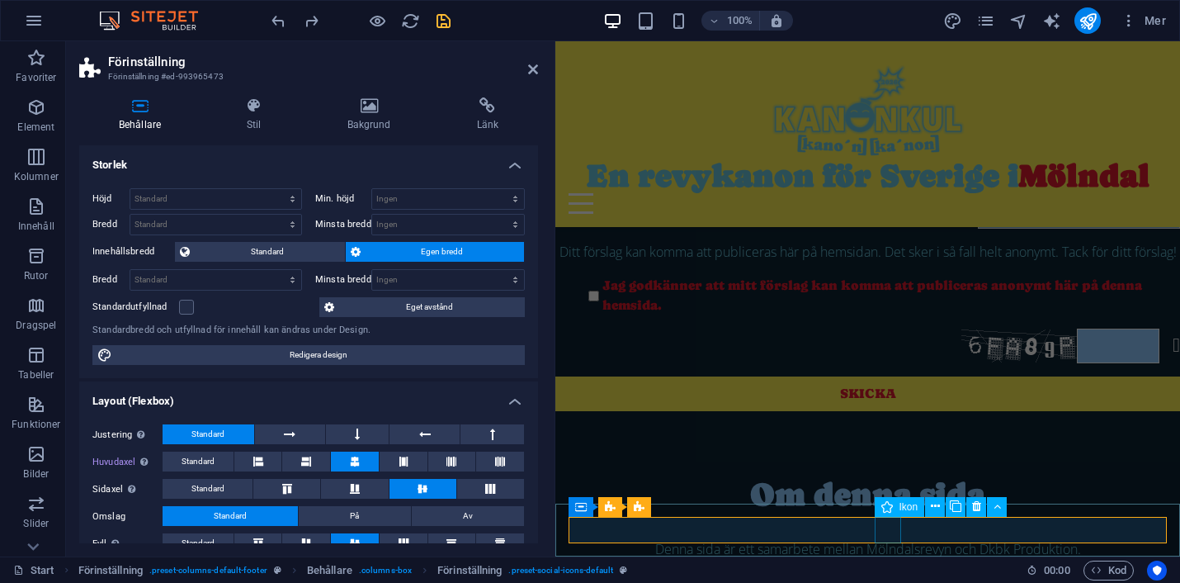
scroll to position [1148, 0]
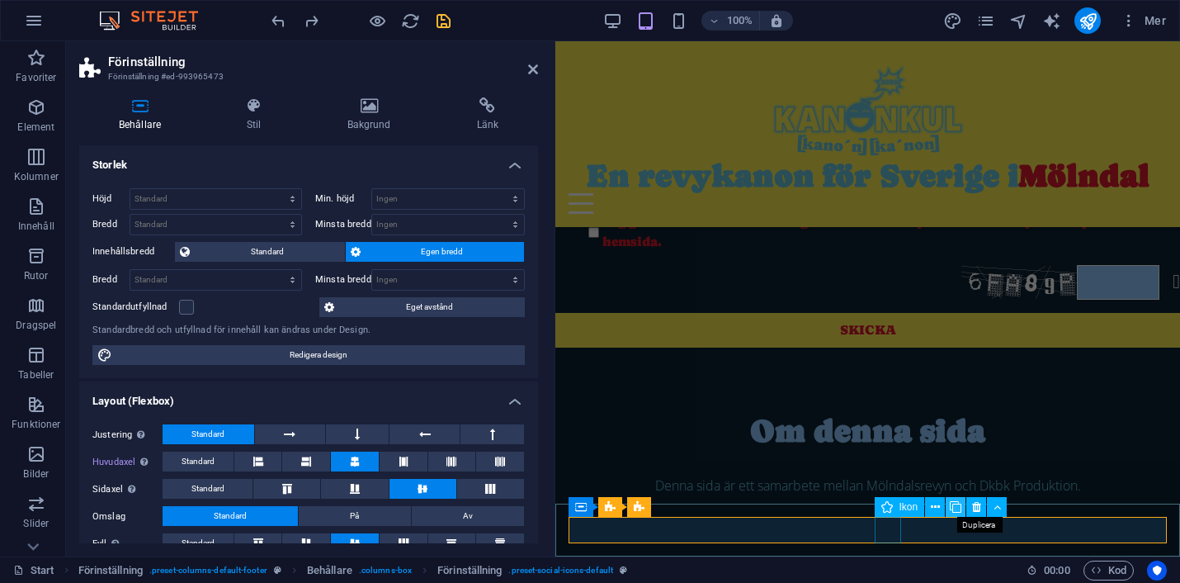
click at [958, 504] on icon at bounding box center [956, 507] width 12 height 17
select select "xMidYMid"
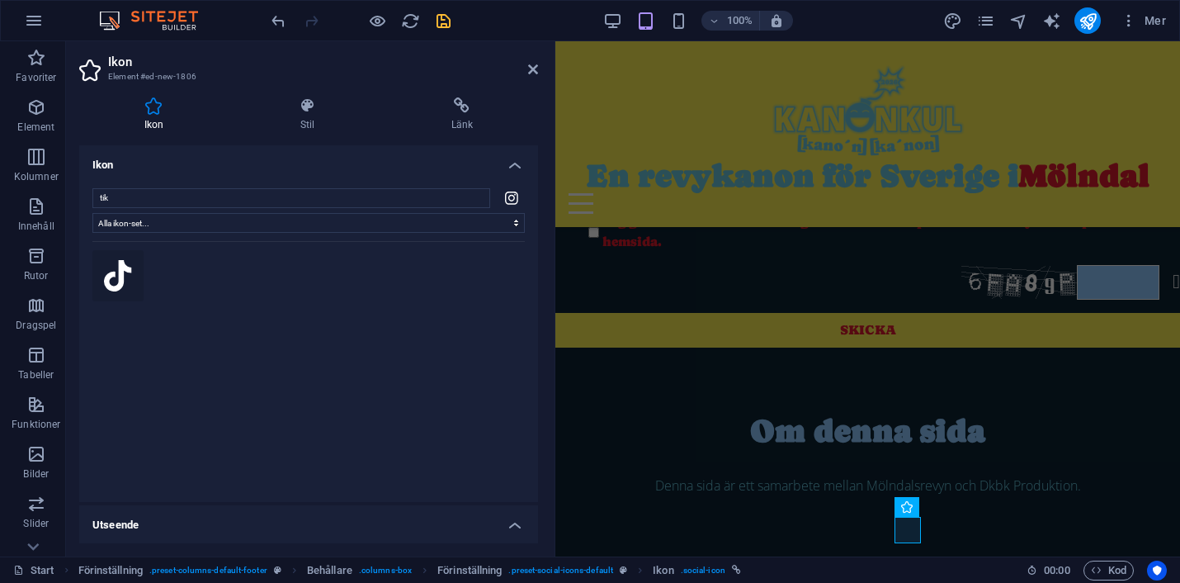
type input "tik"
click at [129, 281] on icon at bounding box center [117, 275] width 27 height 31
click at [460, 104] on icon at bounding box center [462, 105] width 152 height 17
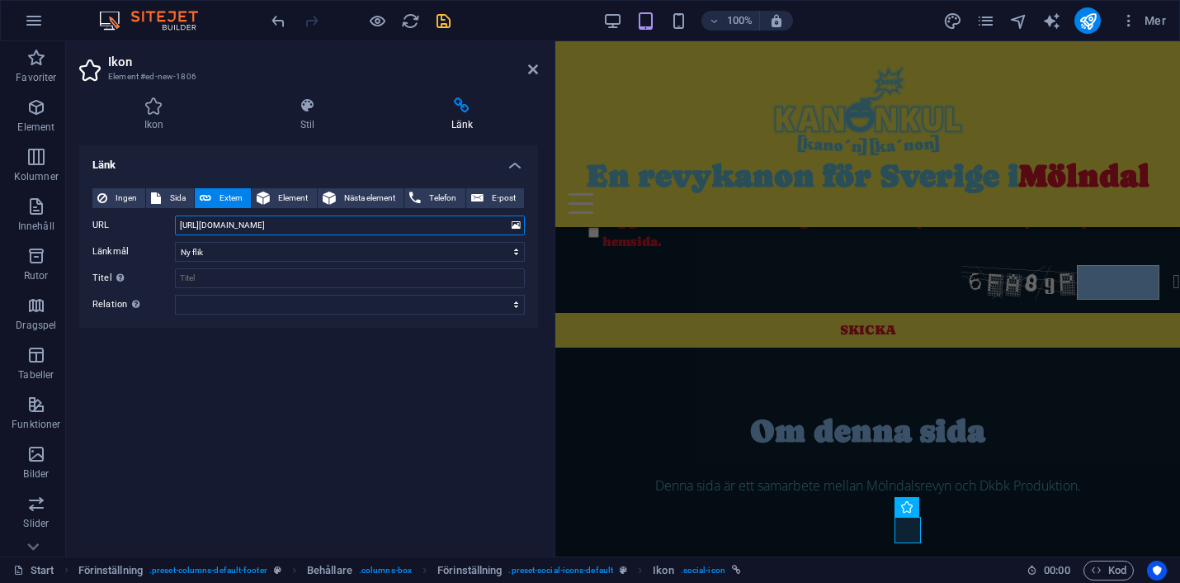
drag, startPoint x: 357, startPoint y: 228, endPoint x: 175, endPoint y: 228, distance: 181.6
click at [175, 228] on input "[URL][DOMAIN_NAME]" at bounding box center [350, 225] width 350 height 20
click at [445, 21] on icon "save" at bounding box center [443, 21] width 19 height 19
checkbox input "false"
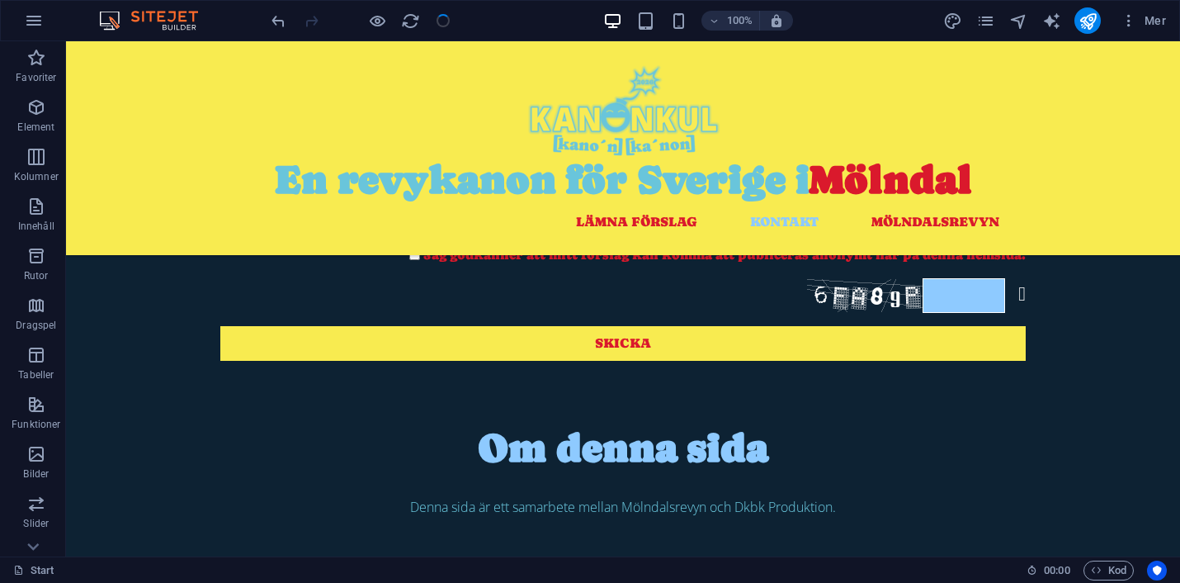
scroll to position [1128, 0]
